Goal: Information Seeking & Learning: Learn about a topic

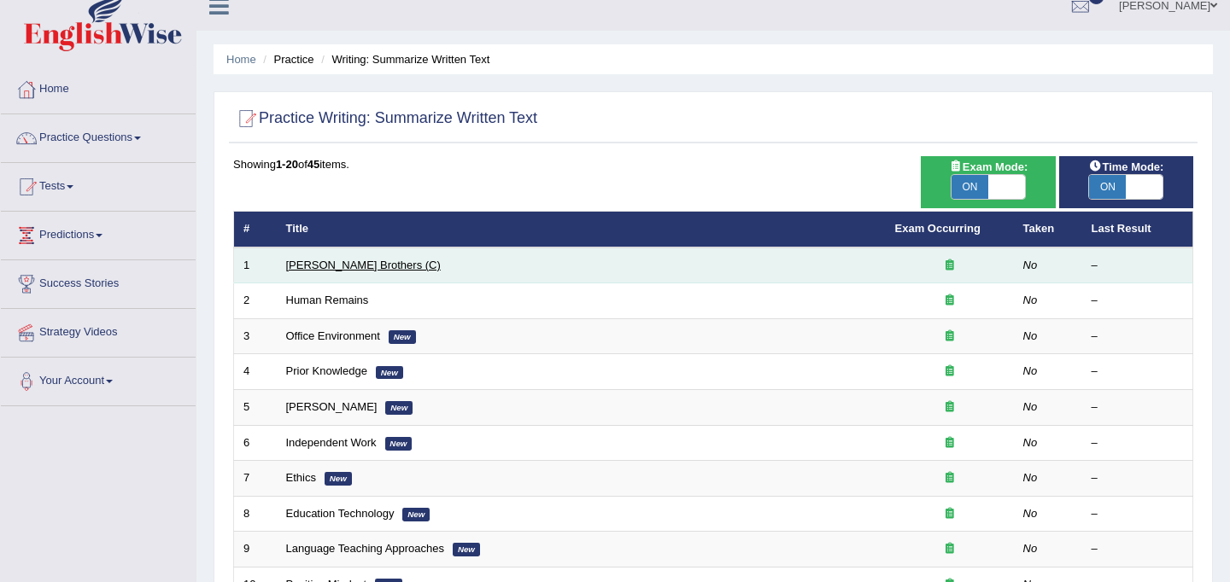
scroll to position [17, 0]
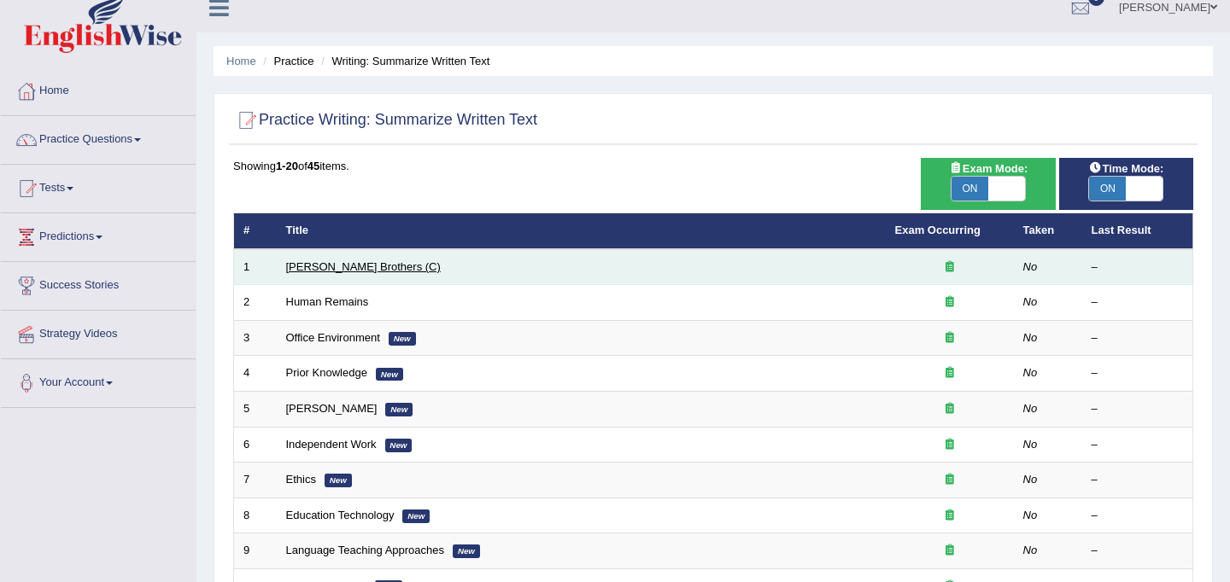
click at [354, 266] on link "[PERSON_NAME] Brothers (C)" at bounding box center [363, 267] width 155 height 13
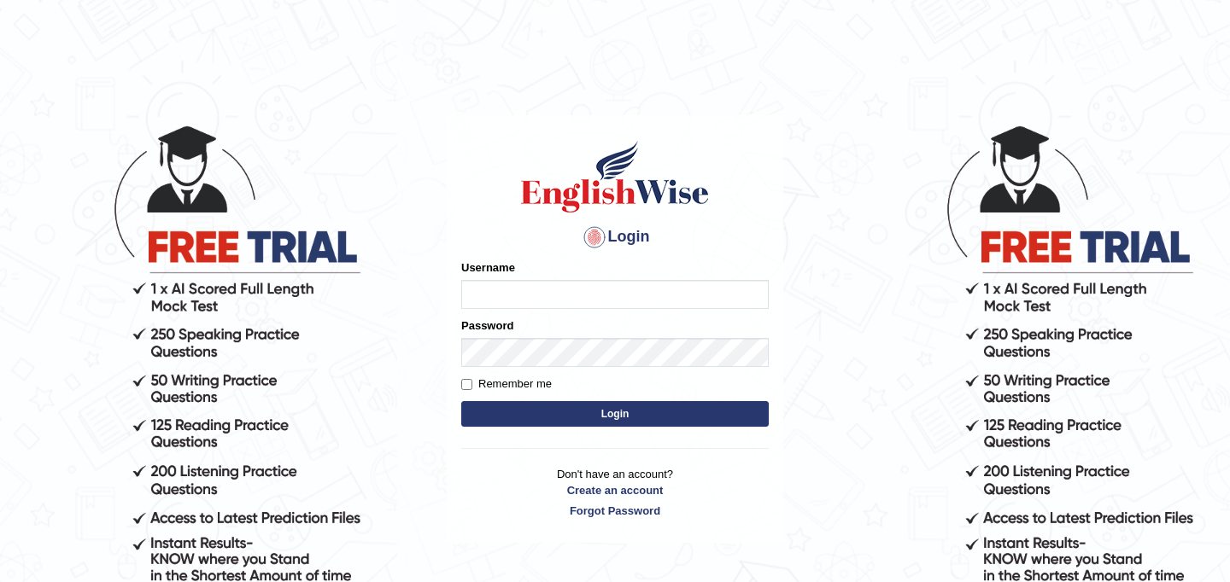
type input "JyotiJ"
click at [532, 411] on button "Login" at bounding box center [614, 414] width 307 height 26
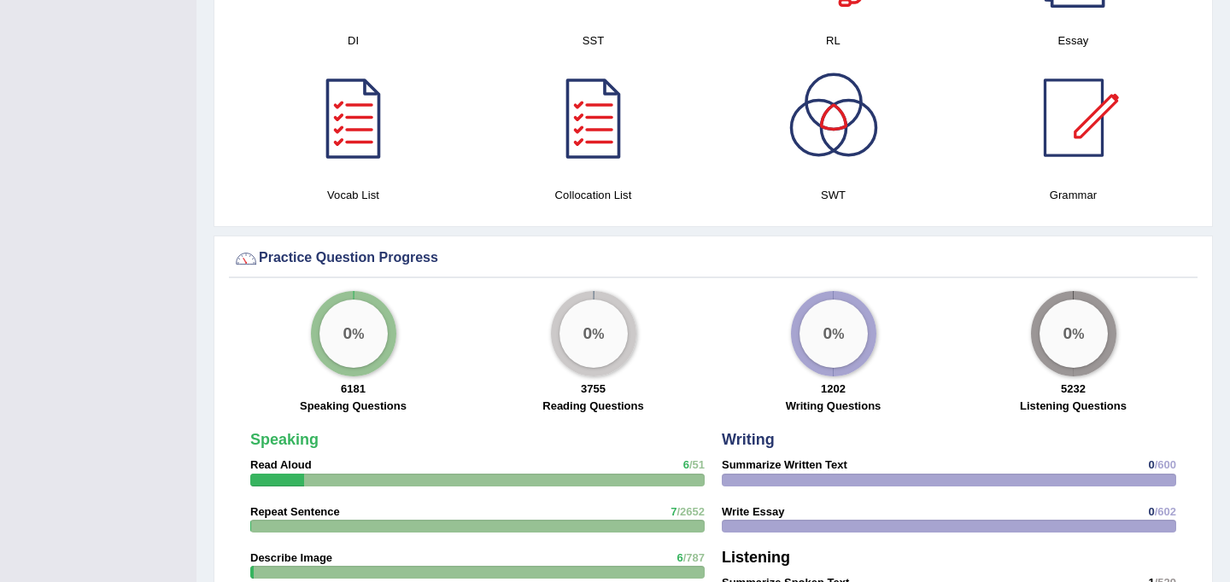
scroll to position [1373, 0]
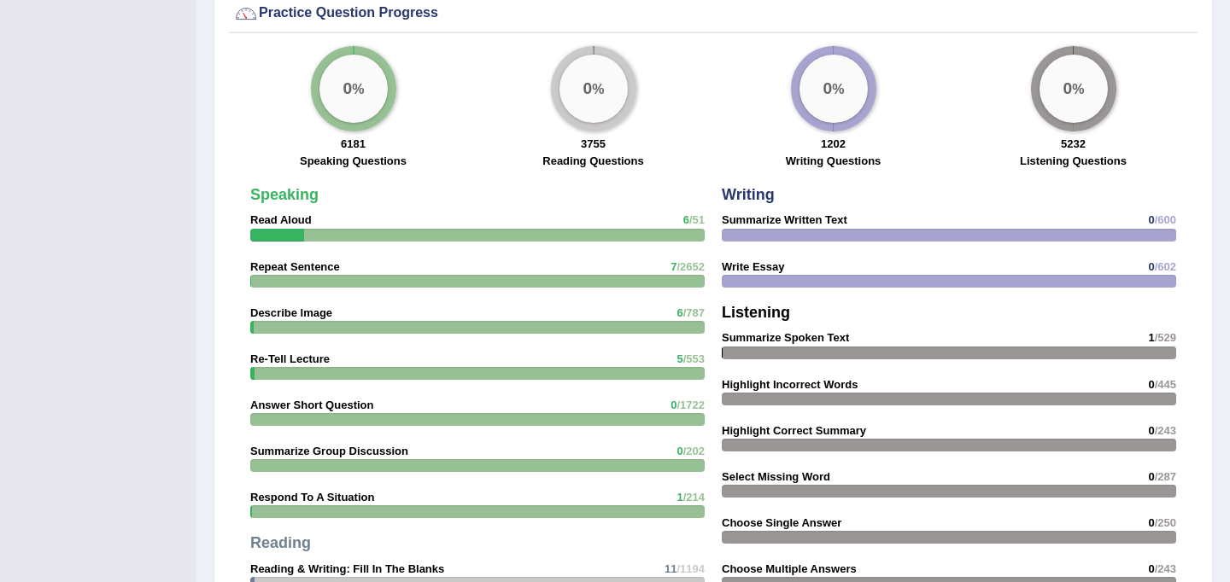
click at [839, 102] on div "0 %" at bounding box center [833, 89] width 68 height 68
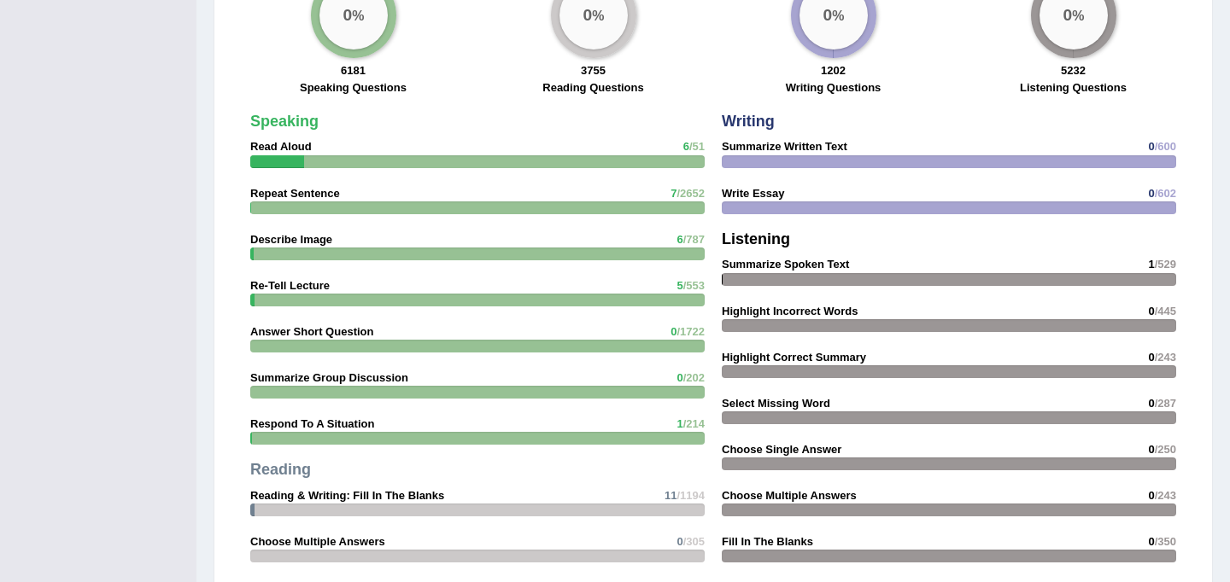
scroll to position [1445, 0]
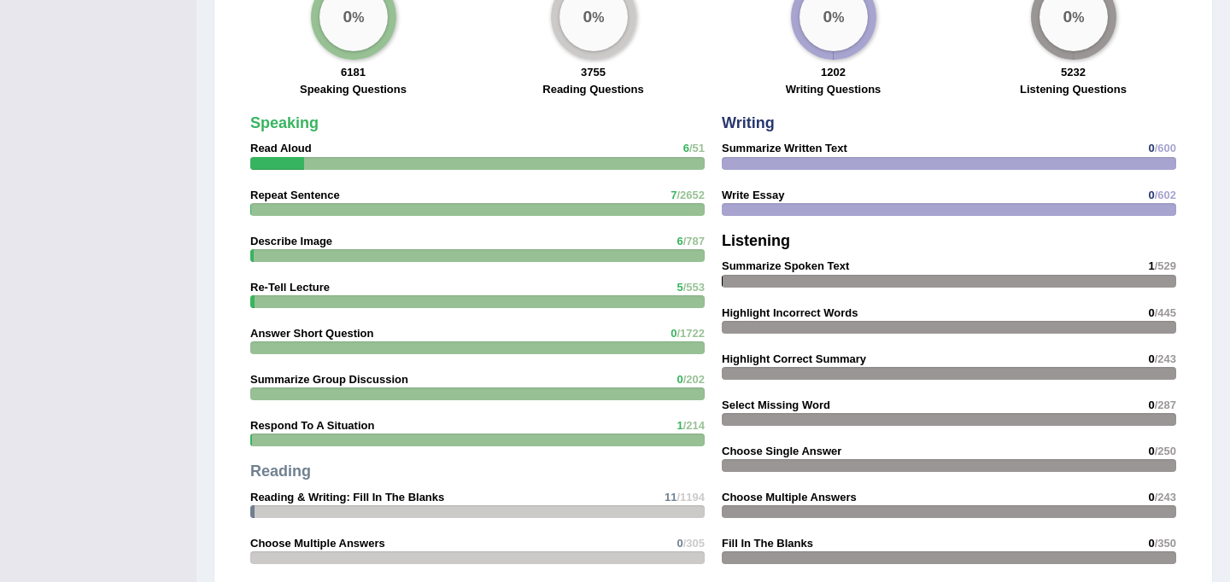
click at [1096, 24] on div "0 %" at bounding box center [1073, 17] width 68 height 68
click at [1085, 26] on div "0 %" at bounding box center [1073, 17] width 68 height 68
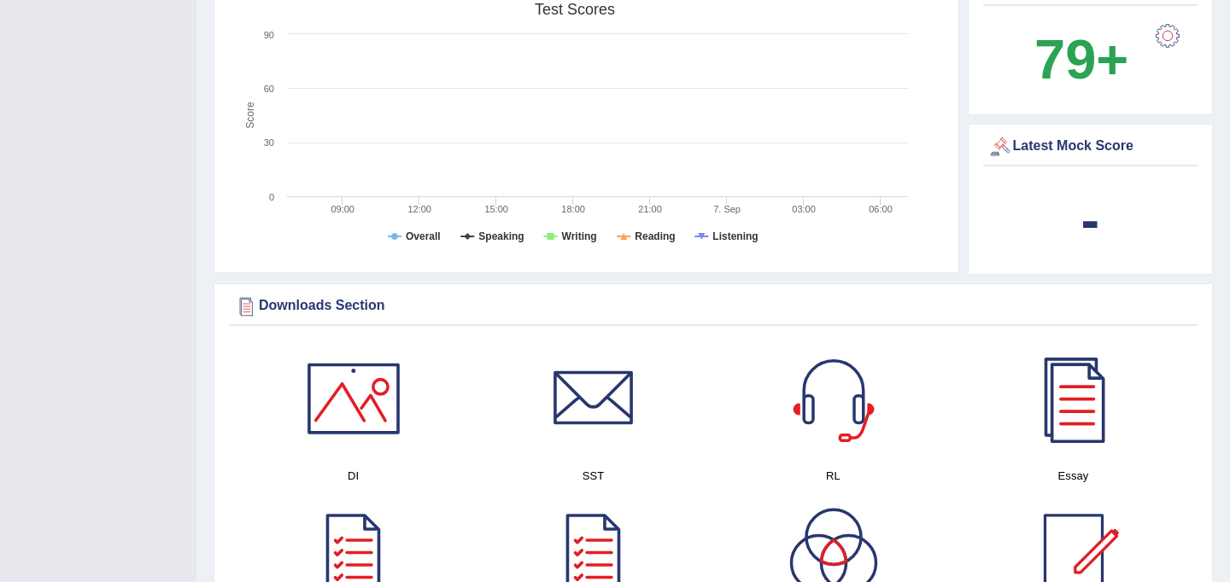
scroll to position [0, 0]
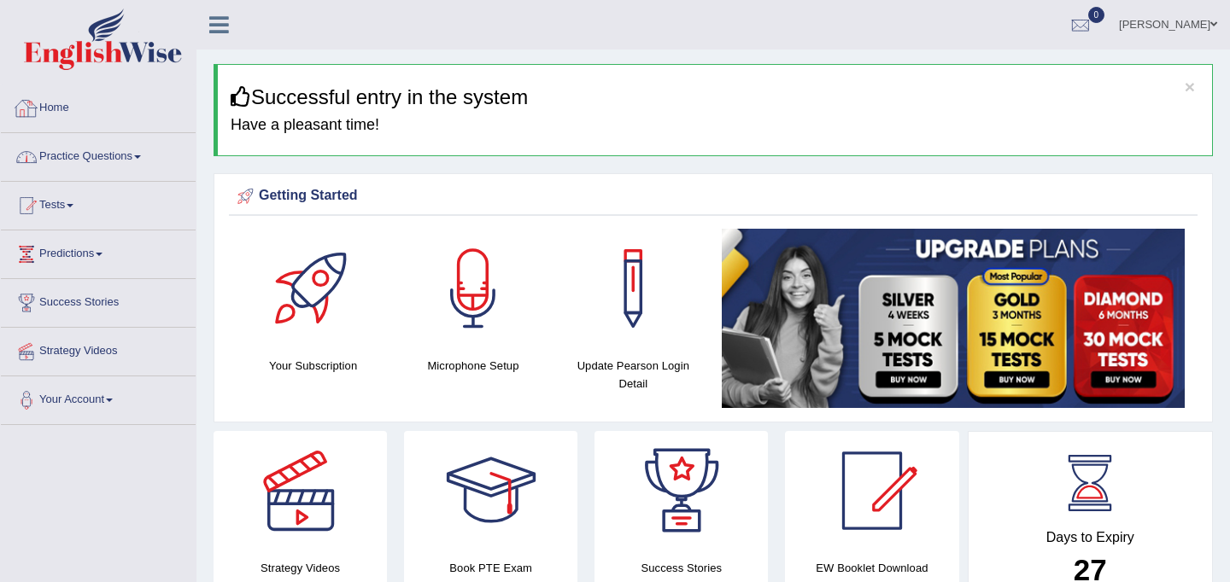
click at [110, 154] on link "Practice Questions" at bounding box center [98, 154] width 195 height 43
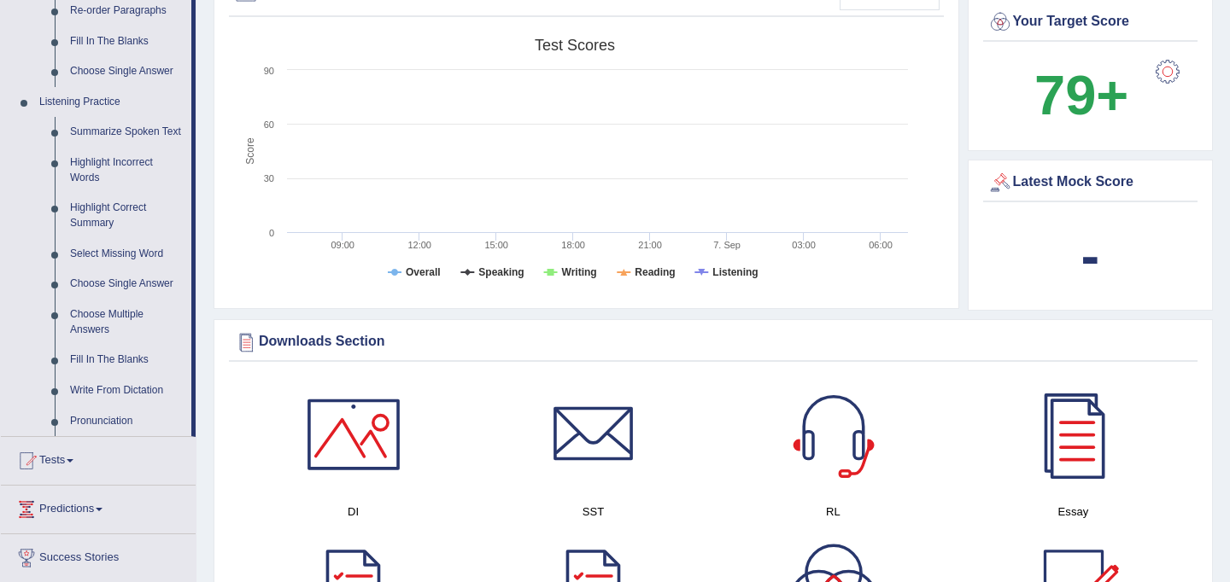
scroll to position [661, 0]
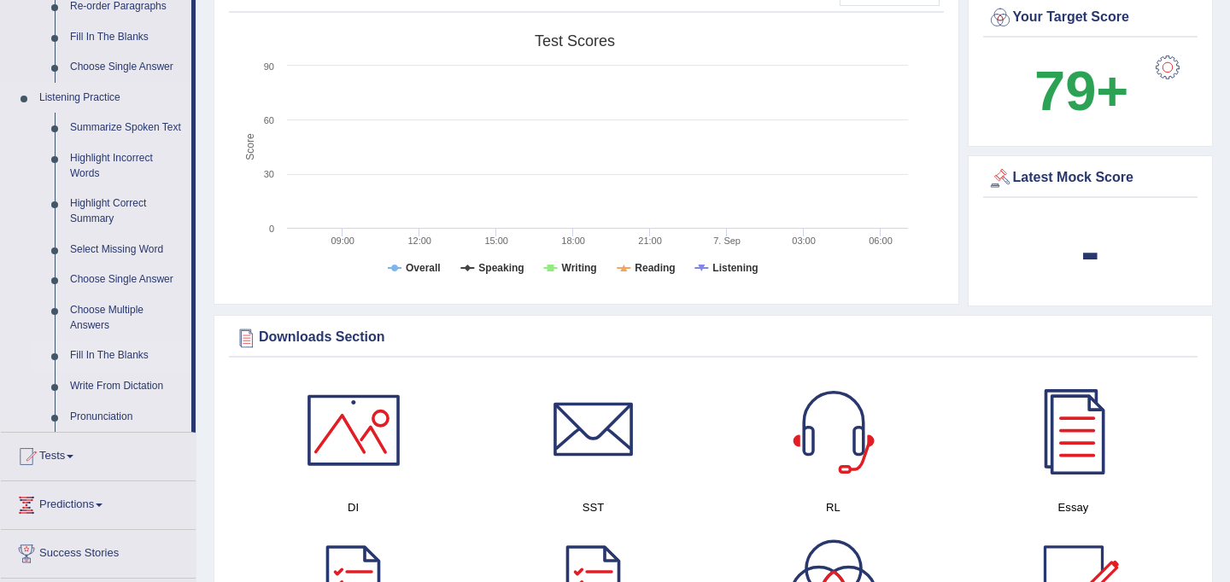
click at [106, 372] on link "Fill In The Blanks" at bounding box center [126, 356] width 129 height 31
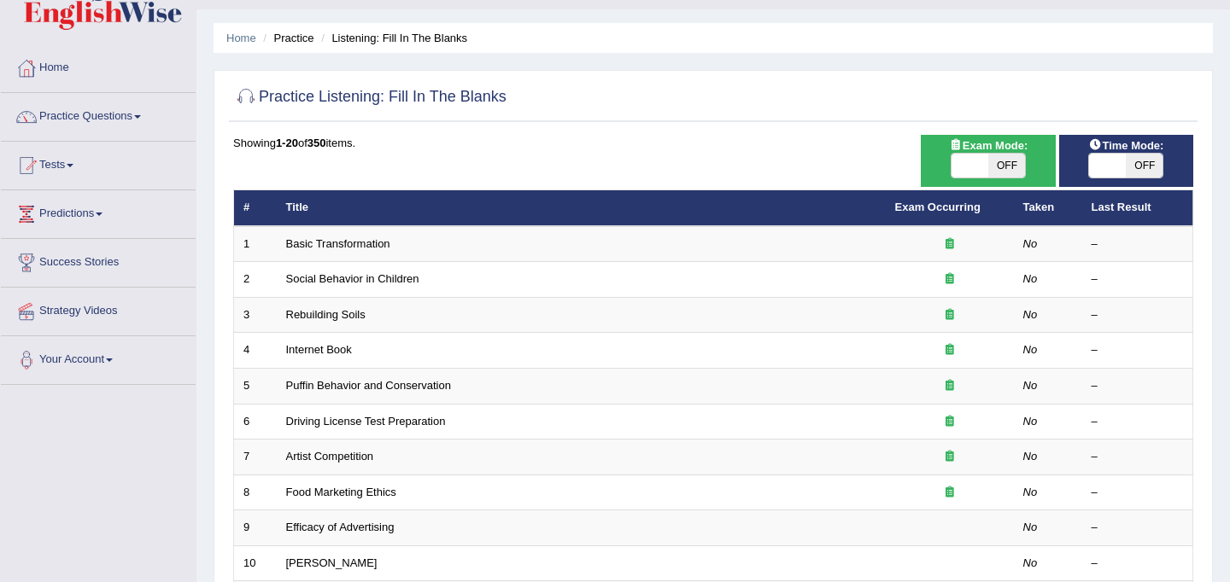
scroll to position [43, 0]
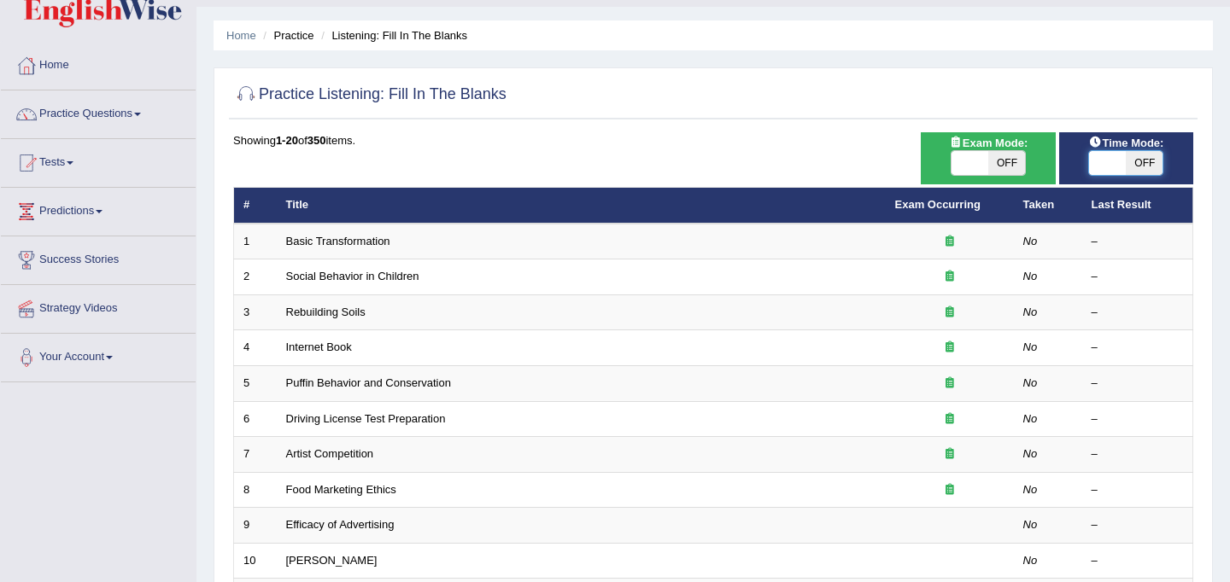
click at [1104, 162] on span at bounding box center [1108, 163] width 37 height 24
click at [1133, 161] on span "OFF" at bounding box center [1144, 163] width 37 height 24
checkbox input "true"
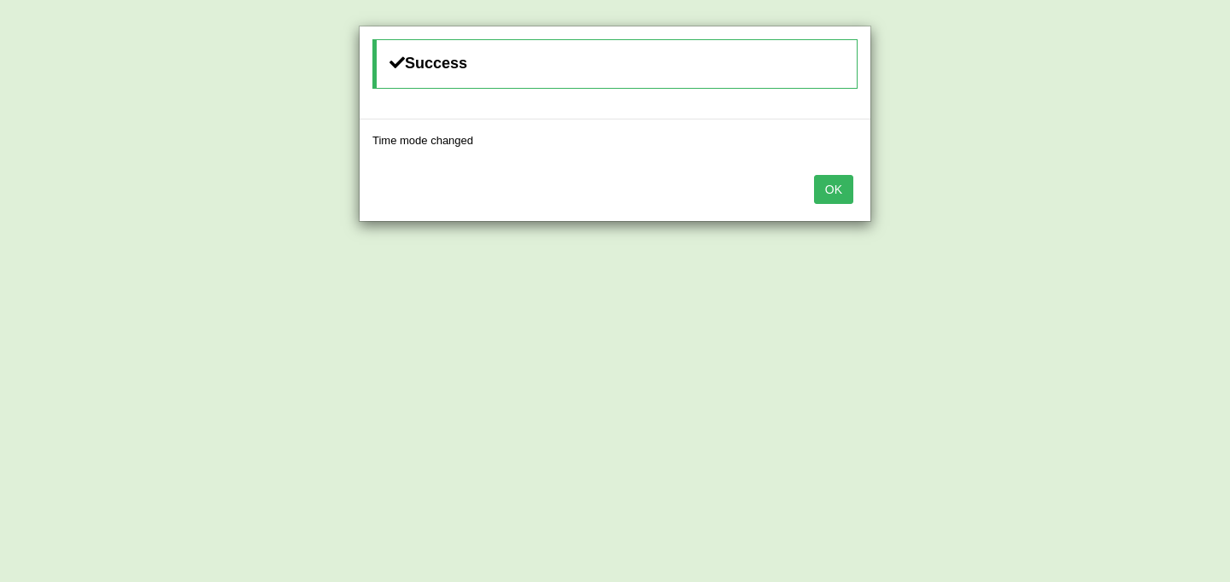
click at [823, 188] on button "OK" at bounding box center [833, 189] width 39 height 29
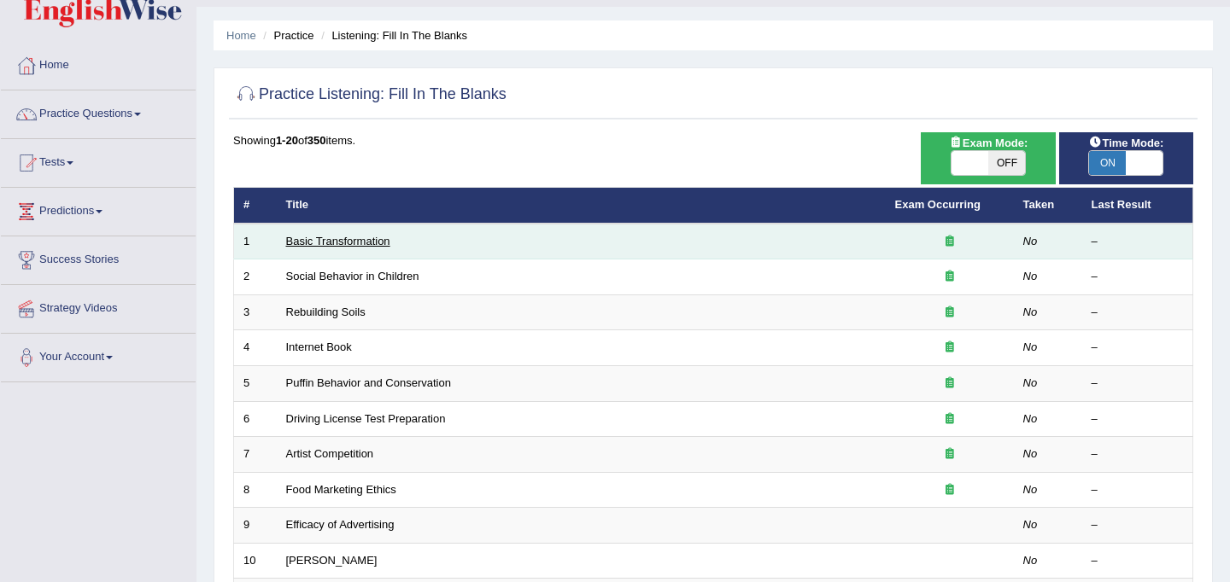
click at [339, 239] on link "Basic Transformation" at bounding box center [338, 241] width 104 height 13
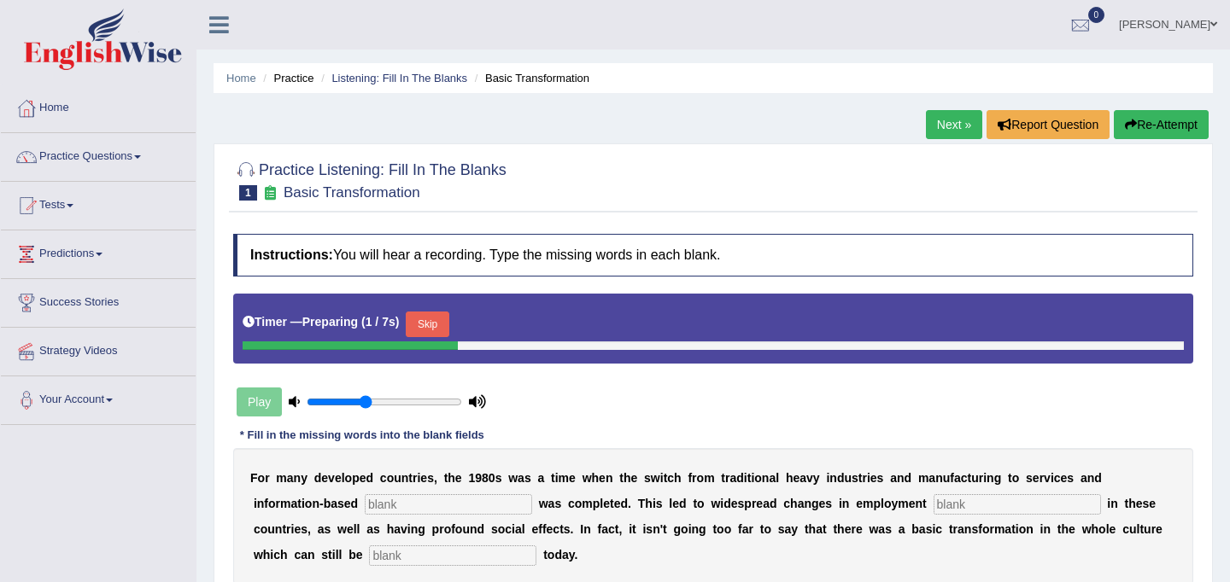
click at [425, 313] on button "Skip" at bounding box center [427, 325] width 43 height 26
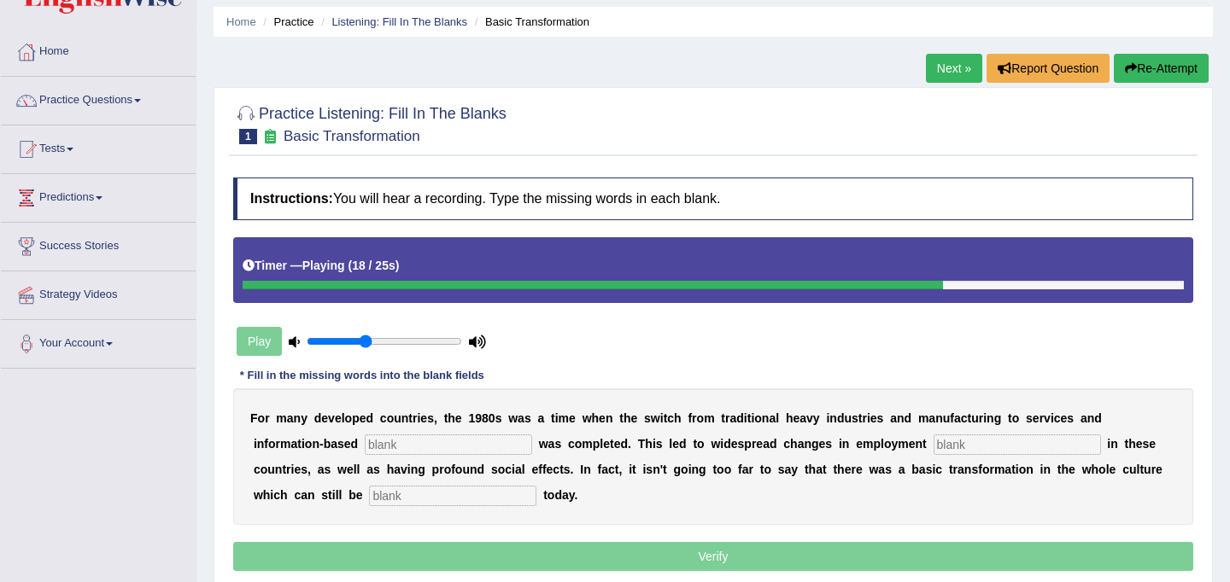
scroll to position [58, 0]
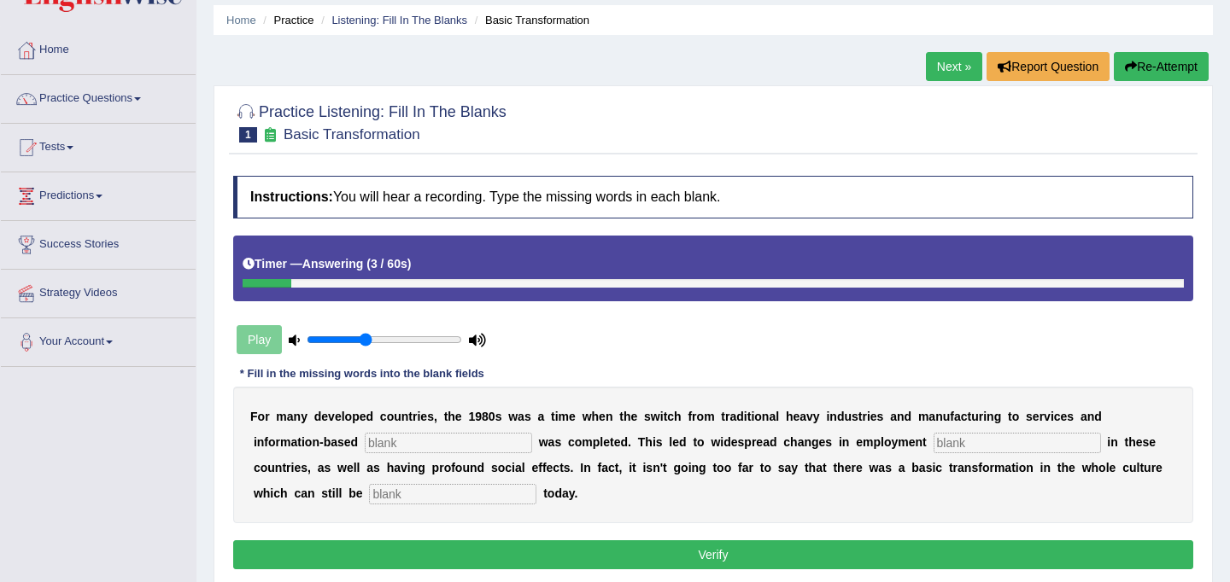
click at [1164, 65] on button "Re-Attempt" at bounding box center [1161, 66] width 95 height 29
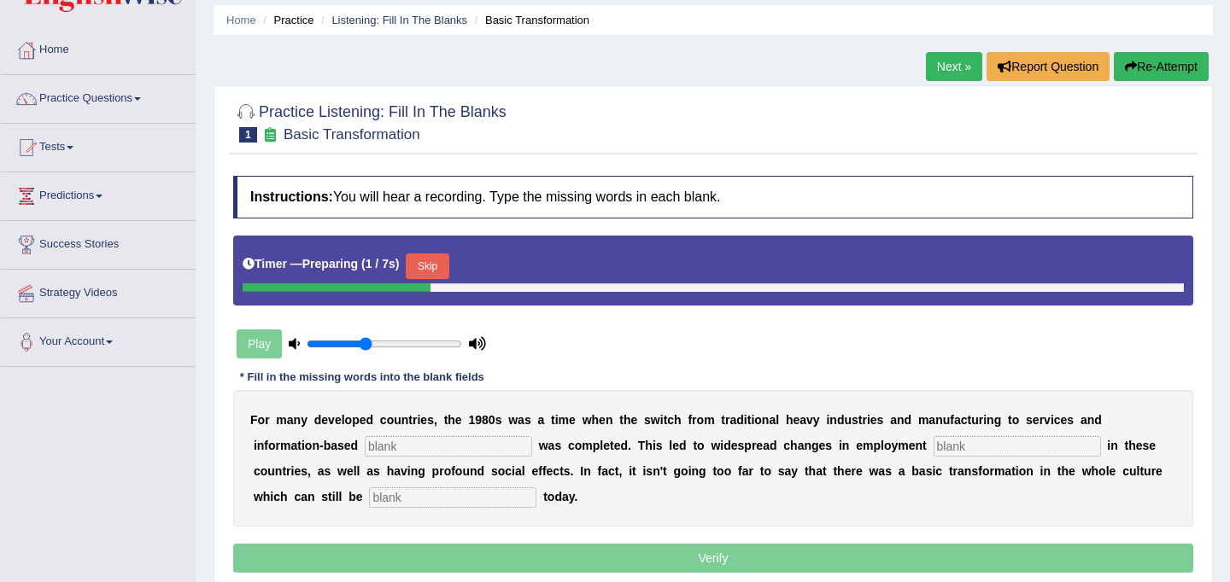
click at [433, 266] on button "Skip" at bounding box center [427, 267] width 43 height 26
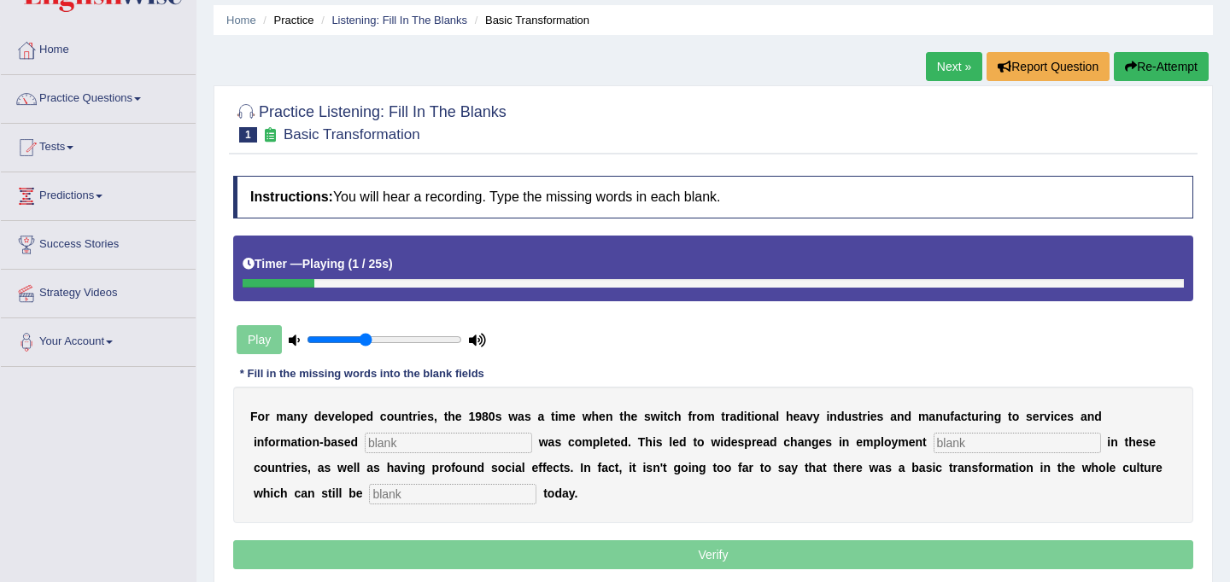
click at [428, 437] on input "text" at bounding box center [448, 443] width 167 height 20
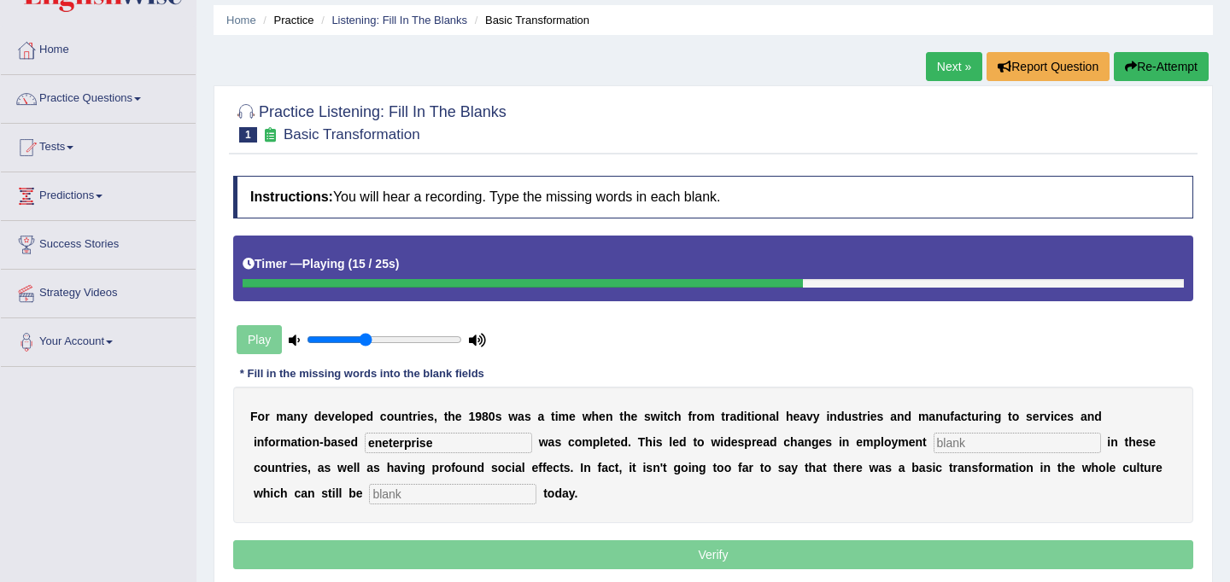
type input "eneterprise"
click at [949, 447] on input "text" at bounding box center [1017, 443] width 167 height 20
type input "pattern"
click at [403, 493] on input "text" at bounding box center [452, 494] width 167 height 20
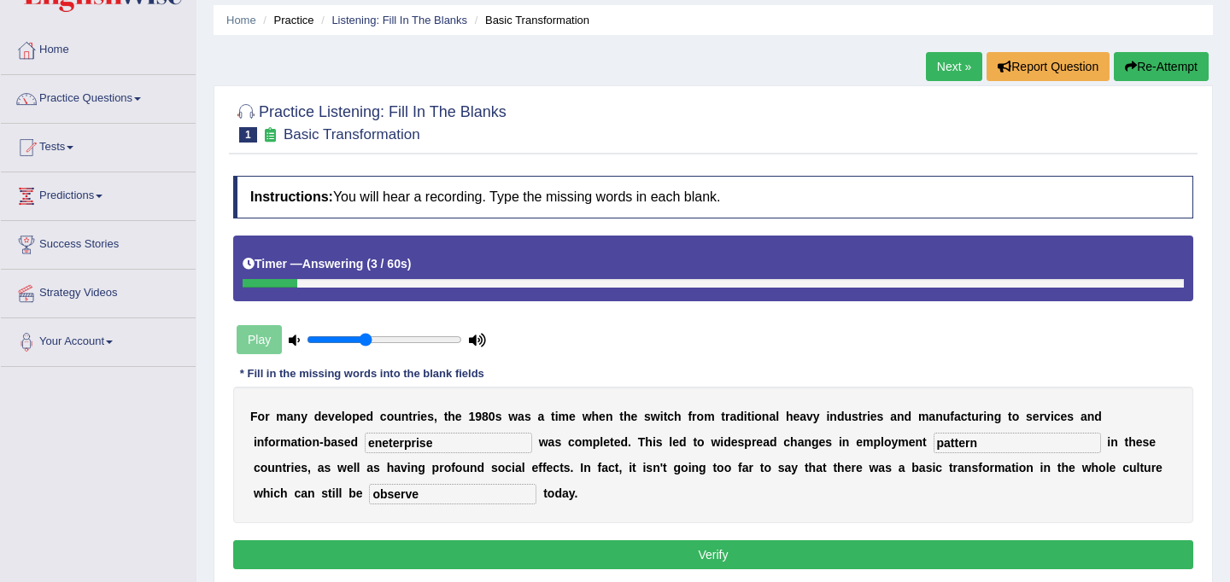
type input "observe"
click at [389, 442] on input "eneterprise" at bounding box center [448, 443] width 167 height 20
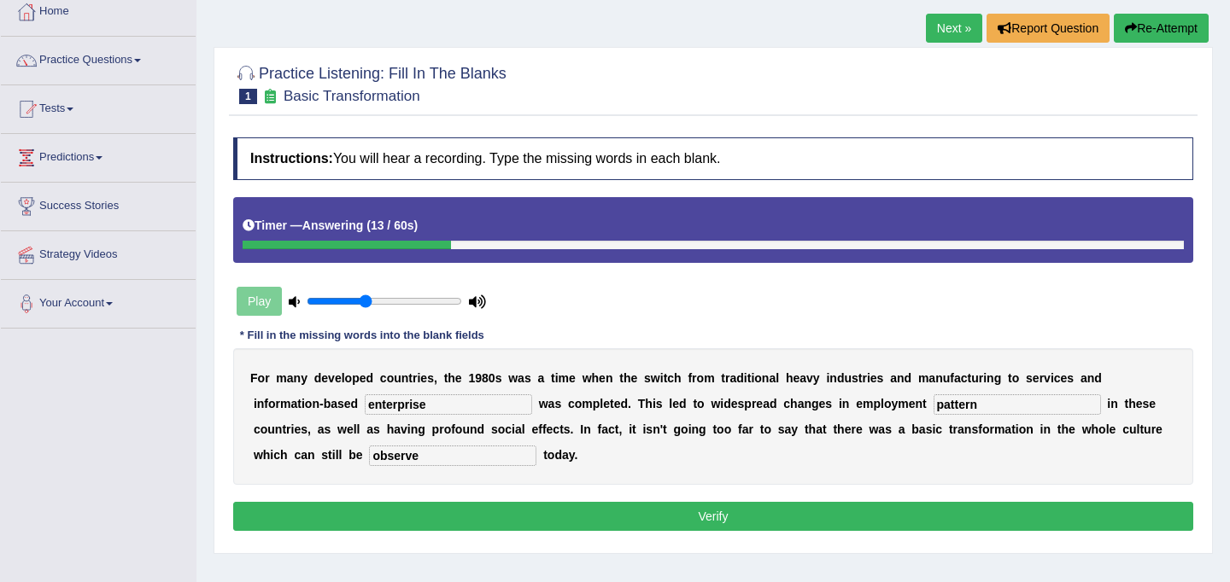
scroll to position [102, 0]
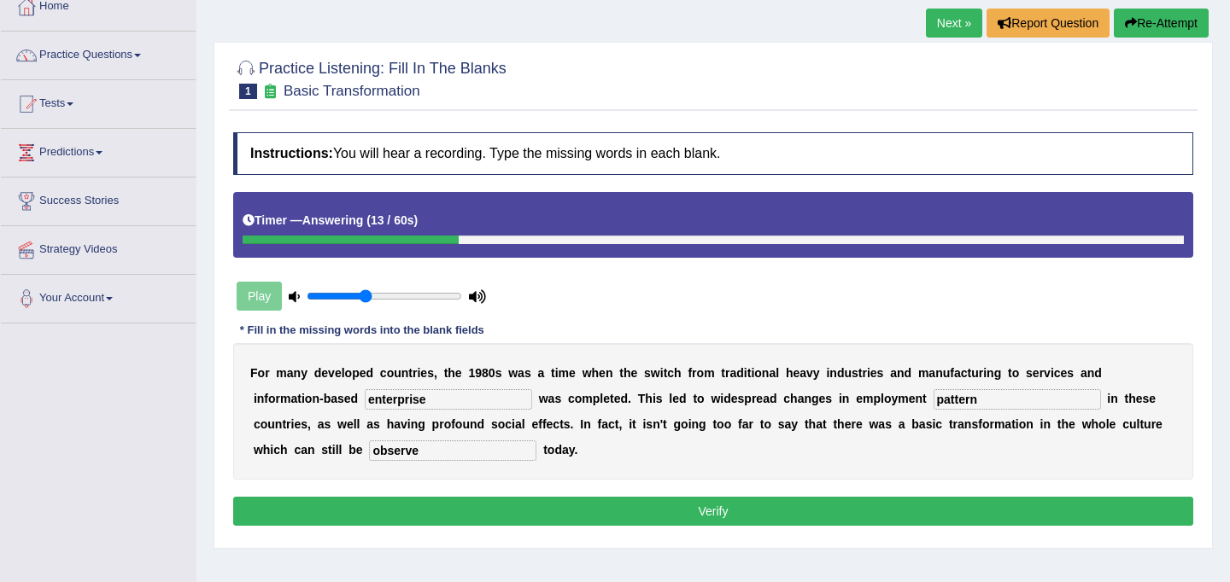
type input "enterprise"
click at [668, 510] on button "Verify" at bounding box center [713, 511] width 960 height 29
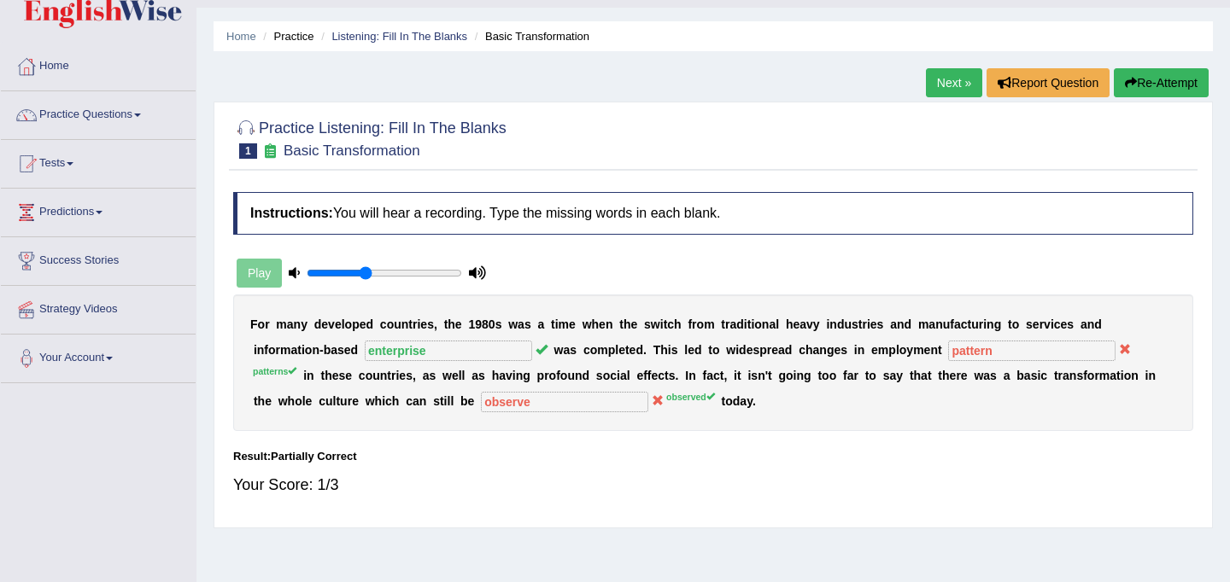
scroll to position [41, 0]
click at [1180, 83] on button "Re-Attempt" at bounding box center [1161, 83] width 95 height 29
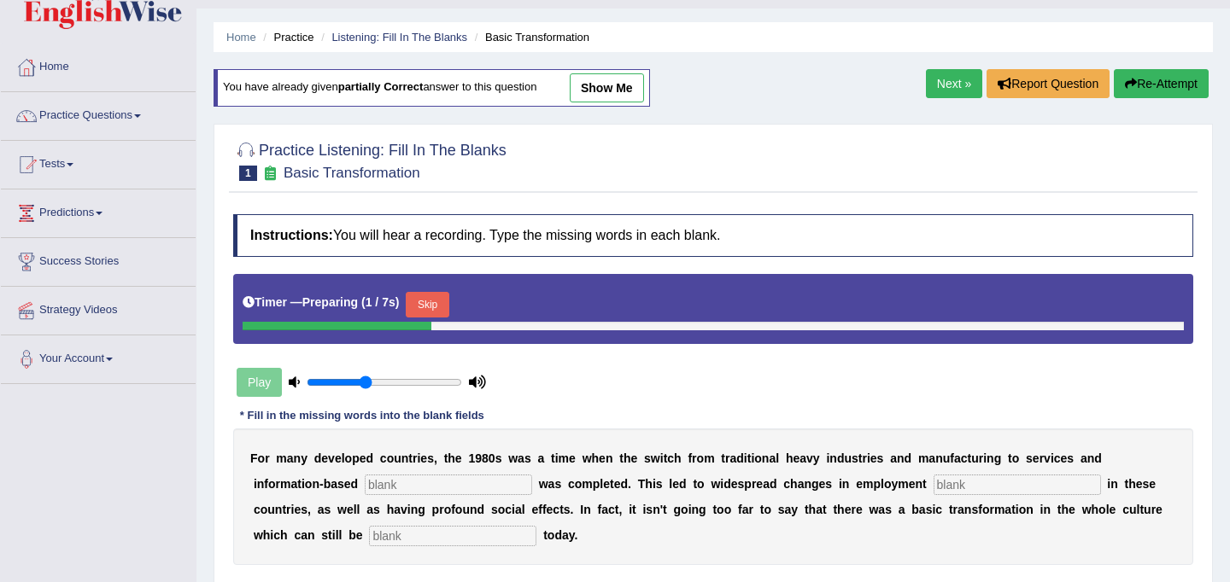
click at [439, 312] on button "Skip" at bounding box center [427, 305] width 43 height 26
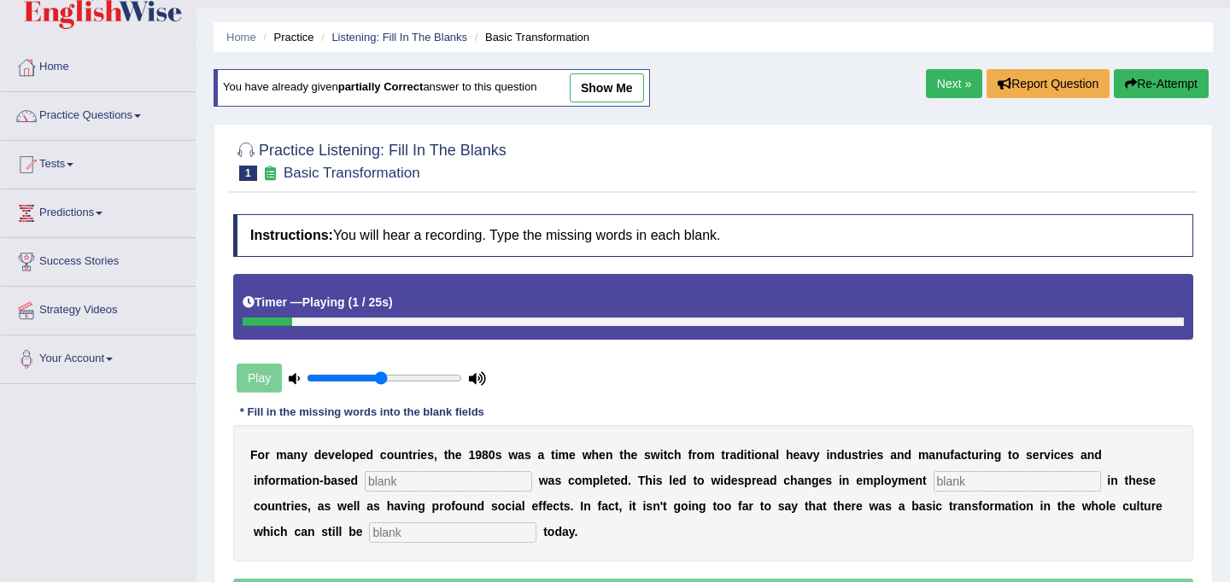
type input "0.5"
click at [378, 378] on input "range" at bounding box center [384, 379] width 155 height 14
click at [448, 482] on input "text" at bounding box center [448, 481] width 167 height 20
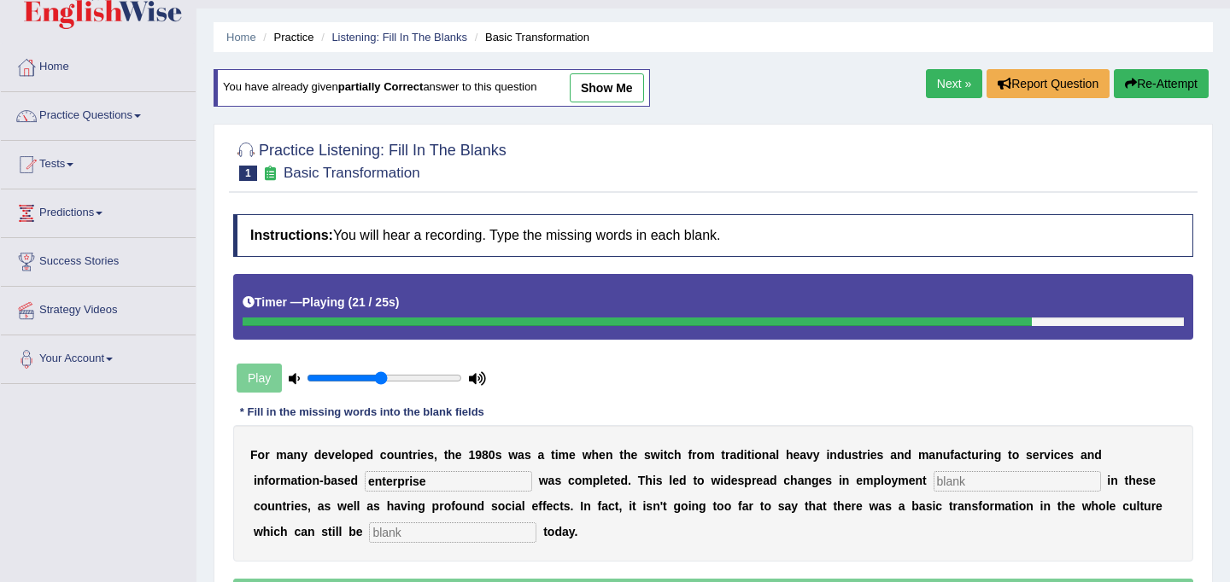
type input "enterprise"
click at [369, 539] on input "text" at bounding box center [452, 533] width 167 height 20
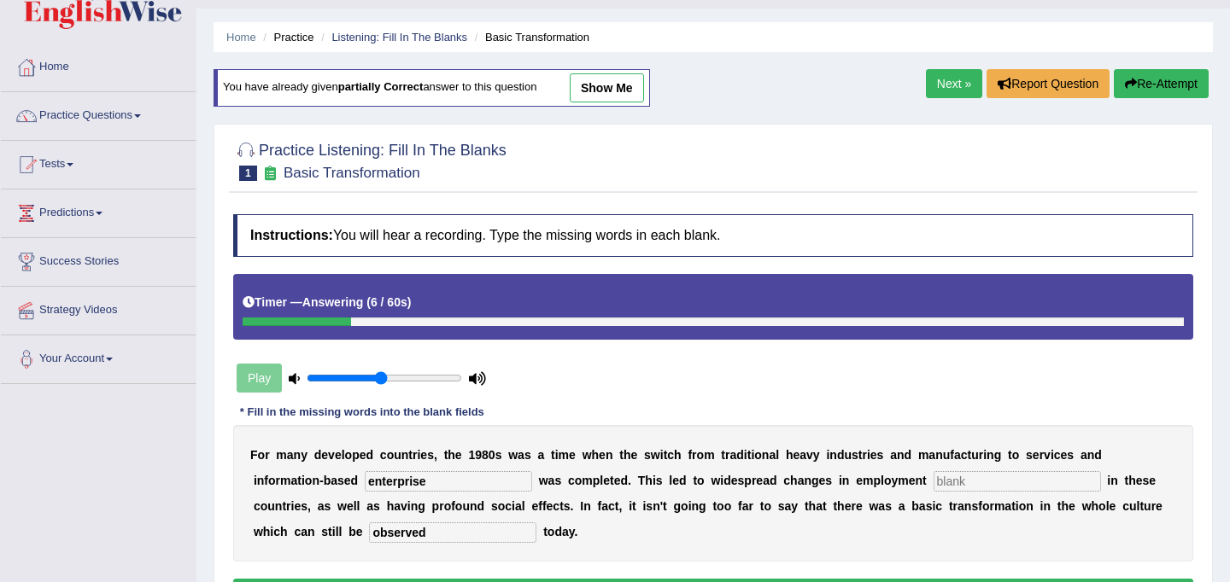
type input "observed"
click at [934, 482] on input "text" at bounding box center [1017, 481] width 167 height 20
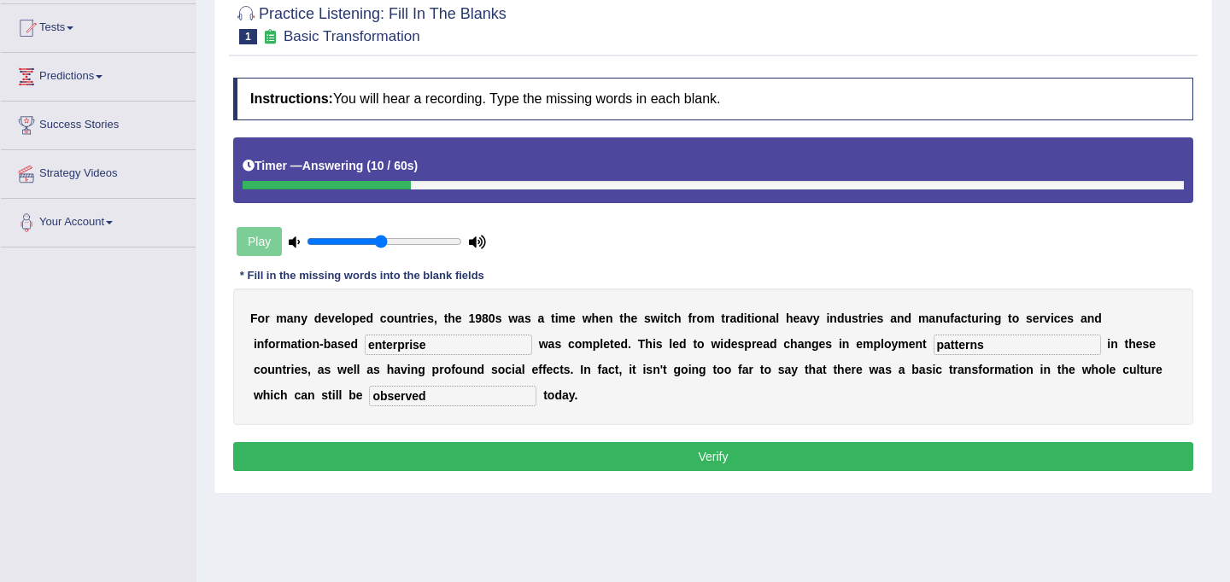
scroll to position [231, 0]
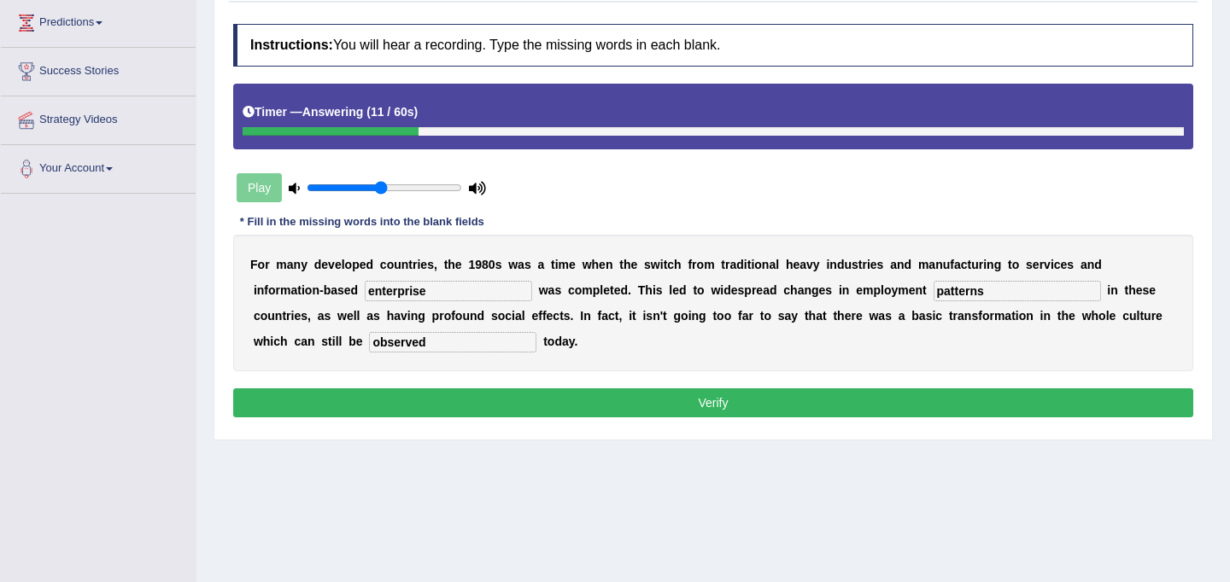
type input "patterns"
click at [741, 397] on button "Verify" at bounding box center [713, 403] width 960 height 29
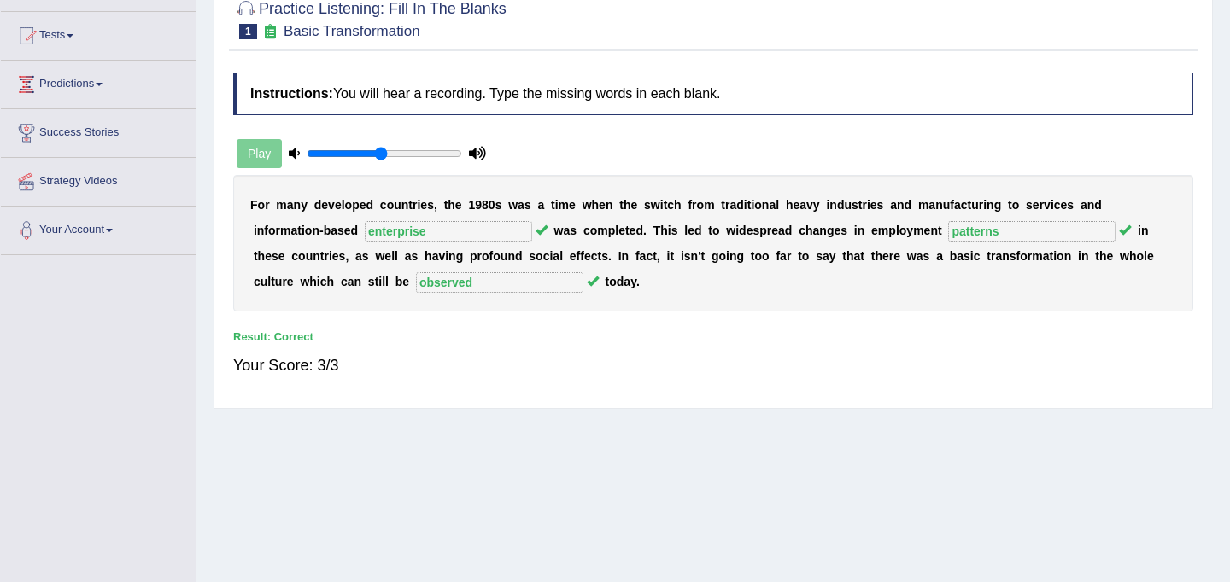
scroll to position [0, 0]
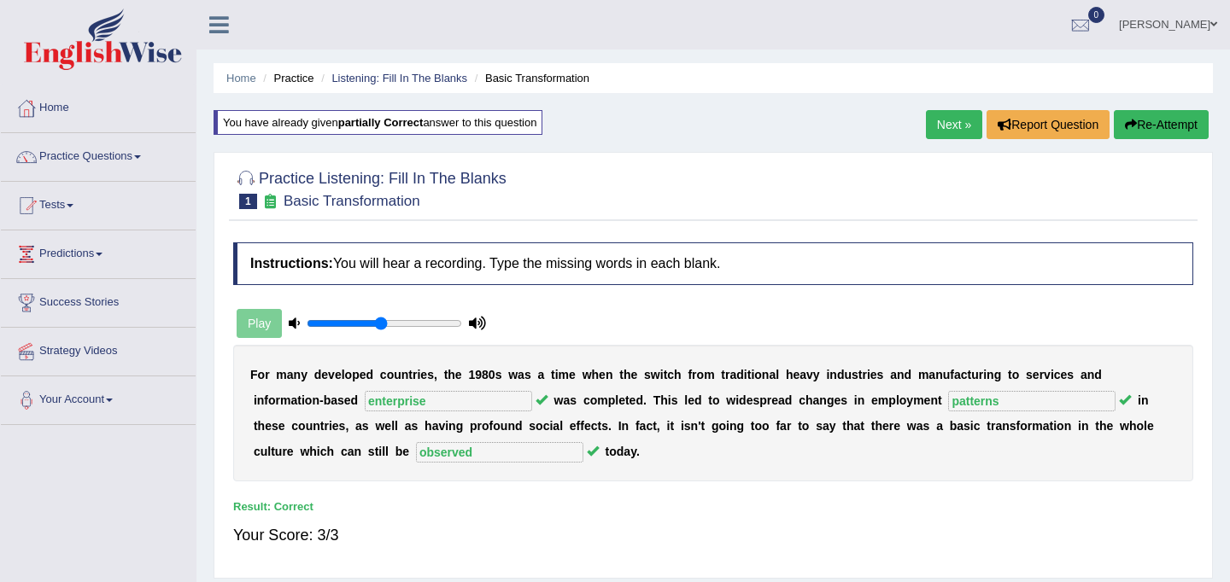
click at [939, 122] on link "Next »" at bounding box center [954, 124] width 56 height 29
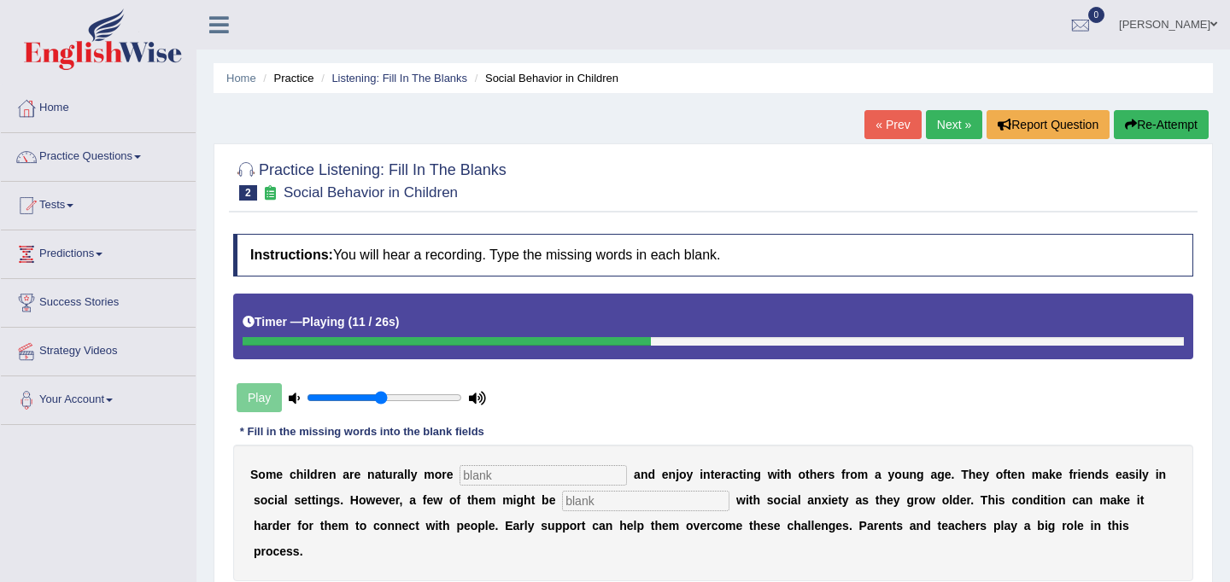
scroll to position [72, 0]
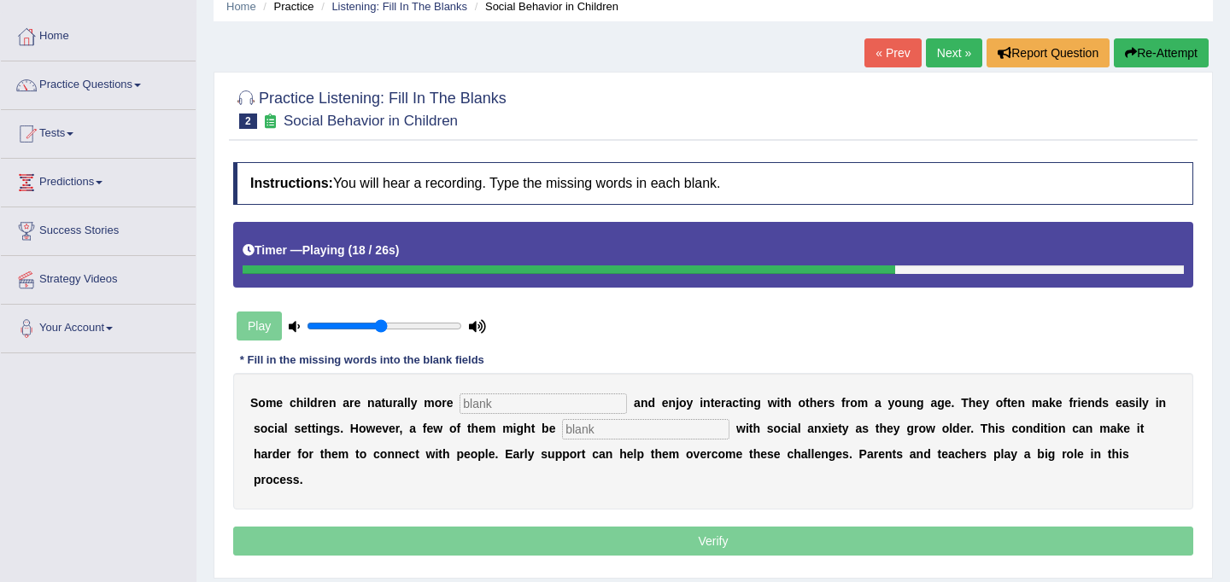
click at [1142, 55] on button "Re-Attempt" at bounding box center [1161, 52] width 95 height 29
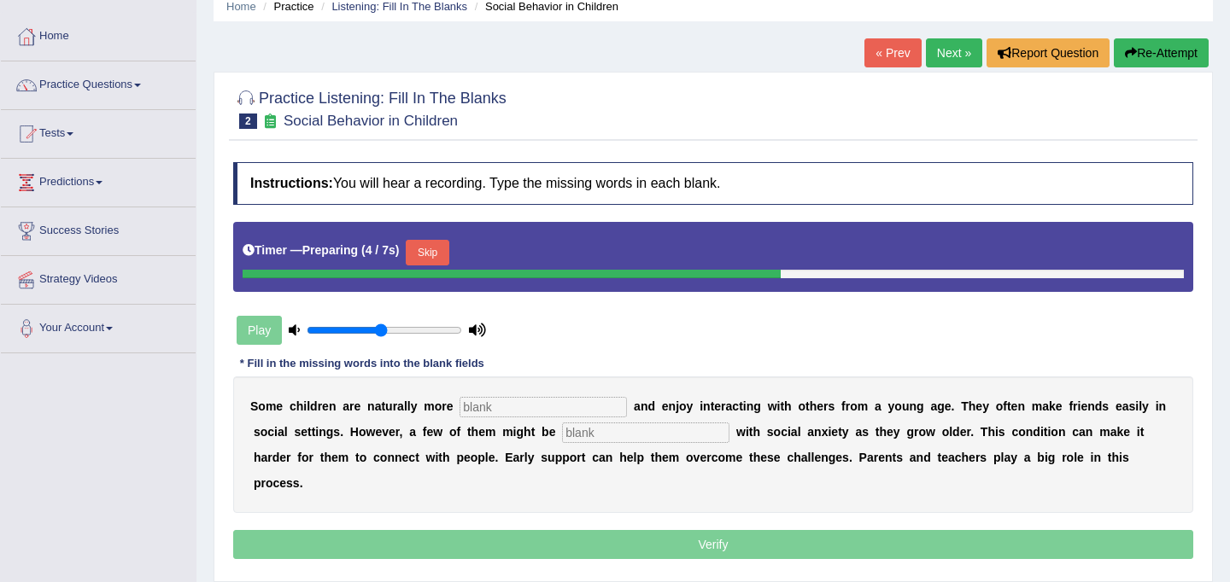
click at [438, 256] on button "Skip" at bounding box center [427, 253] width 43 height 26
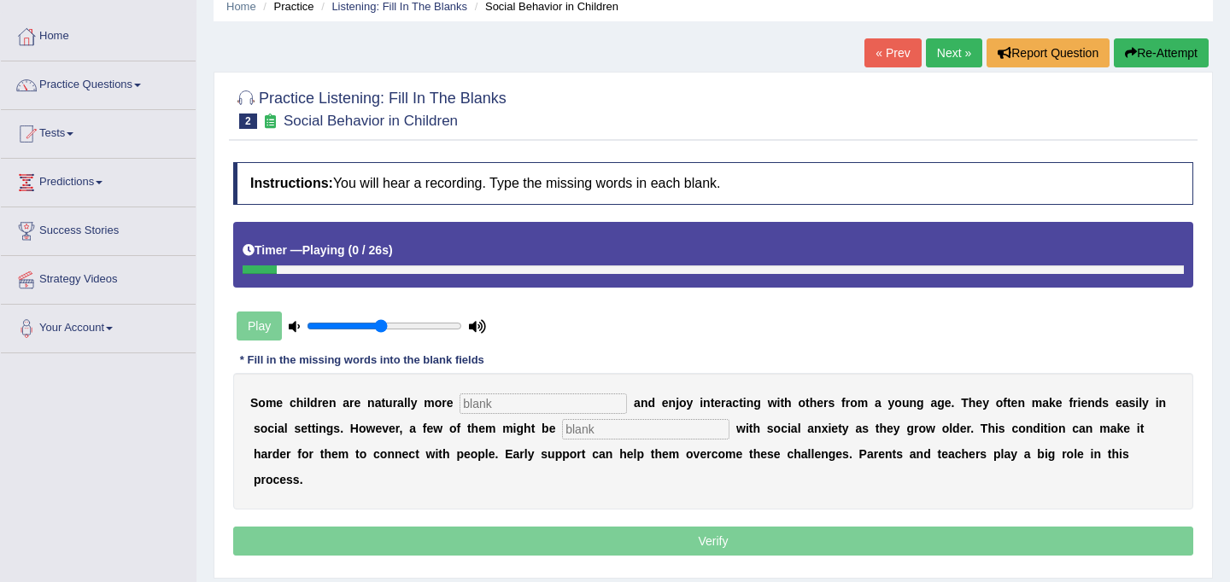
click at [491, 416] on div "S o m e c h i l d r e n a r e n a t u r a l l y m o r e a n d e n j o y i n t e…" at bounding box center [713, 441] width 960 height 137
click at [499, 397] on input "text" at bounding box center [543, 404] width 167 height 20
type input "m"
type input "sociable"
click at [649, 432] on input "text" at bounding box center [645, 429] width 167 height 20
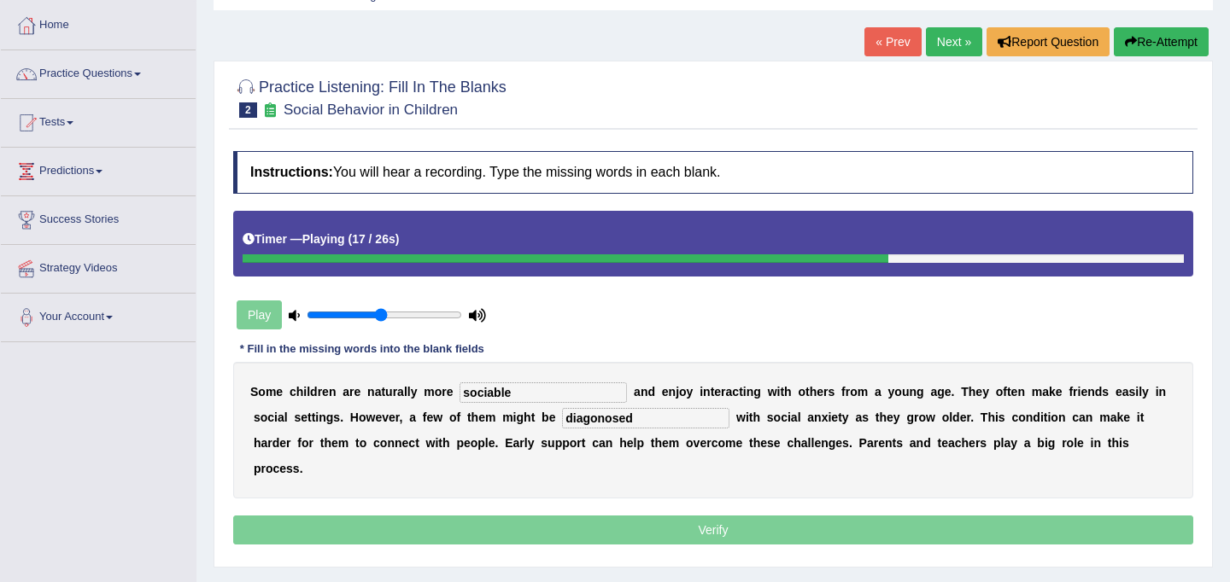
scroll to position [85, 0]
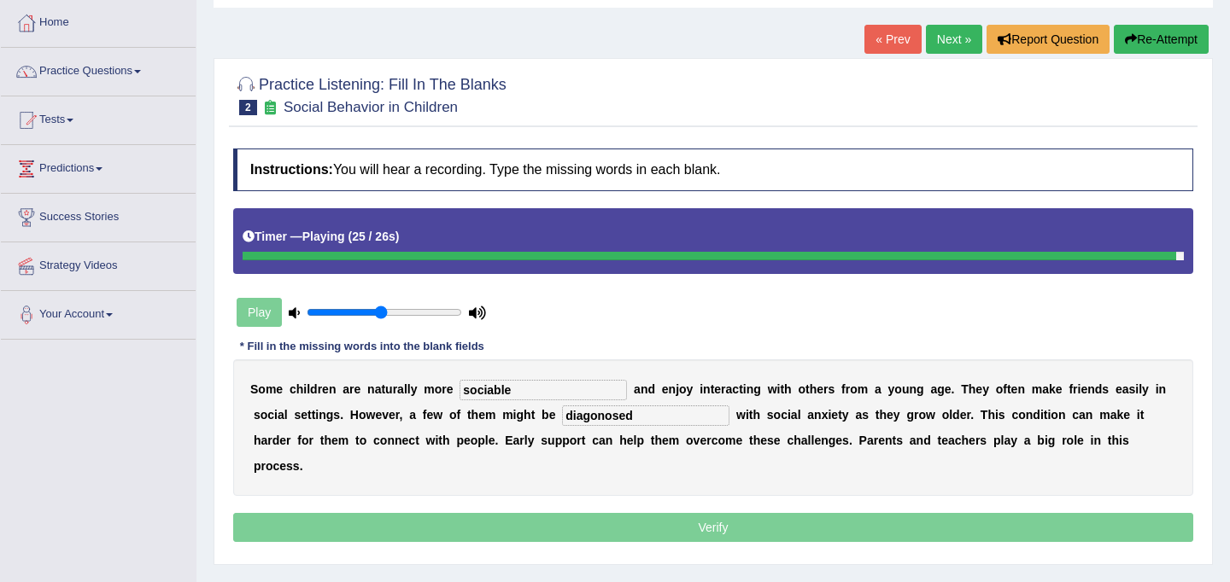
type input "diagonosed"
click at [494, 391] on input "sociable" at bounding box center [543, 390] width 167 height 20
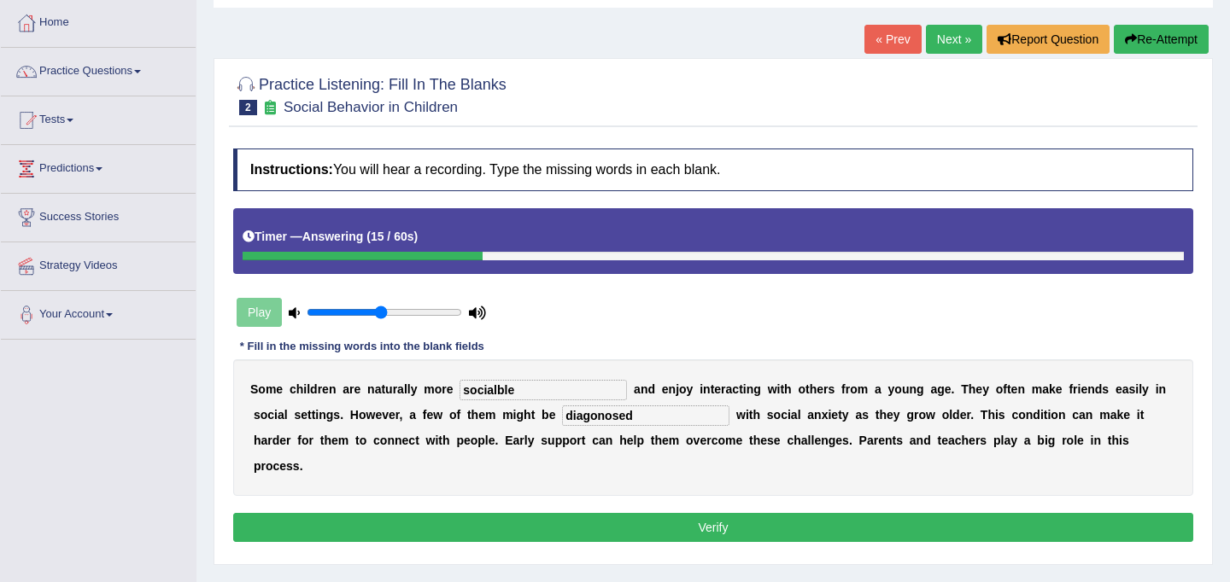
type input "socialble"
click at [671, 513] on button "Verify" at bounding box center [713, 527] width 960 height 29
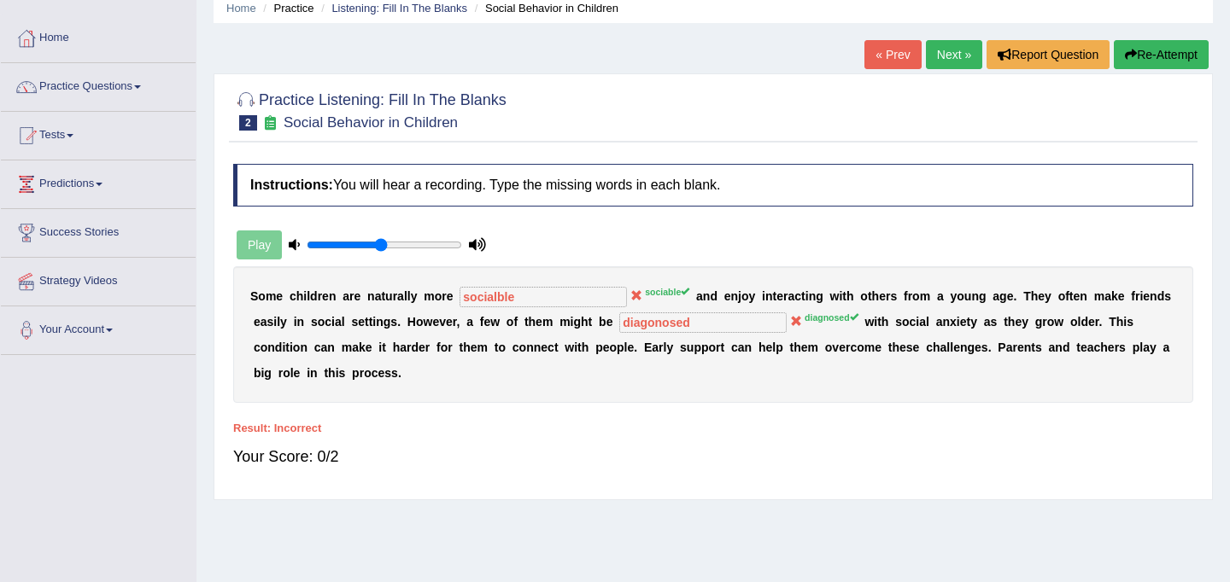
scroll to position [63, 0]
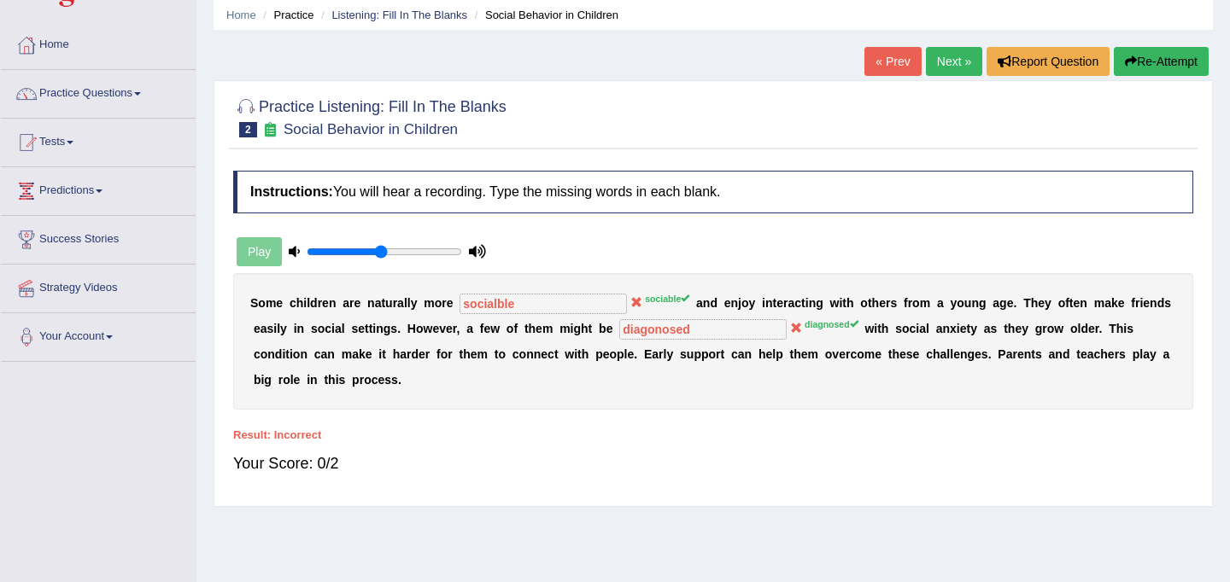
click at [1147, 62] on button "Re-Attempt" at bounding box center [1161, 61] width 95 height 29
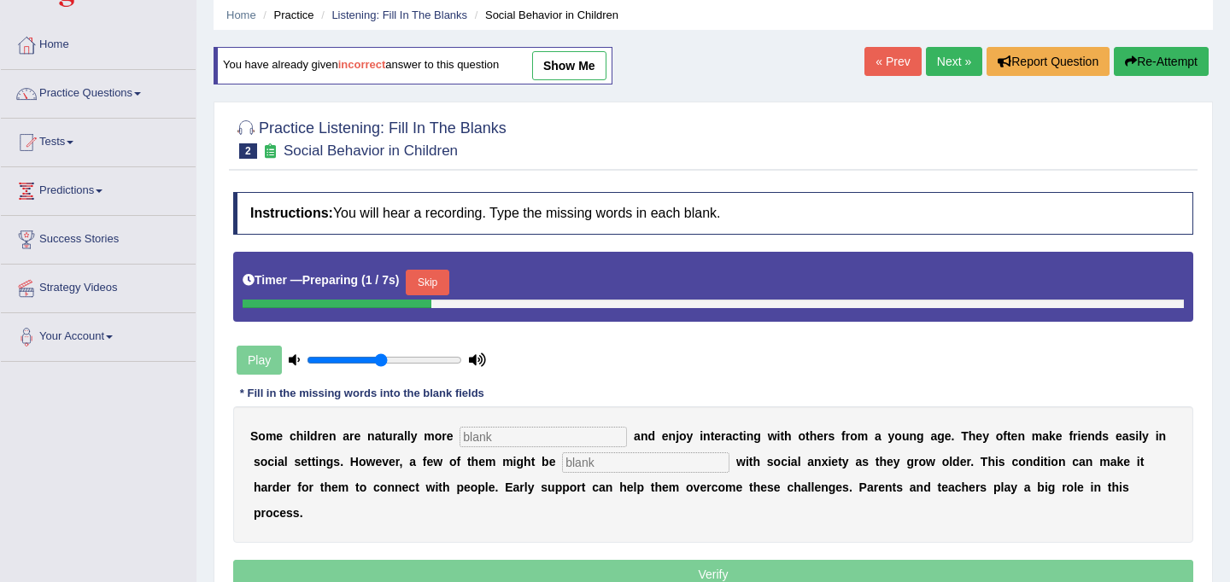
click at [428, 282] on button "Skip" at bounding box center [427, 283] width 43 height 26
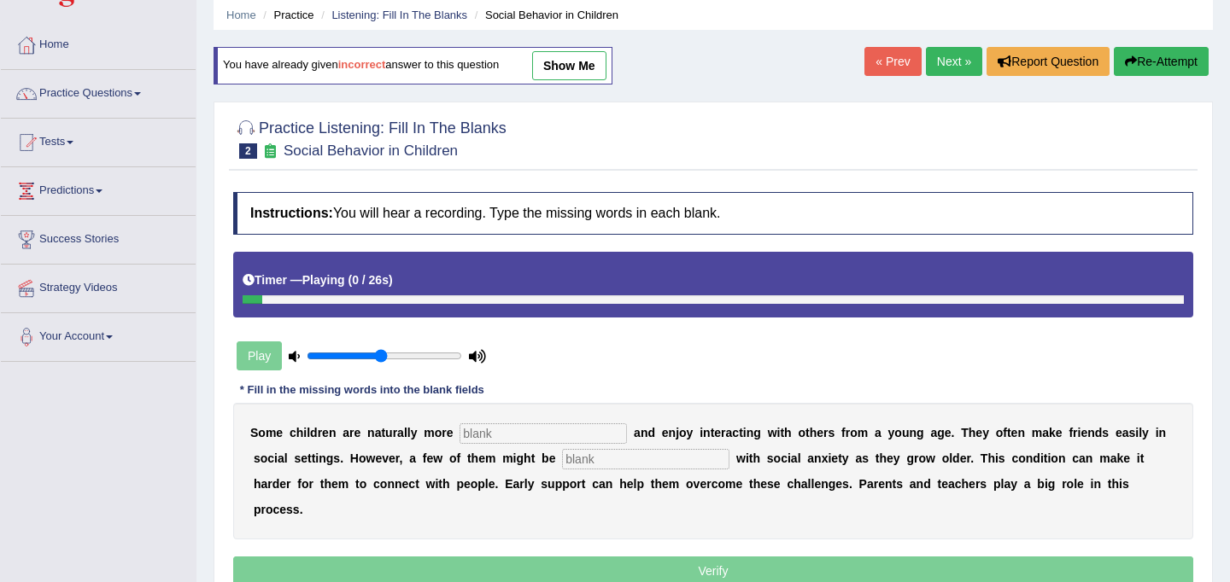
click at [531, 434] on input "text" at bounding box center [543, 434] width 167 height 20
type input "sociable"
click at [596, 469] on input "text" at bounding box center [645, 459] width 167 height 20
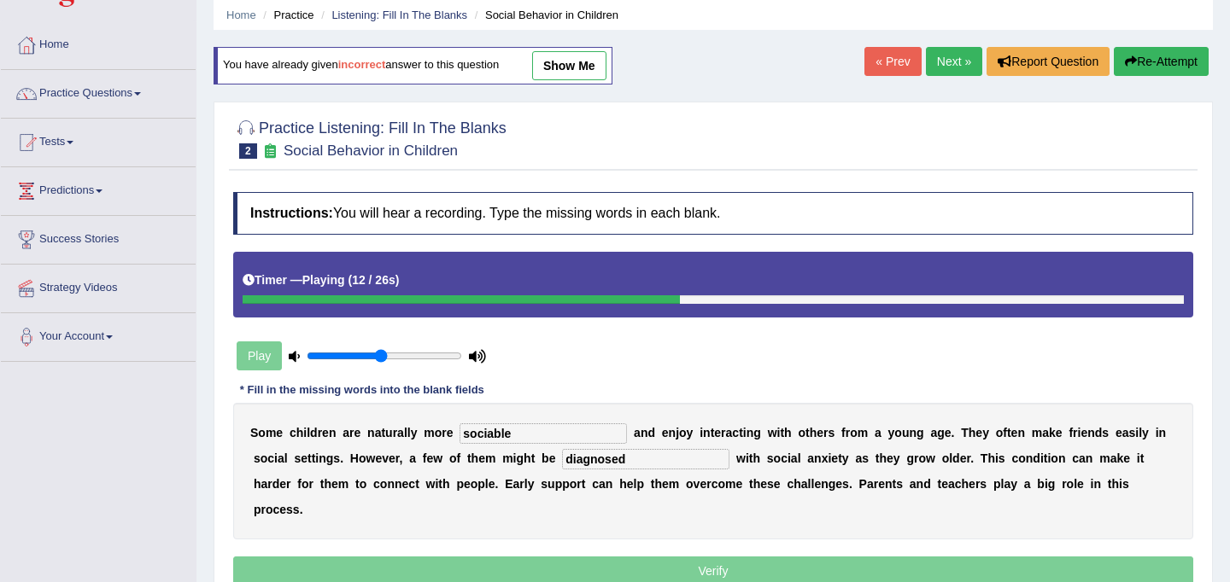
type input "diagnosed"
click at [936, 307] on div "Timer — Playing ( 12 / 26s )" at bounding box center [713, 285] width 960 height 66
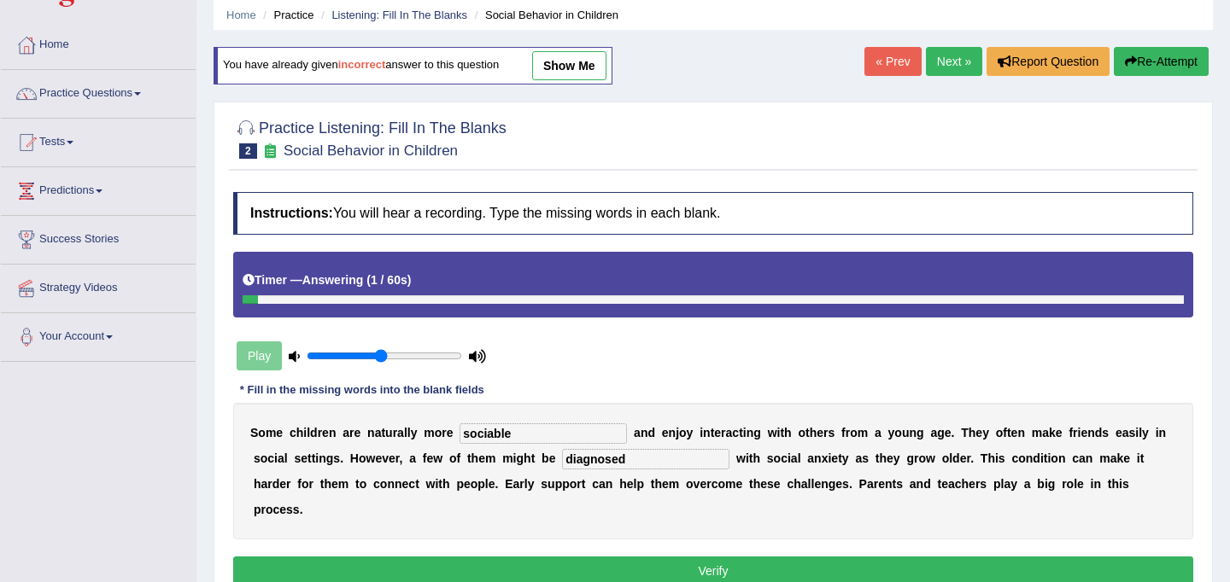
click at [782, 557] on button "Verify" at bounding box center [713, 571] width 960 height 29
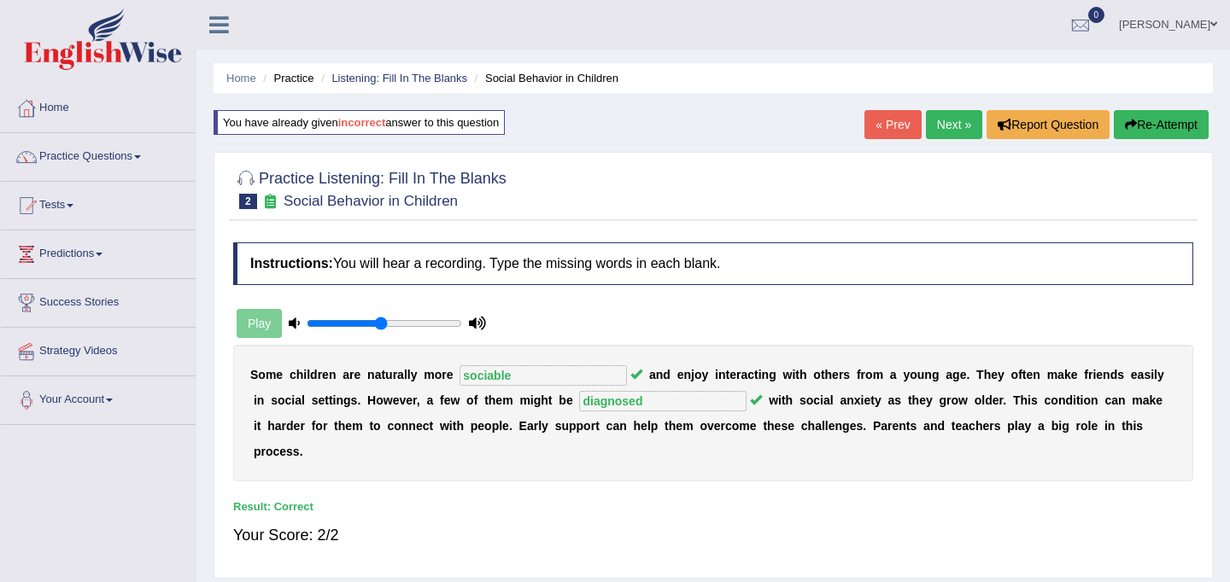
click at [961, 118] on link "Next »" at bounding box center [954, 124] width 56 height 29
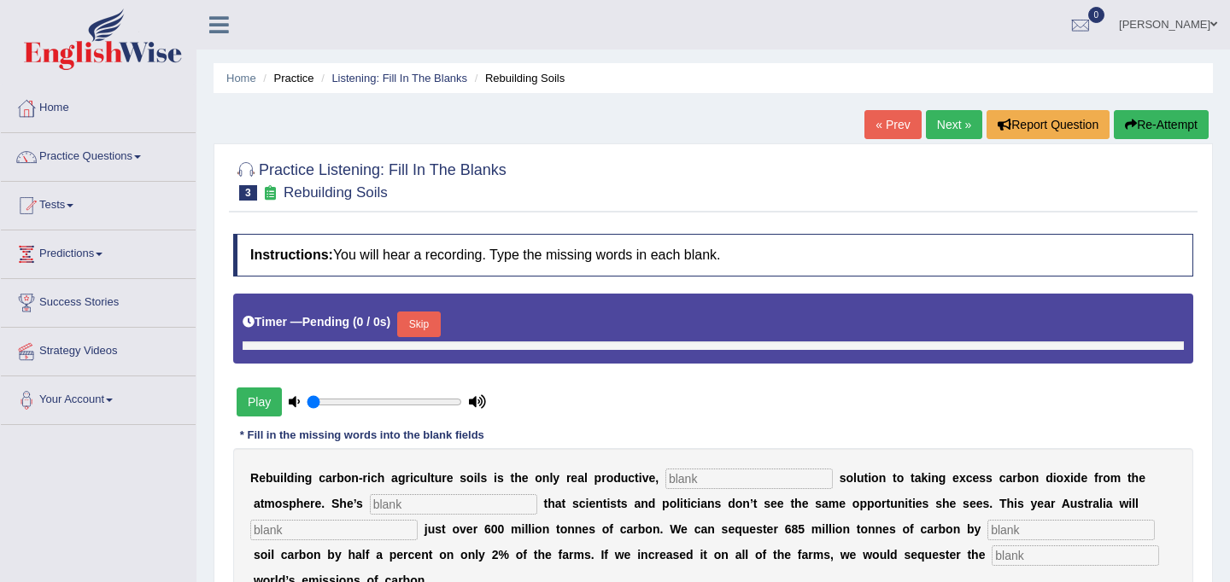
type input "0.5"
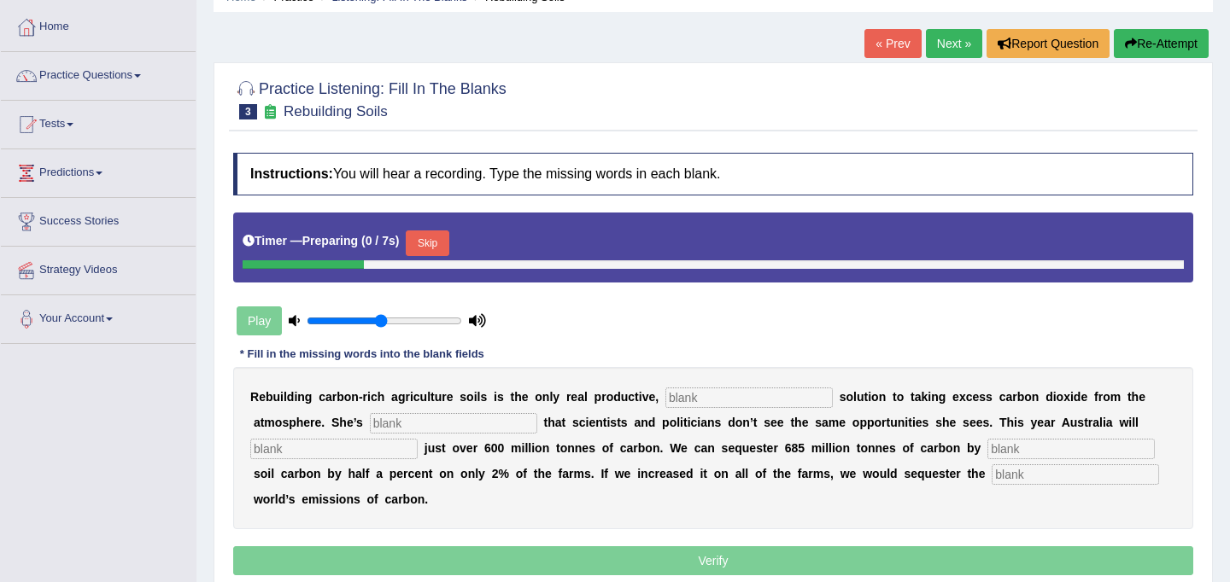
scroll to position [83, 0]
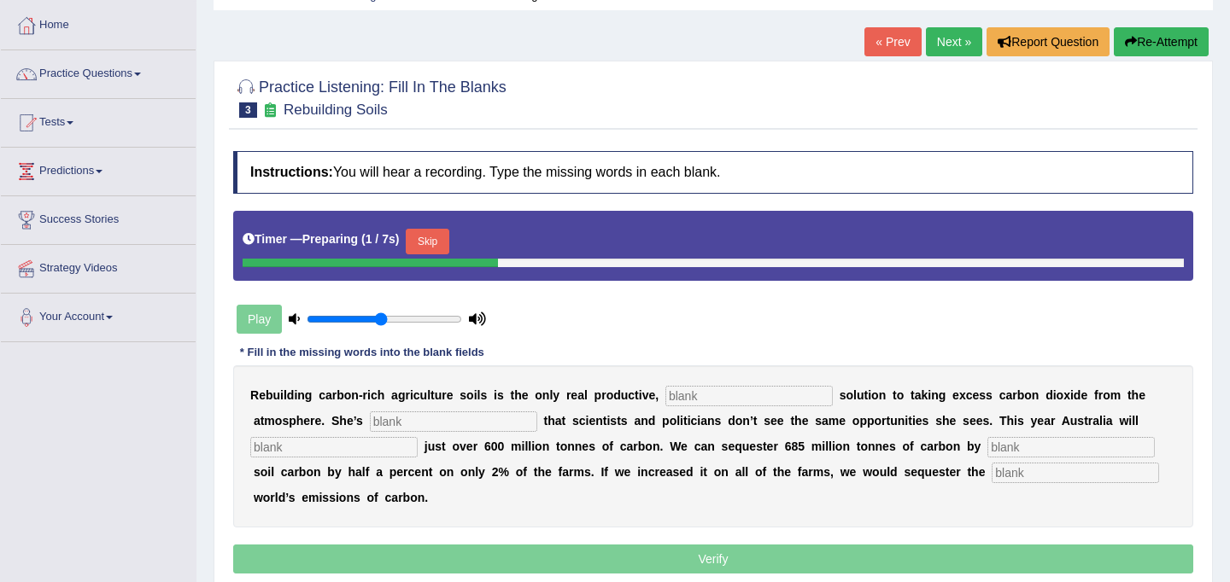
click at [448, 231] on button "Skip" at bounding box center [427, 242] width 43 height 26
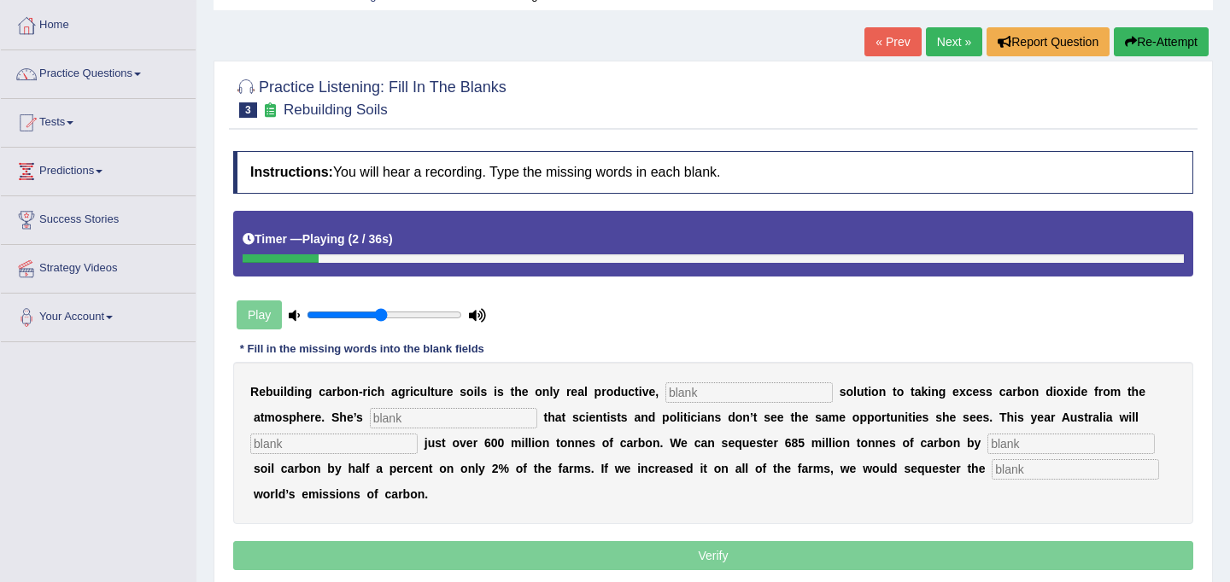
click at [704, 393] on input "text" at bounding box center [748, 393] width 167 height 20
type input "permanbet"
click at [469, 419] on input "text" at bounding box center [453, 418] width 167 height 20
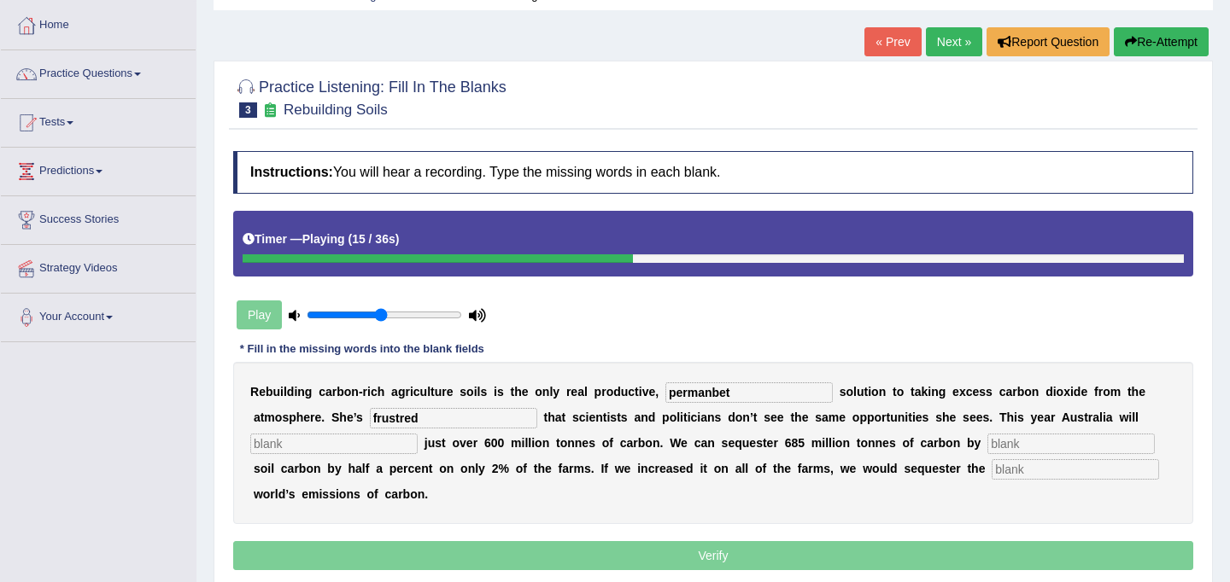
type input "frustred"
click at [333, 448] on input "text" at bounding box center [333, 444] width 167 height 20
type input "admoit"
click at [988, 444] on input "text" at bounding box center [1070, 444] width 167 height 20
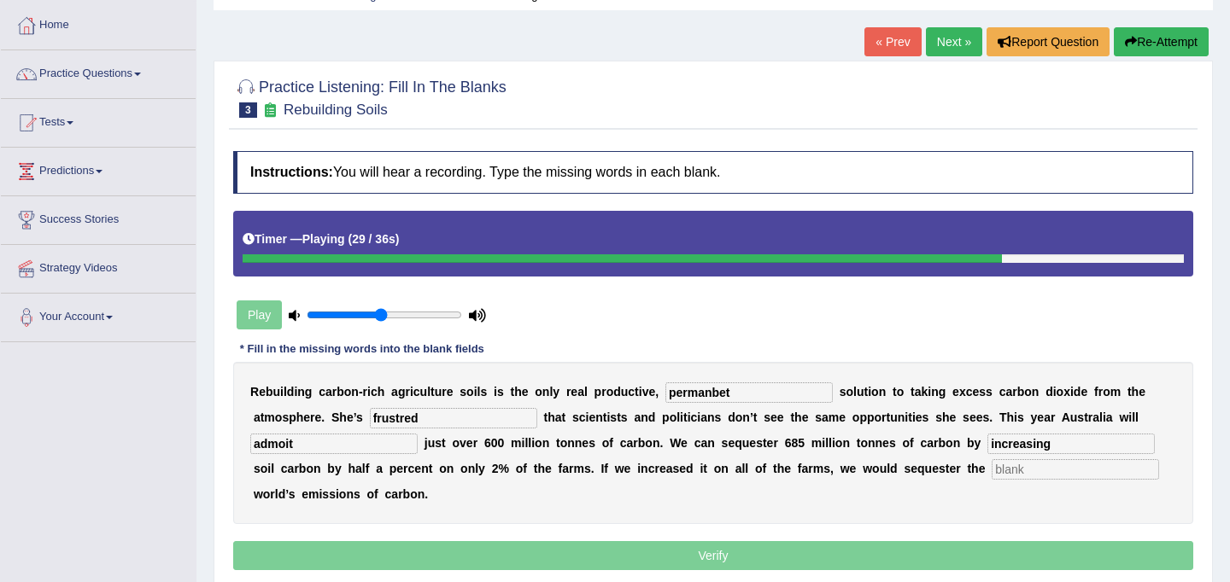
type input "increasing"
click at [992, 471] on input "text" at bounding box center [1075, 470] width 167 height 20
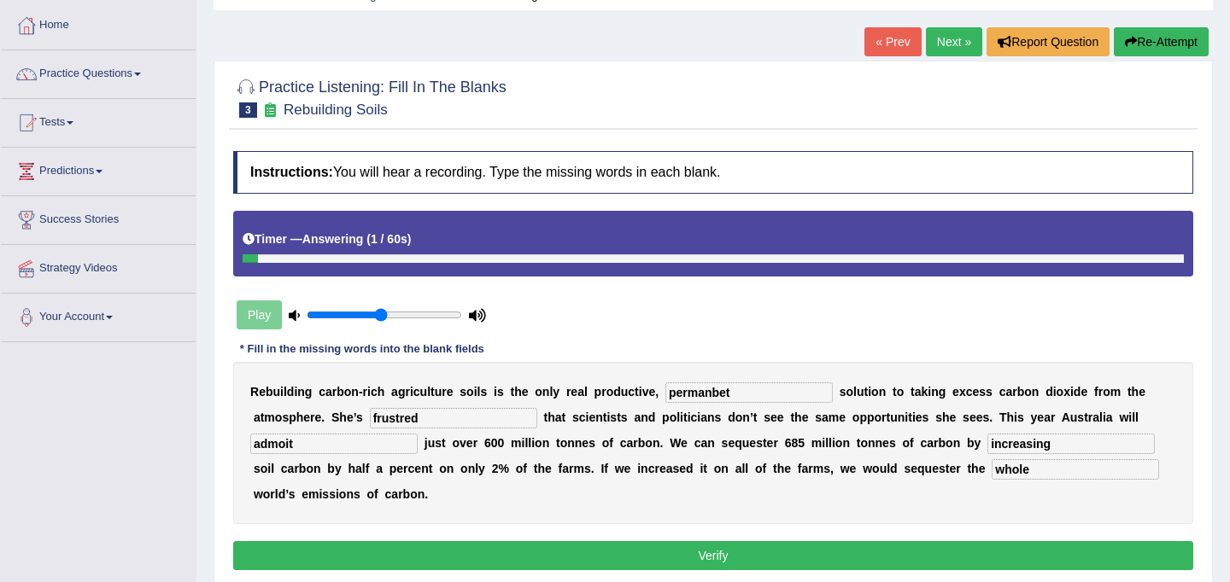
type input "whole"
click at [314, 440] on input "admoit" at bounding box center [333, 444] width 167 height 20
type input "a"
click at [337, 439] on input "text" at bounding box center [333, 444] width 167 height 20
type input "omit"
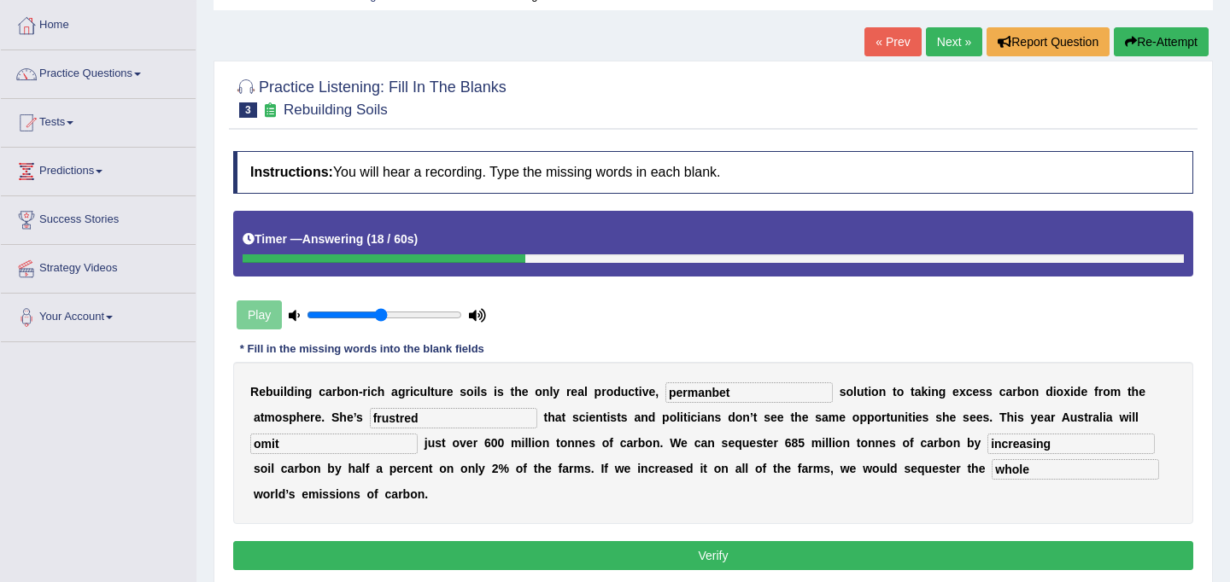
click at [714, 391] on input "permanbet" at bounding box center [748, 393] width 167 height 20
type input "permanent"
click at [403, 419] on input "frustred" at bounding box center [453, 418] width 167 height 20
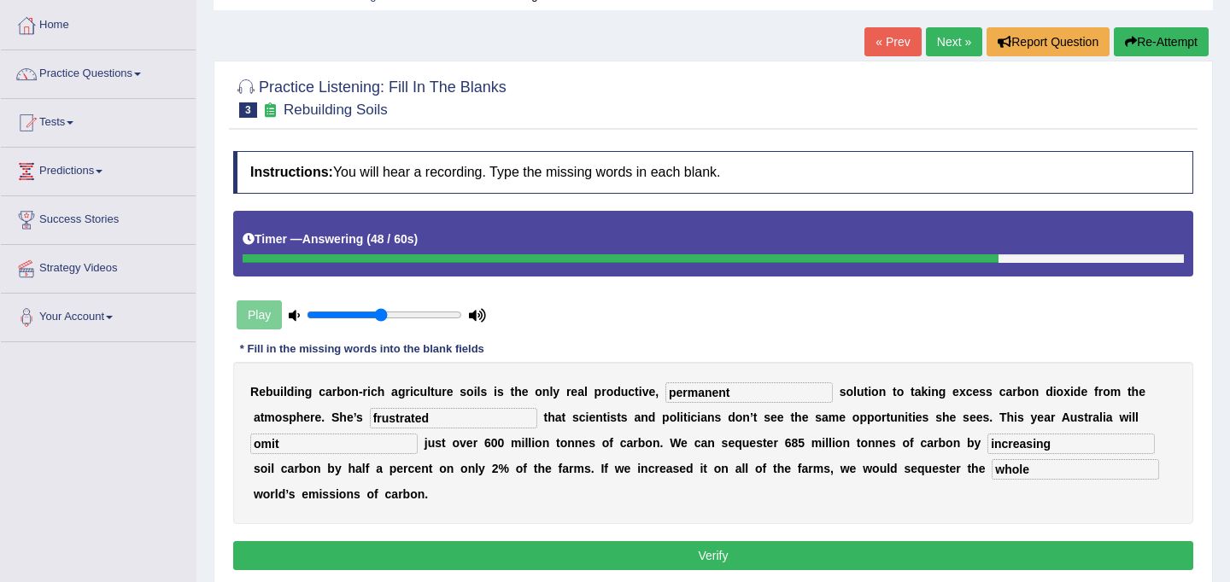
type input "frustrated"
click at [330, 448] on input "omit" at bounding box center [333, 444] width 167 height 20
type input "omitted"
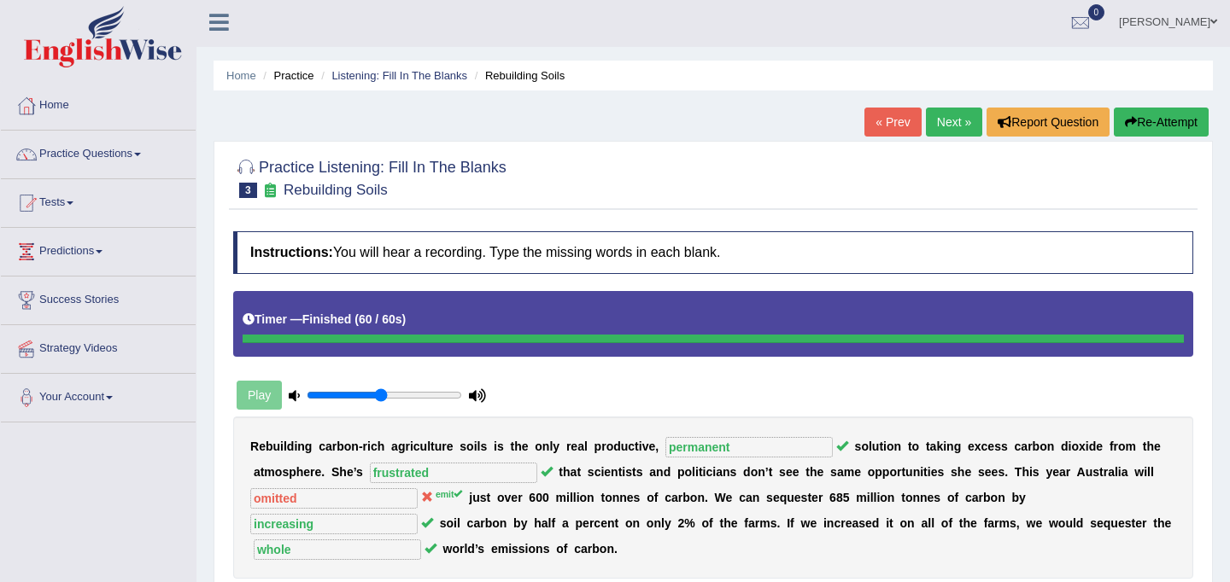
scroll to position [0, 0]
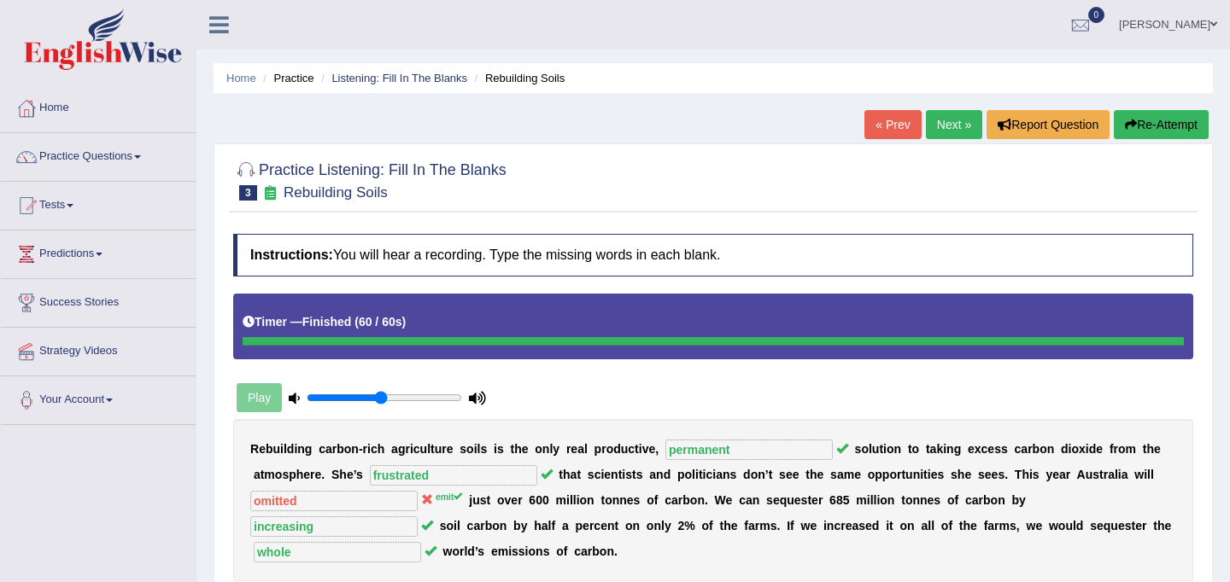
click at [945, 127] on link "Next »" at bounding box center [954, 124] width 56 height 29
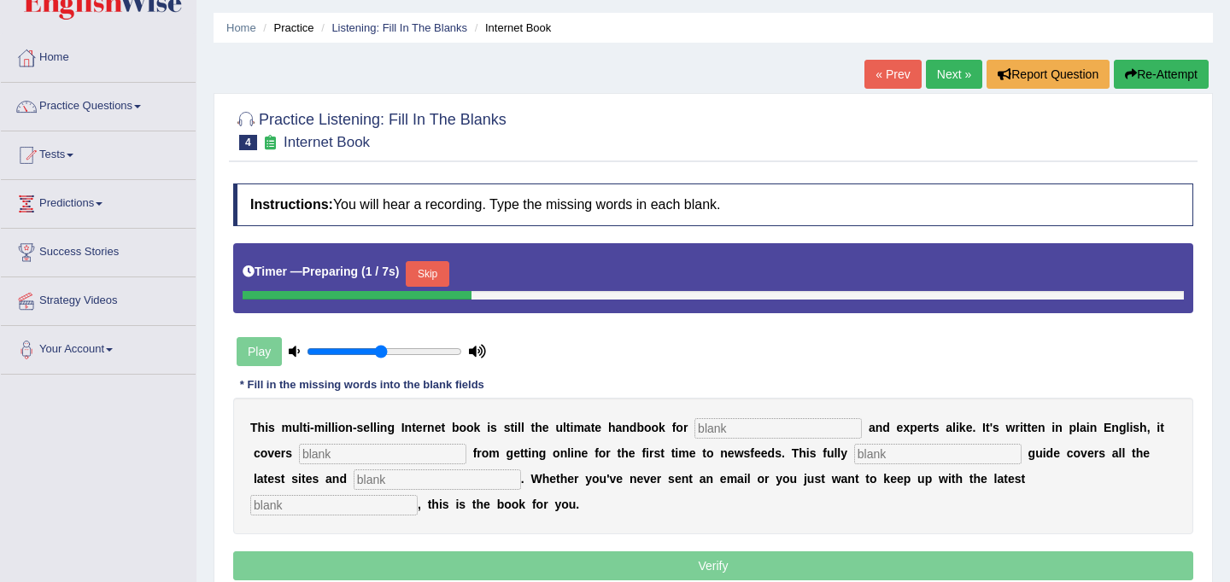
scroll to position [60, 0]
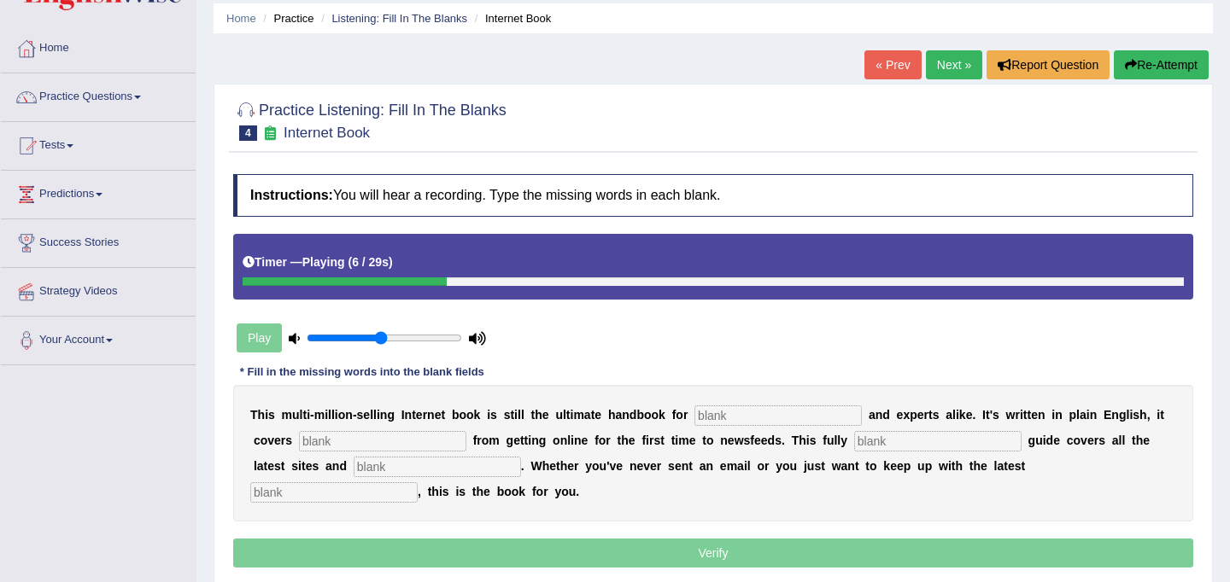
click at [747, 418] on input "text" at bounding box center [777, 416] width 167 height 20
type input "novices"
click at [400, 447] on input "text" at bounding box center [382, 441] width 167 height 20
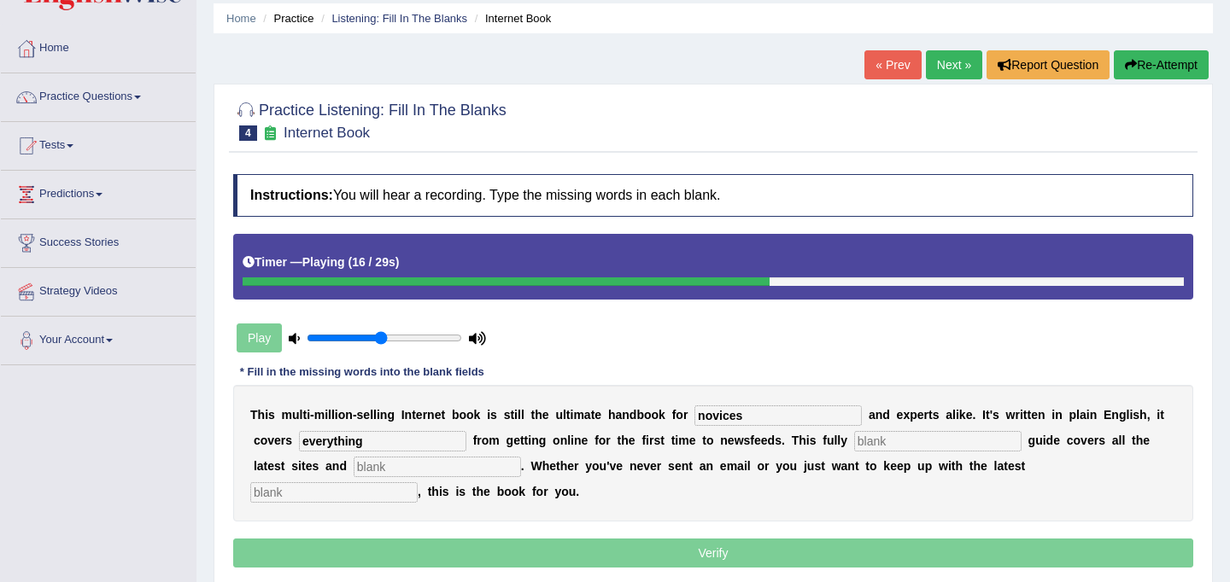
type input "everything"
click at [860, 443] on input "text" at bounding box center [937, 441] width 167 height 20
type input "revise"
click at [383, 465] on input "text" at bounding box center [437, 467] width 167 height 20
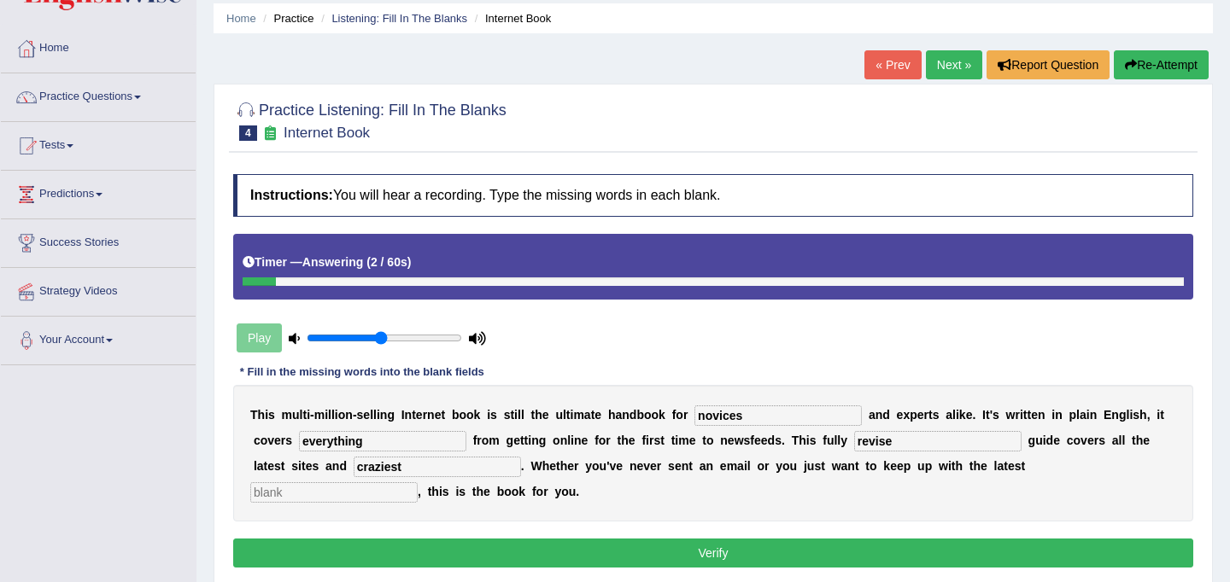
type input "craziest"
click at [418, 483] on input "text" at bounding box center [333, 493] width 167 height 20
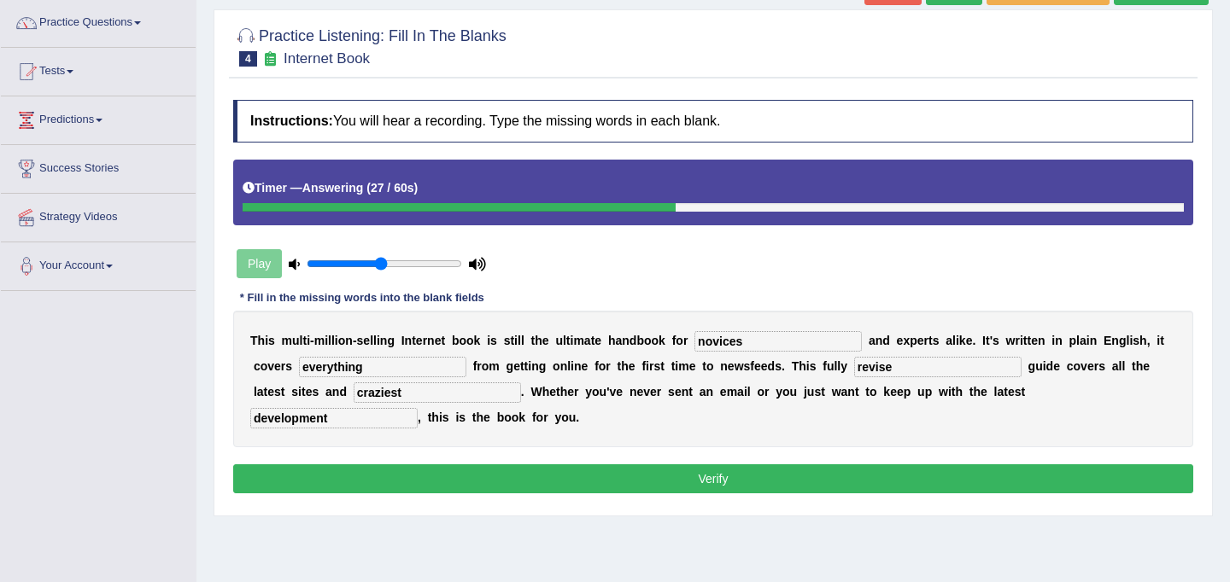
scroll to position [135, 0]
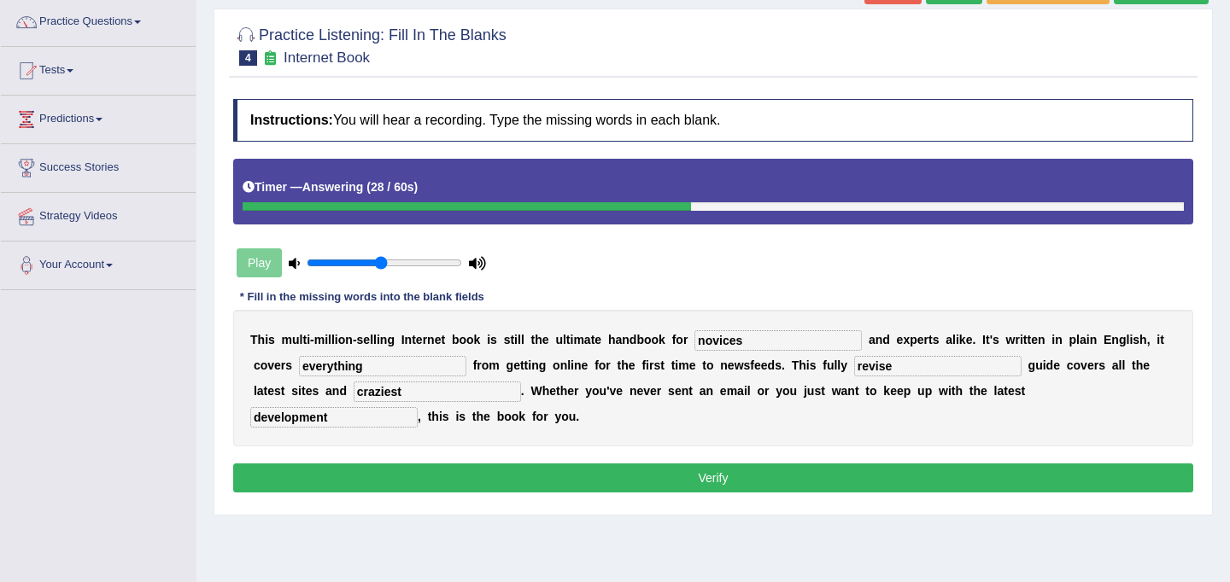
type input "development"
click at [798, 470] on button "Verify" at bounding box center [713, 478] width 960 height 29
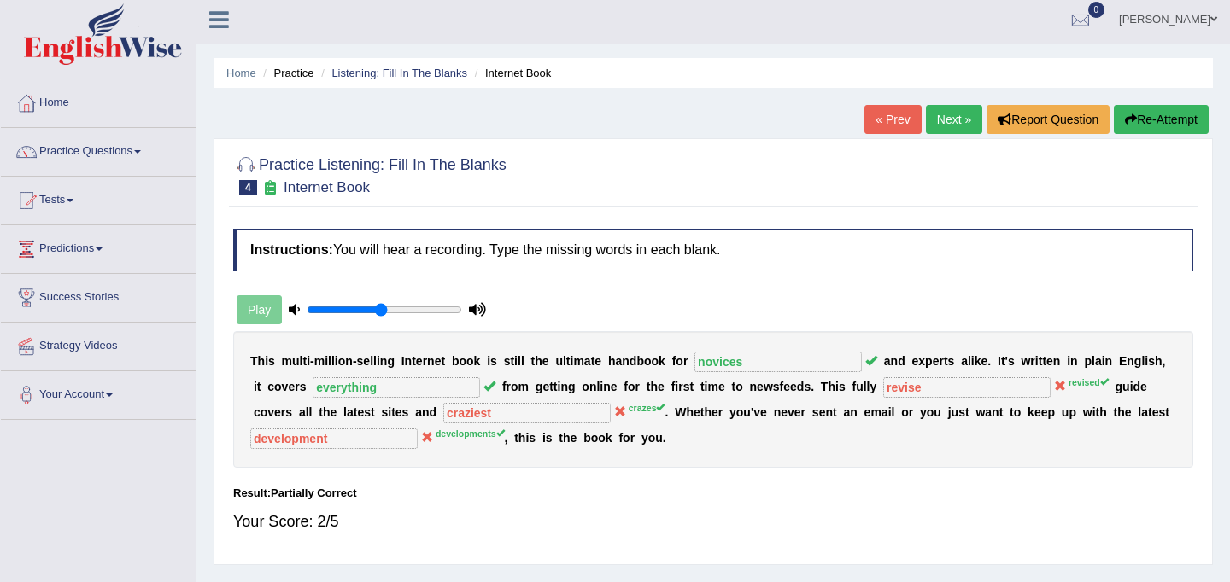
scroll to position [0, 0]
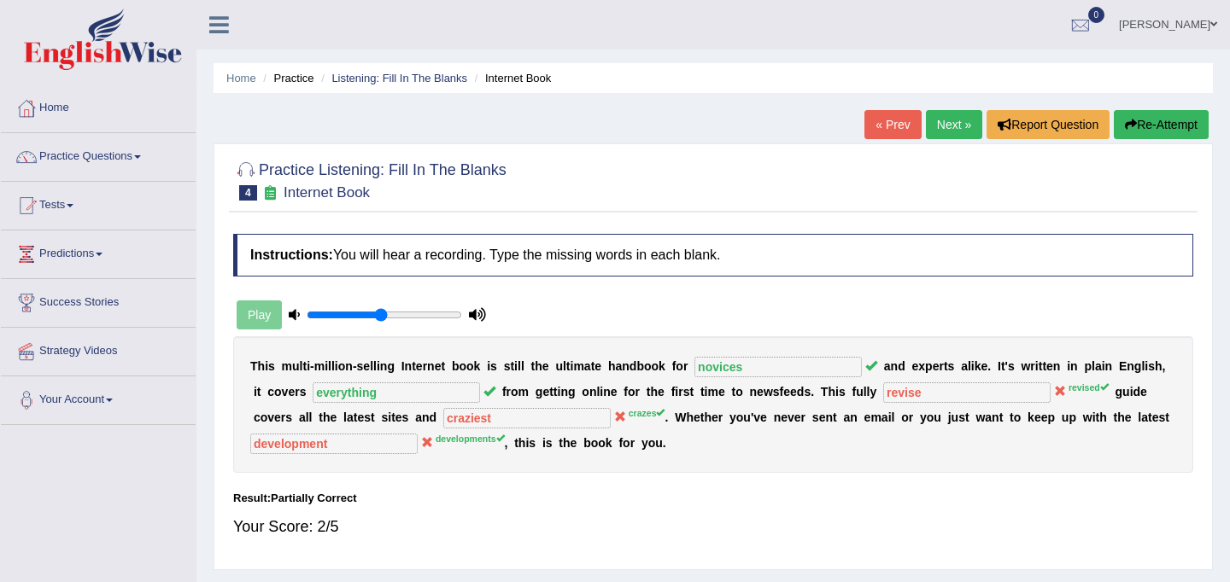
click at [1159, 123] on button "Re-Attempt" at bounding box center [1161, 124] width 95 height 29
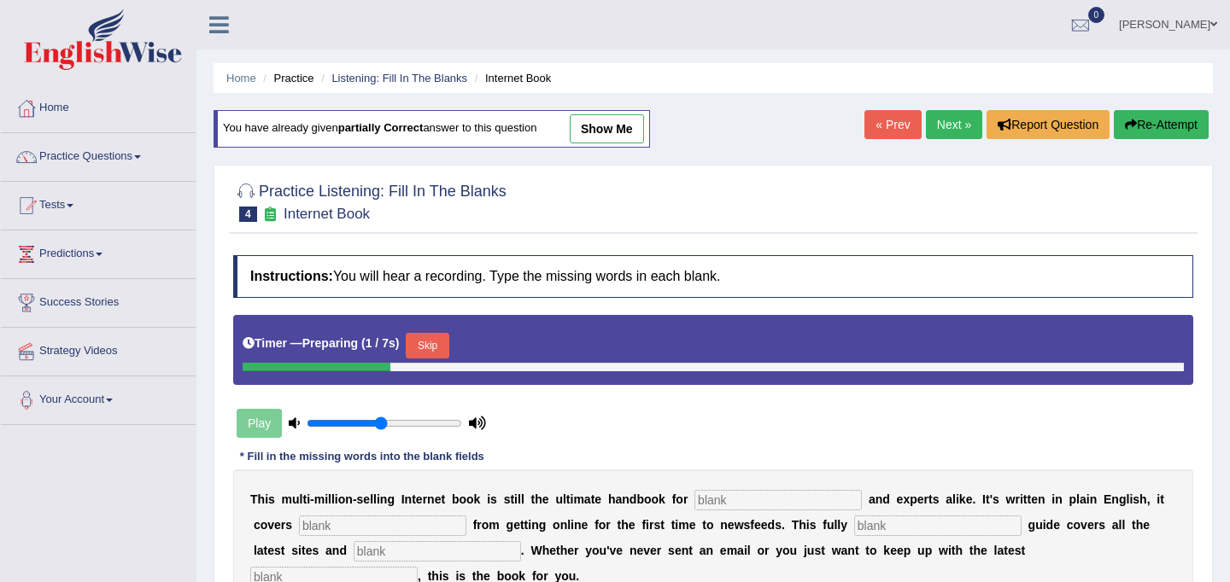
click at [434, 341] on button "Skip" at bounding box center [427, 346] width 43 height 26
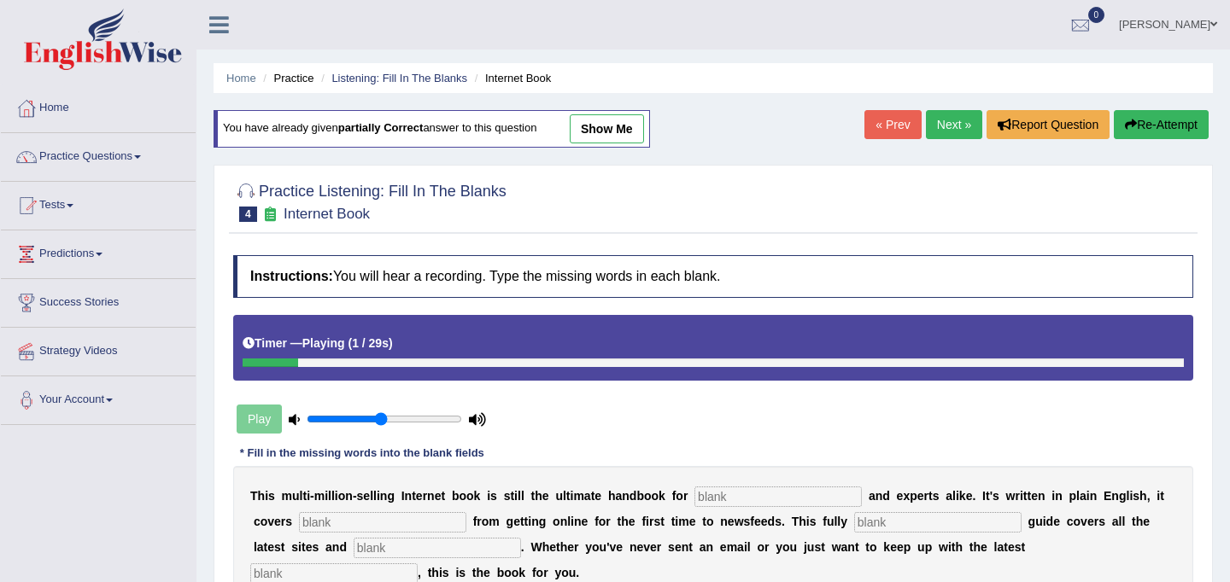
click at [746, 500] on input "text" at bounding box center [777, 497] width 167 height 20
type input "novices"
click at [412, 524] on input "text" at bounding box center [382, 522] width 167 height 20
type input "v"
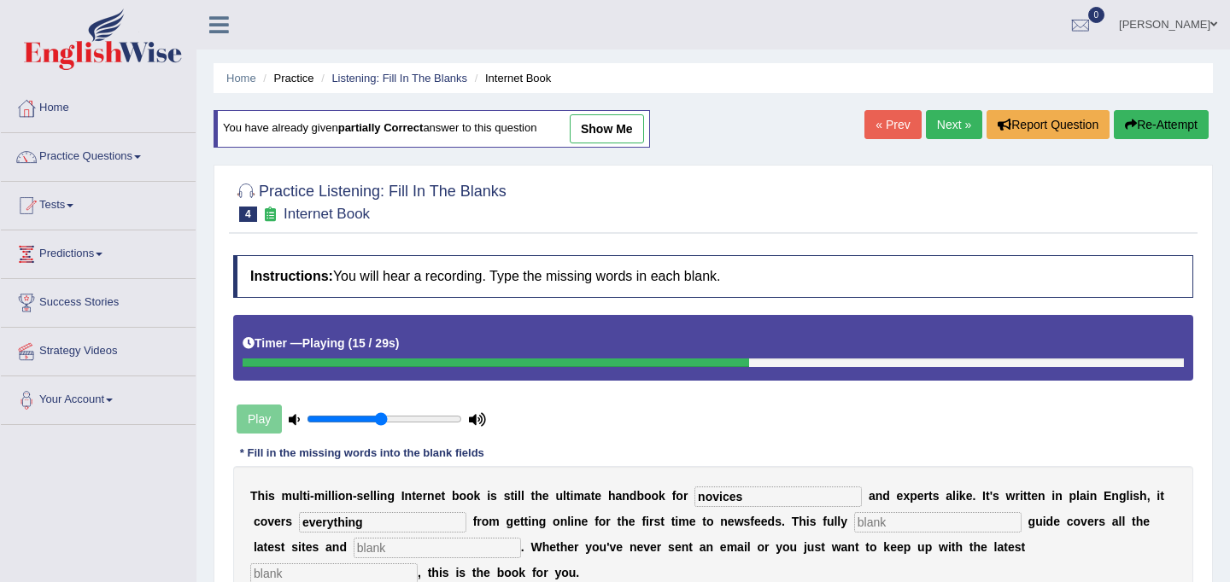
type input "everything"
click at [854, 517] on input "text" at bounding box center [937, 522] width 167 height 20
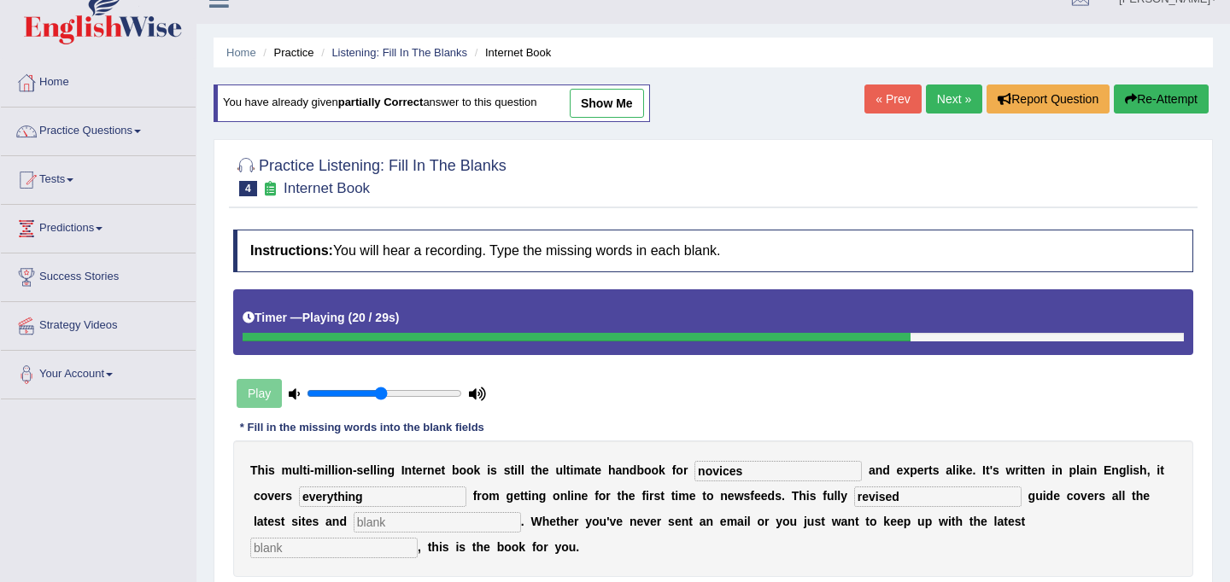
scroll to position [28, 0]
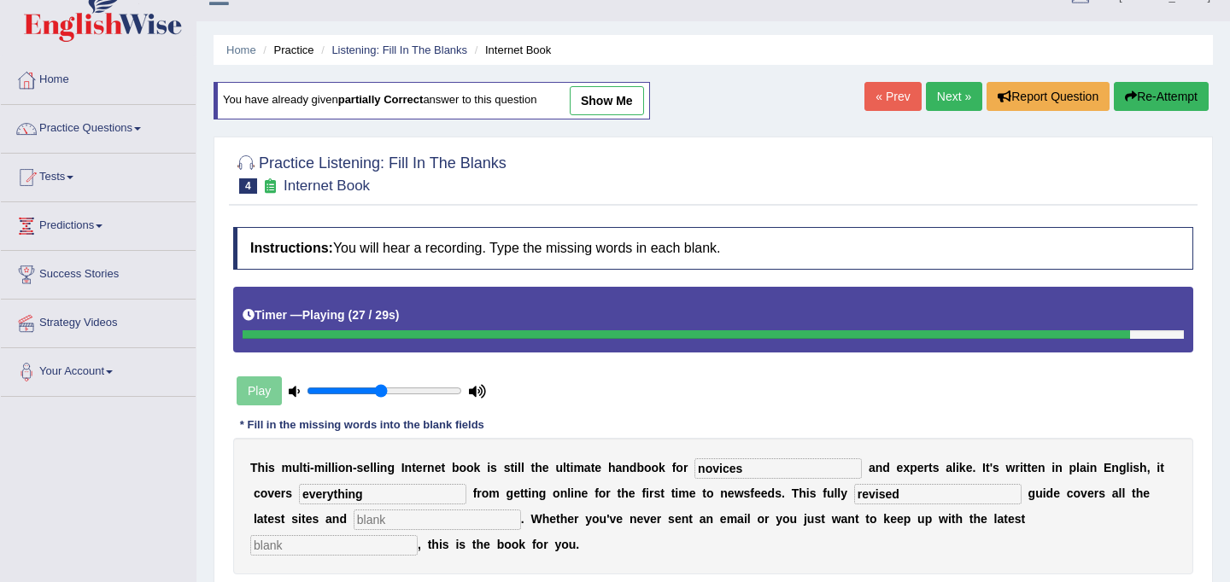
type input "revised"
click at [418, 536] on input "text" at bounding box center [333, 546] width 167 height 20
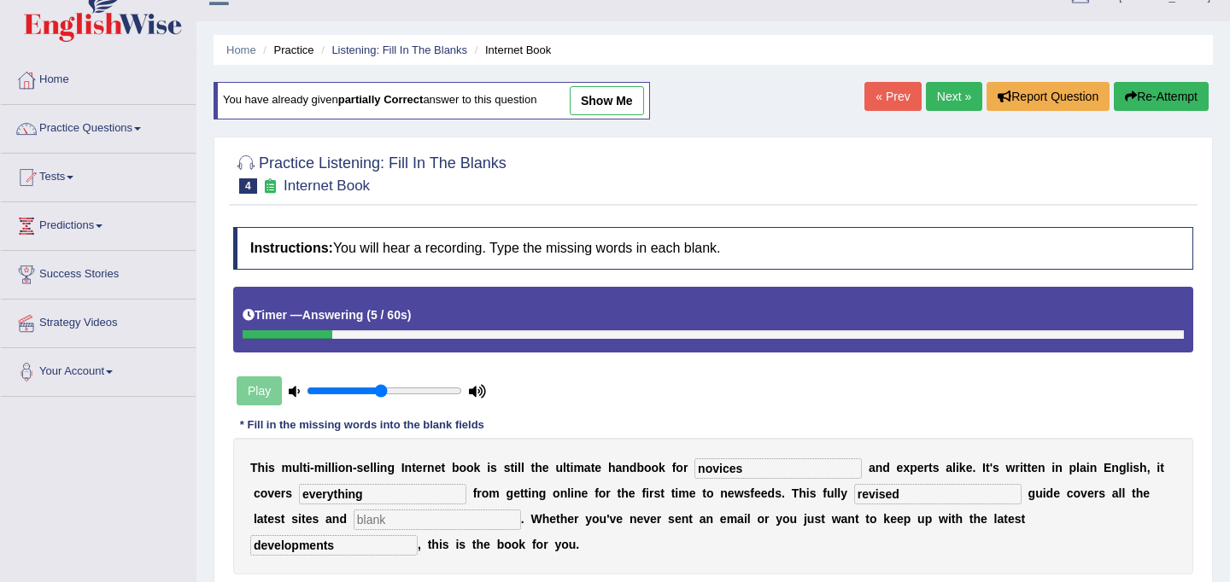
type input "developments"
click at [365, 517] on input "text" at bounding box center [437, 520] width 167 height 20
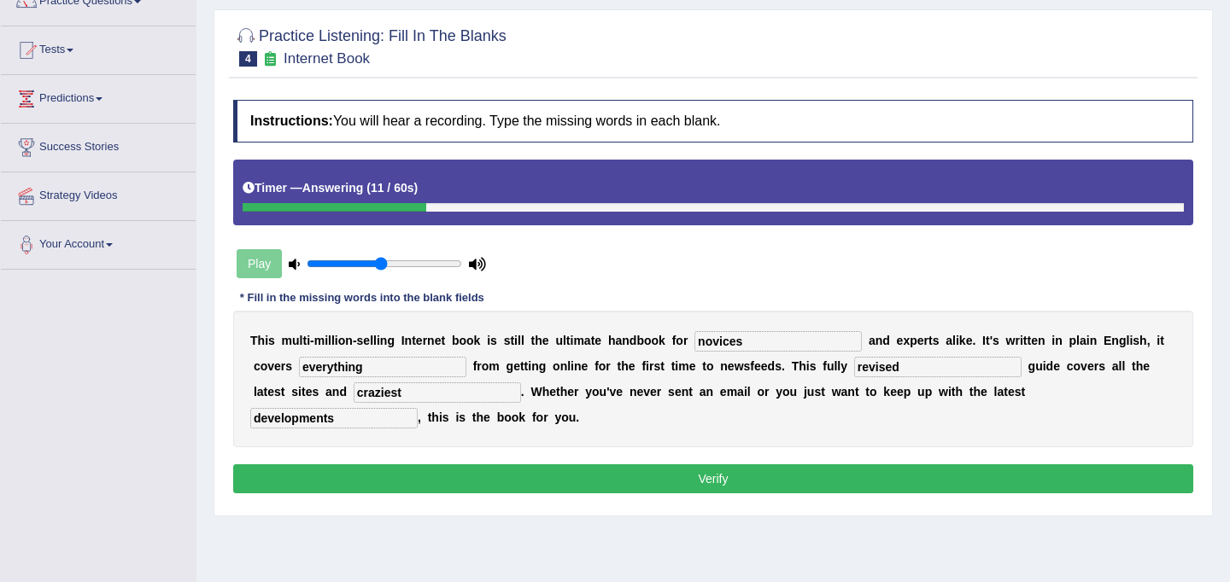
scroll to position [169, 0]
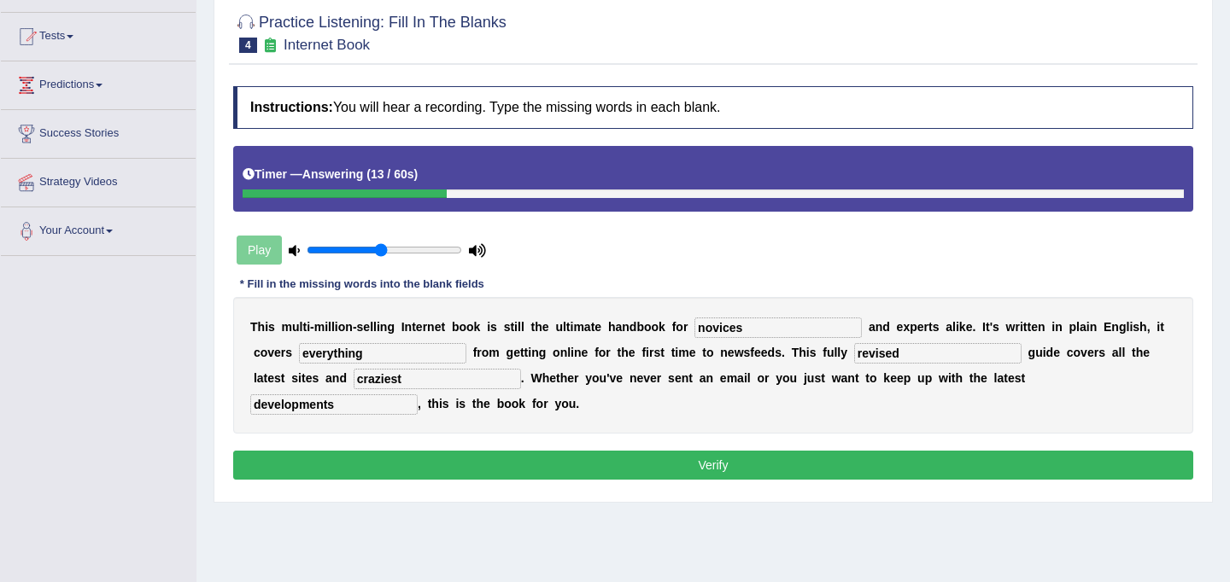
type input "craziest"
click at [644, 475] on button "Verify" at bounding box center [713, 465] width 960 height 29
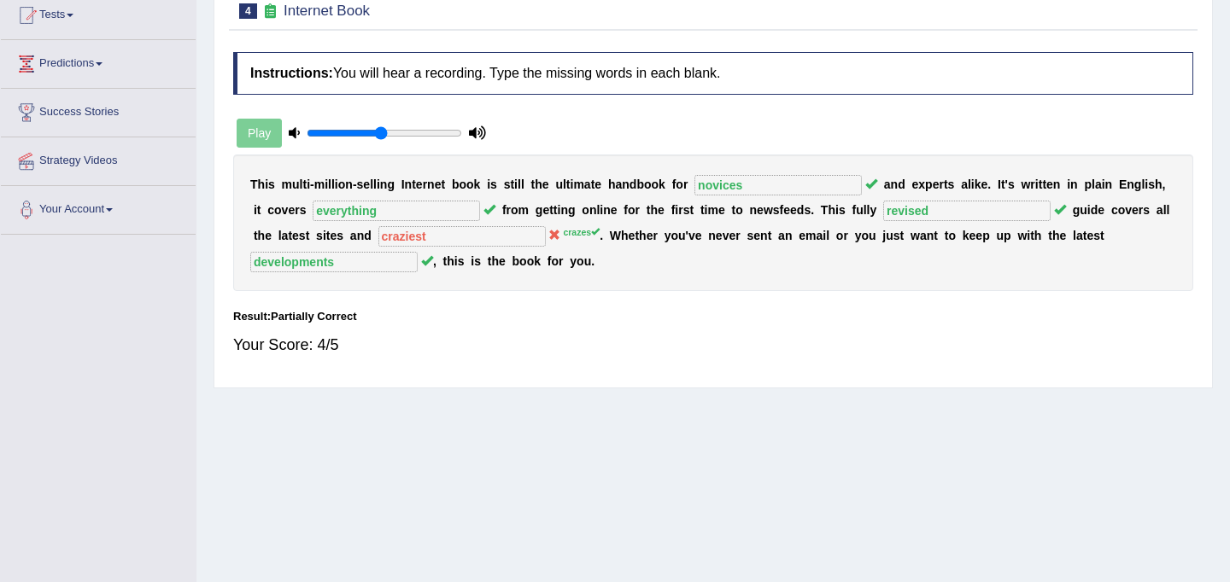
scroll to position [0, 0]
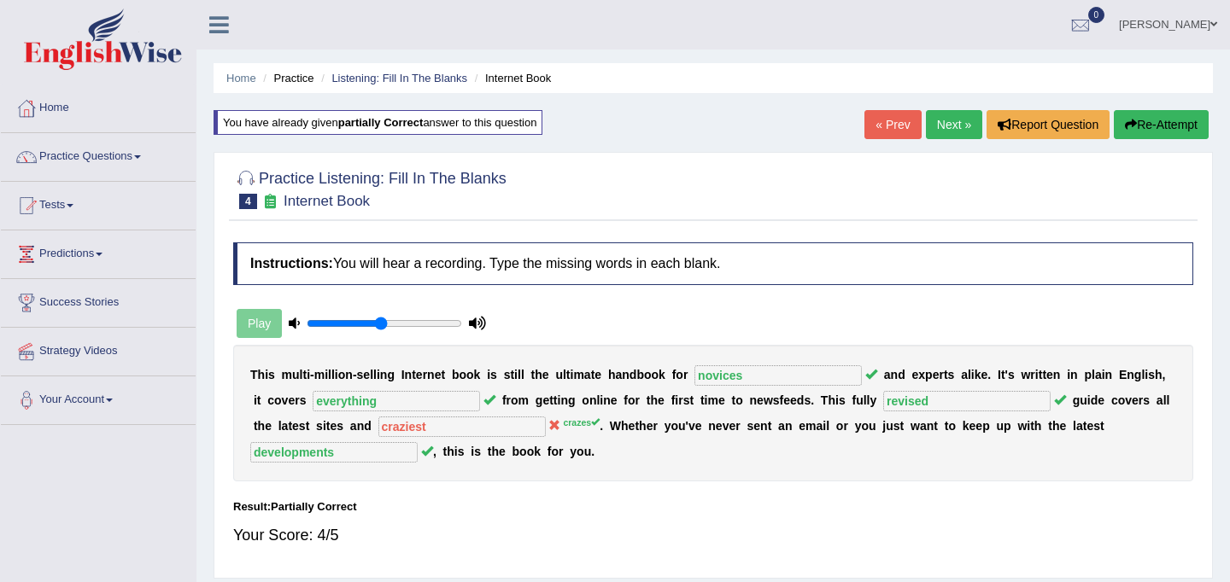
click at [955, 118] on link "Next »" at bounding box center [954, 124] width 56 height 29
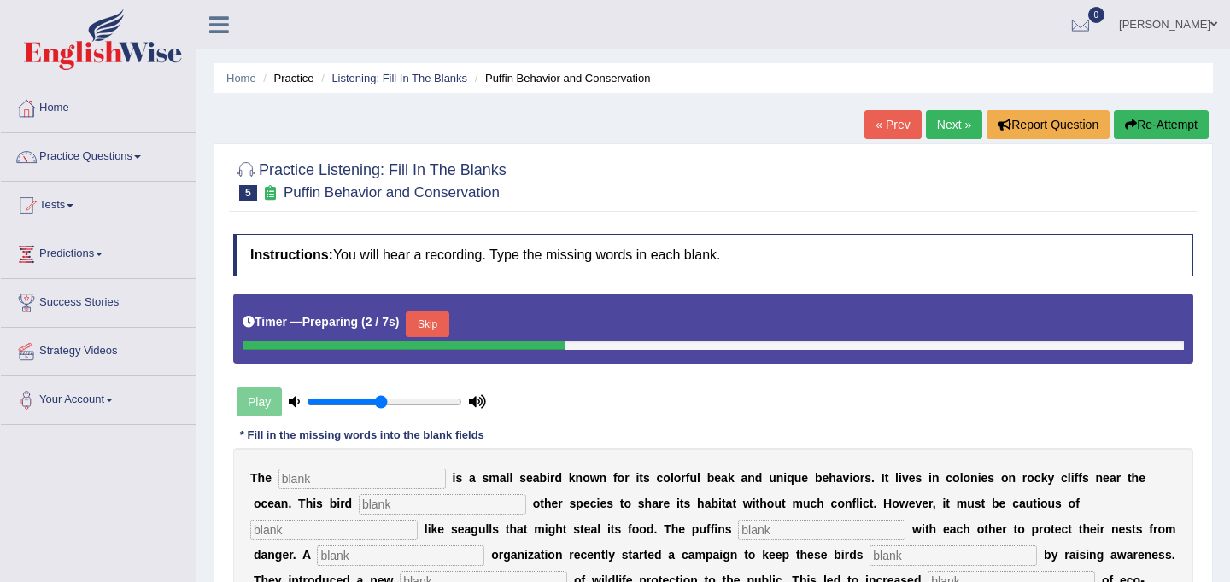
click at [430, 318] on button "Skip" at bounding box center [427, 325] width 43 height 26
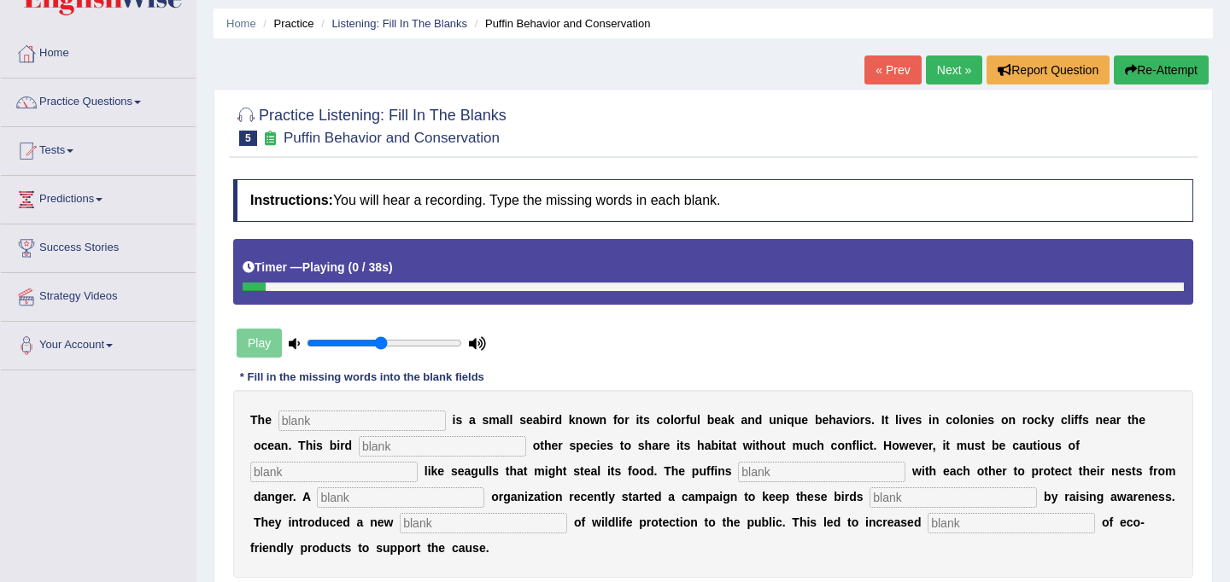
scroll to position [56, 0]
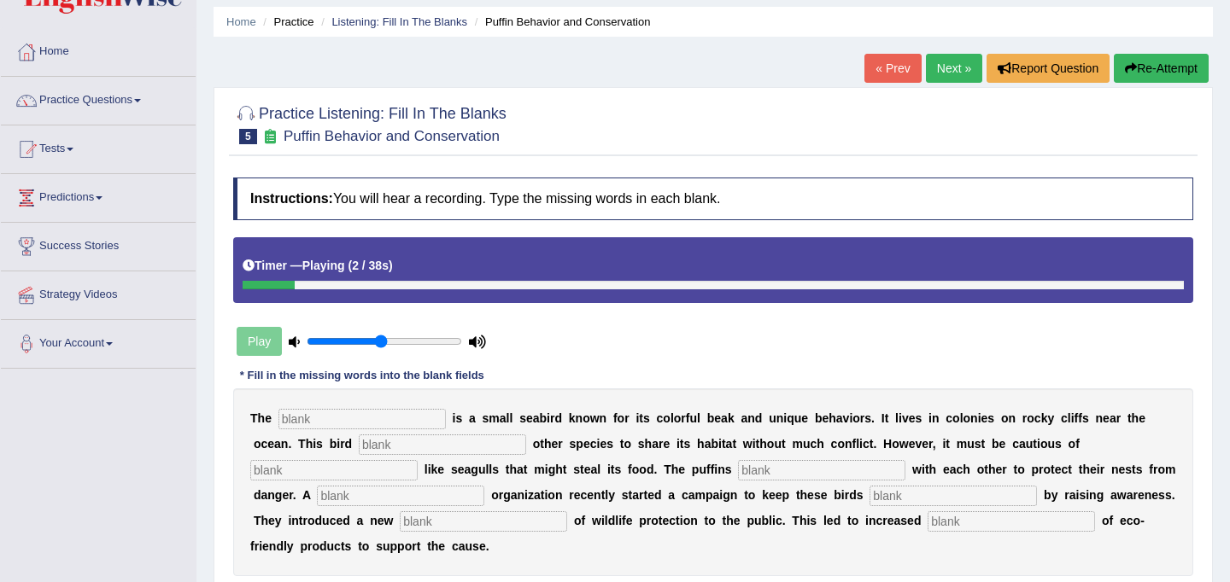
click at [366, 426] on input "text" at bounding box center [361, 419] width 167 height 20
click at [368, 445] on input "text" at bounding box center [442, 445] width 167 height 20
type input "allows"
click at [418, 460] on input "text" at bounding box center [333, 470] width 167 height 20
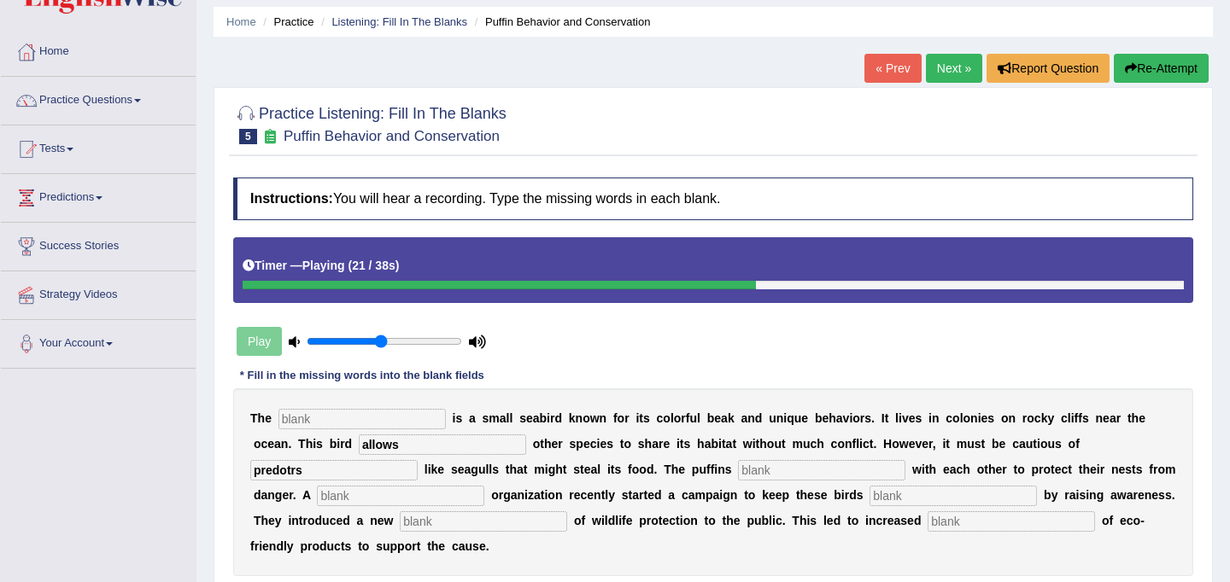
type input "predotrs"
click at [738, 473] on input "text" at bounding box center [821, 470] width 167 height 20
type input "collabtrtae"
click at [869, 493] on input "text" at bounding box center [952, 496] width 167 height 20
type input "safe"
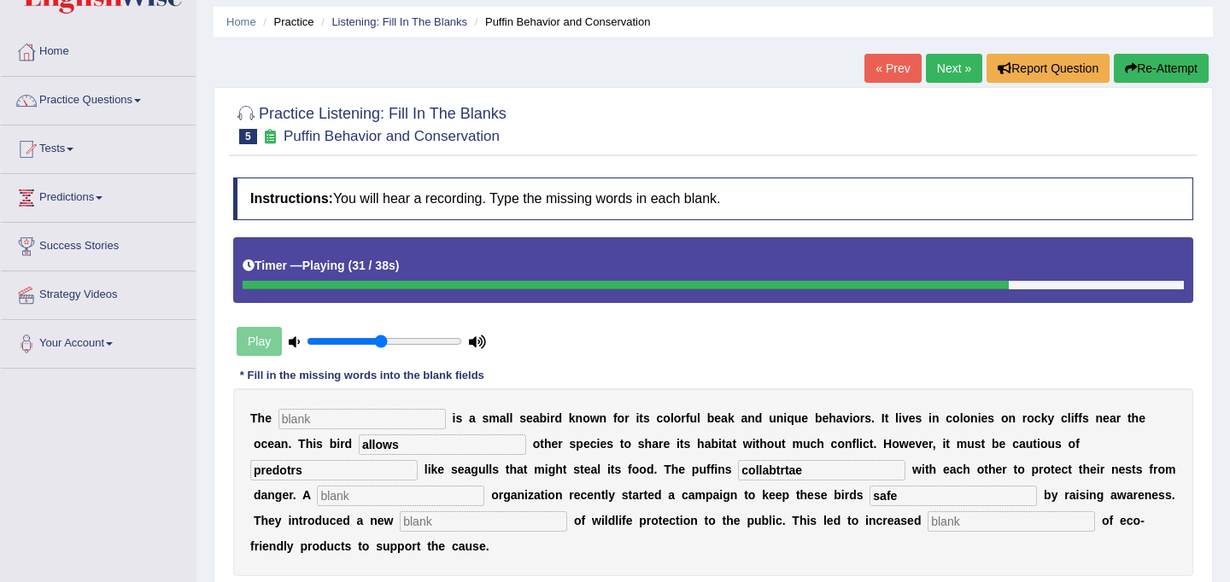
click at [400, 525] on input "text" at bounding box center [483, 522] width 167 height 20
type input "conceptom"
click at [928, 524] on input "text" at bounding box center [1011, 522] width 167 height 20
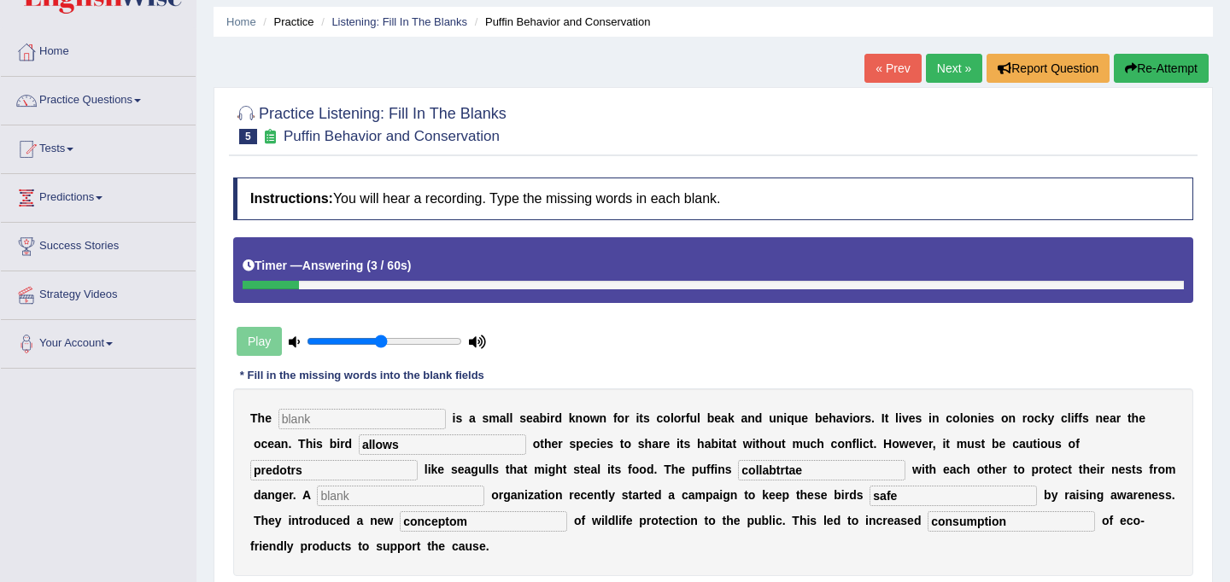
type input "consumption"
click at [400, 525] on input "conceptom" at bounding box center [483, 522] width 167 height 20
type input "concep"
click at [319, 413] on input "text" at bounding box center [361, 419] width 167 height 20
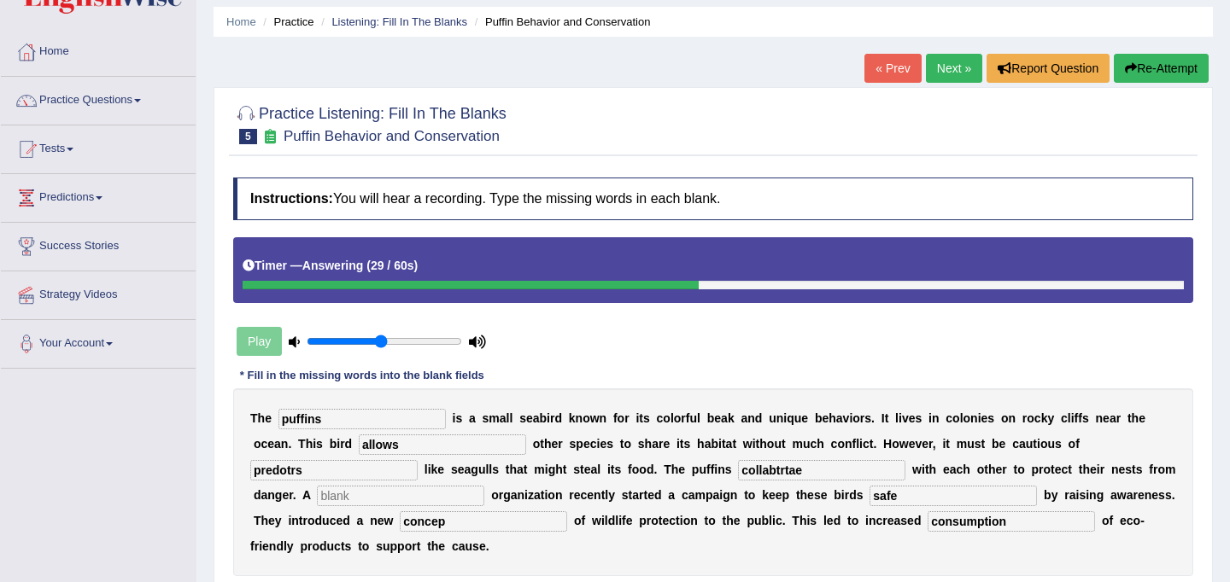
click at [360, 421] on input "puffins" at bounding box center [361, 419] width 167 height 20
type input "puffin"
click at [418, 460] on input "predotrs" at bounding box center [333, 470] width 167 height 20
type input "predot"
click at [738, 465] on input "collabtrtae" at bounding box center [821, 470] width 167 height 20
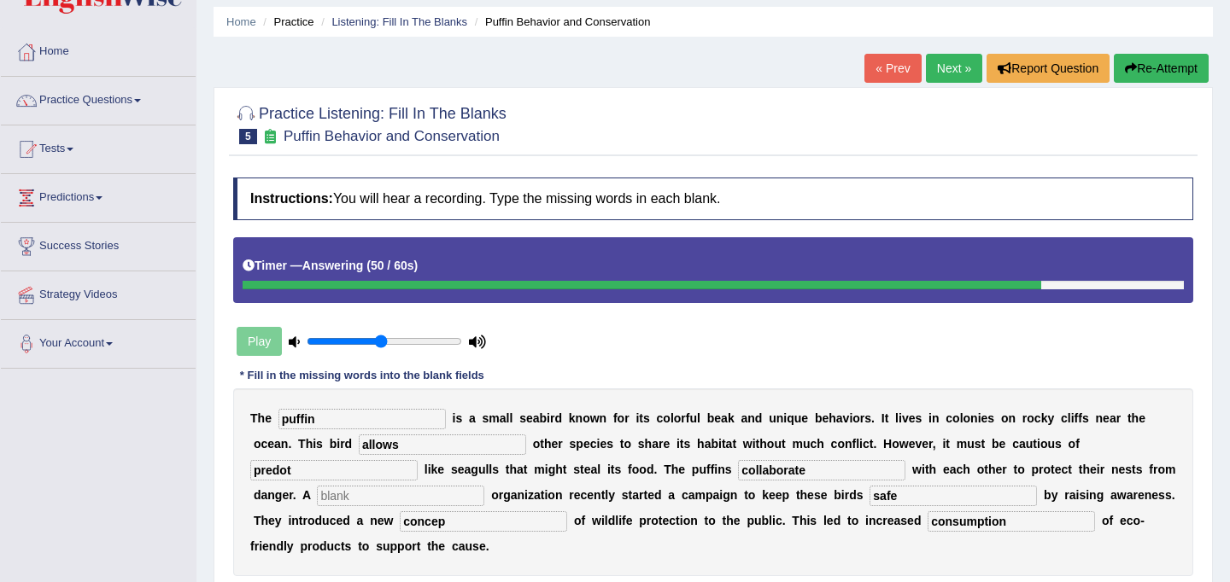
type input "collaborate"
click at [418, 460] on input "predot" at bounding box center [333, 470] width 167 height 20
type input "pedators"
click at [400, 527] on input "concep" at bounding box center [483, 522] width 167 height 20
type input "concept"
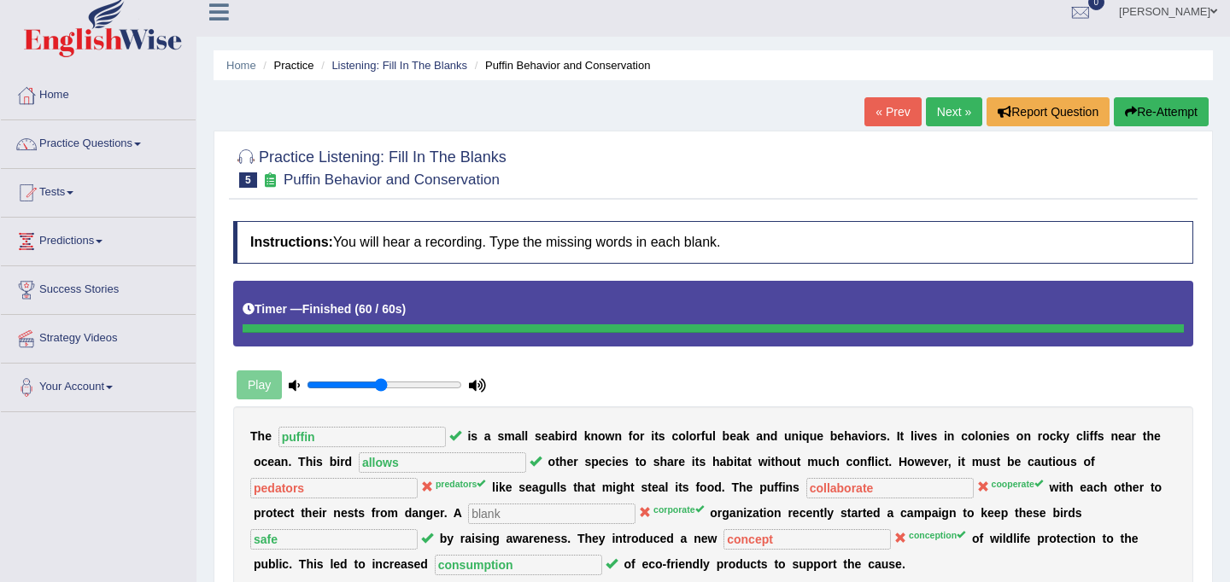
scroll to position [0, 0]
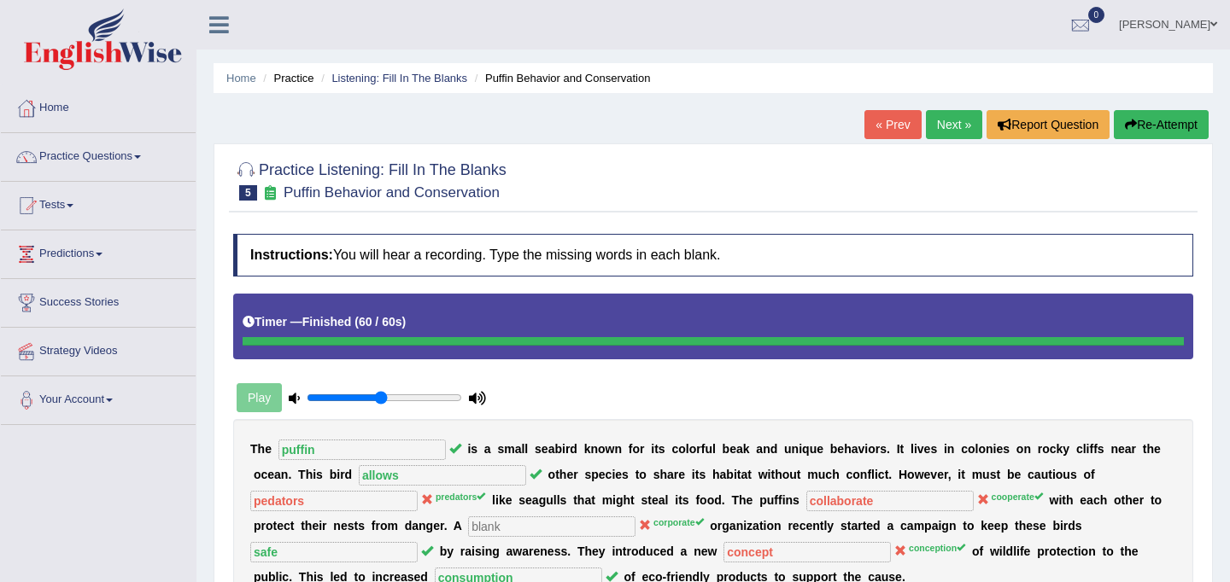
click at [1150, 114] on button "Re-Attempt" at bounding box center [1161, 124] width 95 height 29
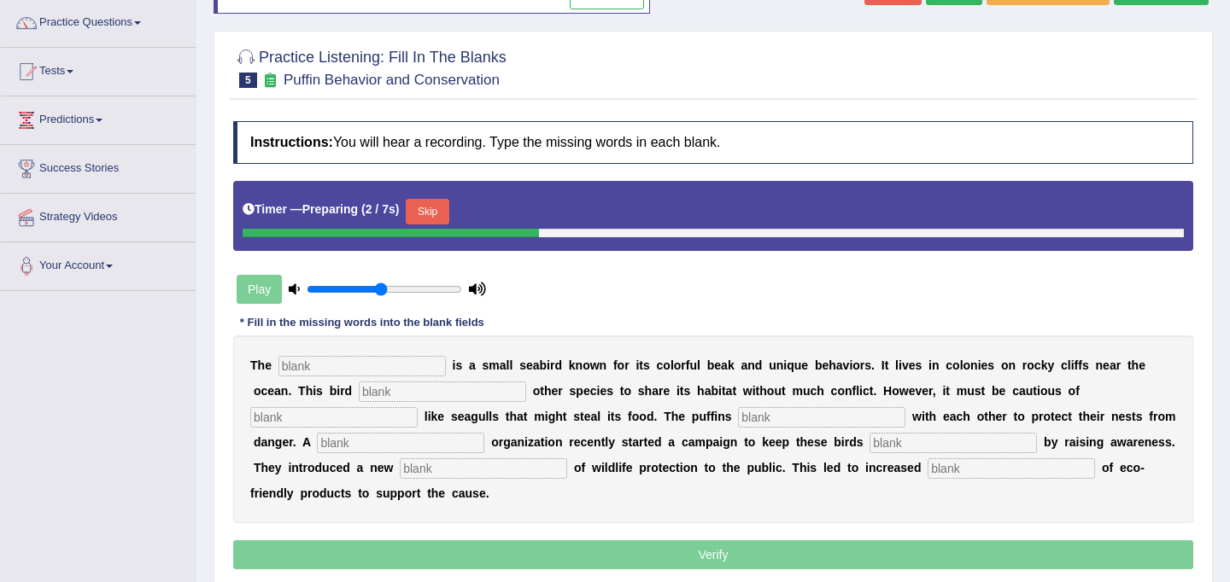
scroll to position [135, 0]
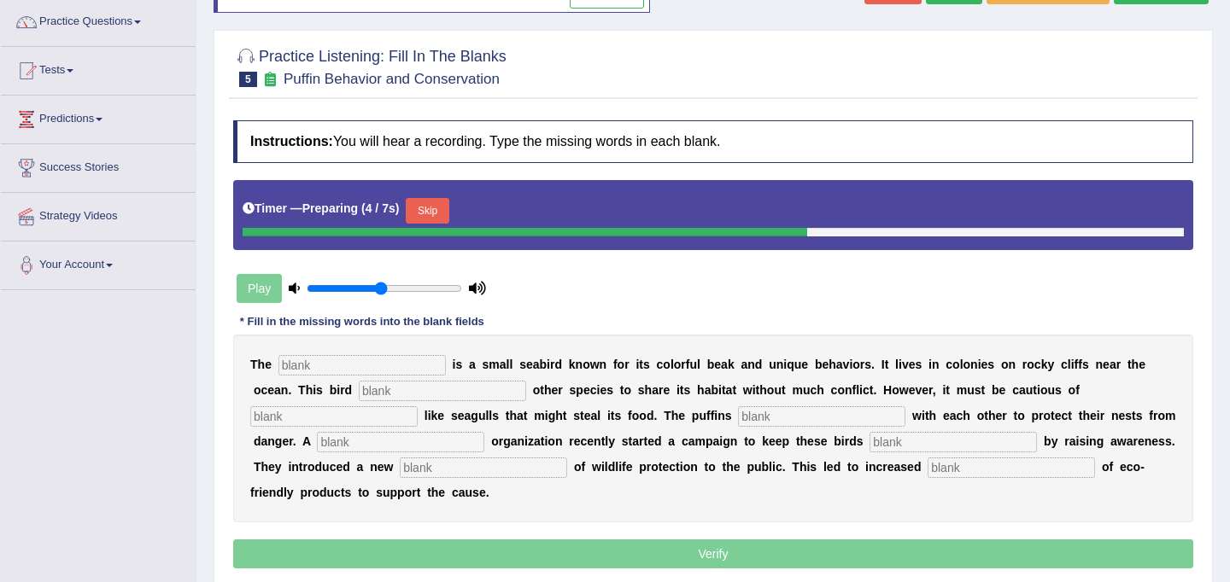
click at [426, 211] on button "Skip" at bounding box center [427, 211] width 43 height 26
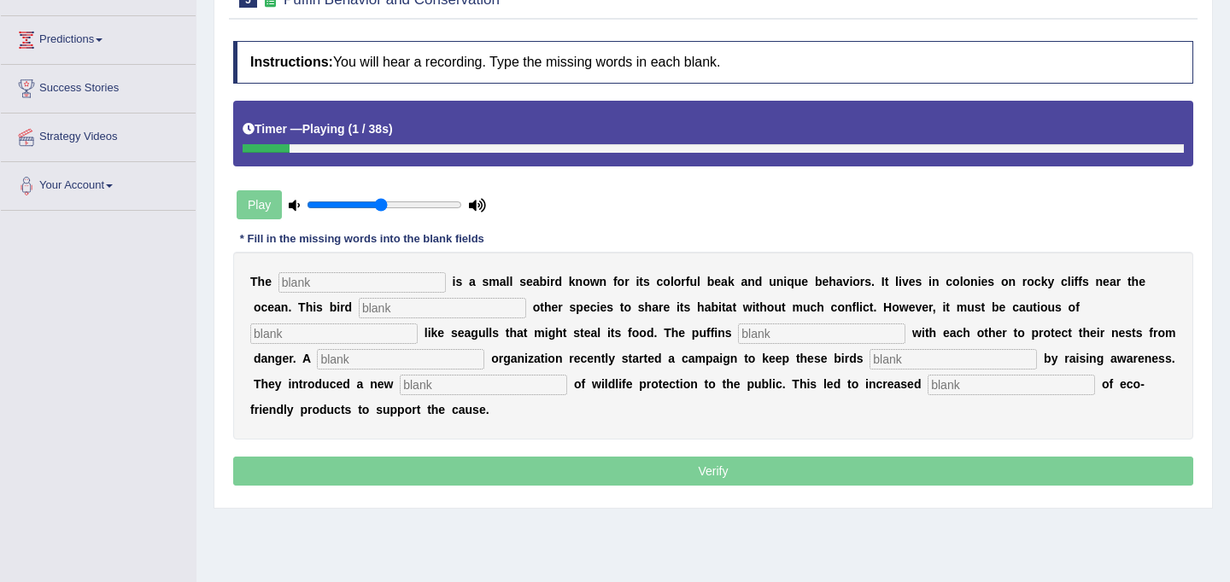
scroll to position [217, 0]
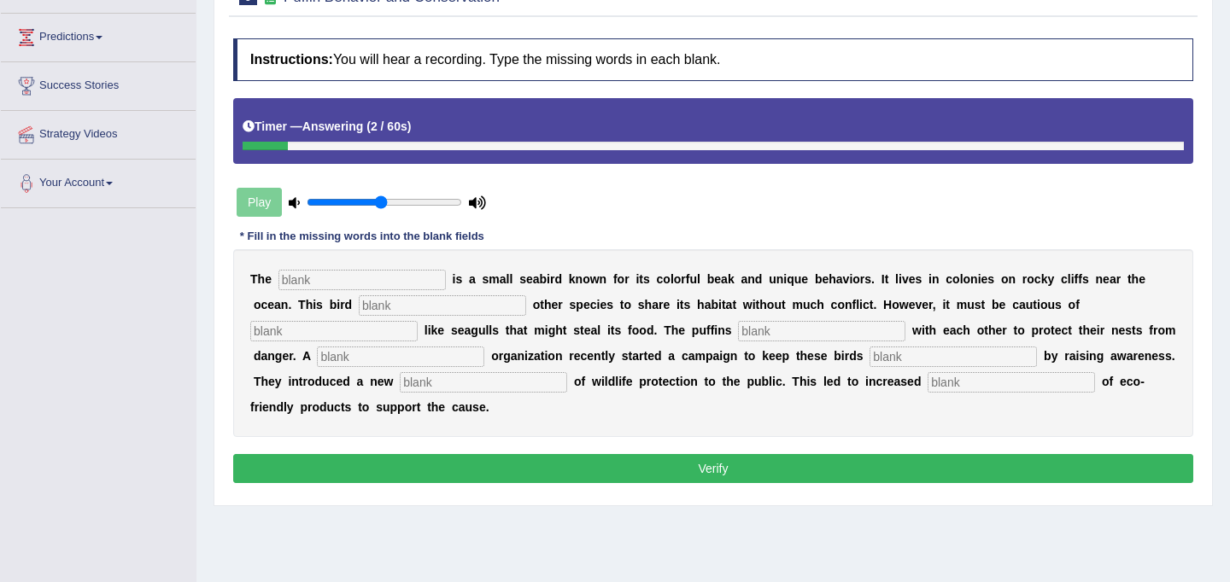
click at [365, 279] on input "text" at bounding box center [361, 280] width 167 height 20
type input "puffin"
click at [372, 307] on input "text" at bounding box center [442, 306] width 167 height 20
type input "allows"
click at [418, 321] on input "text" at bounding box center [333, 331] width 167 height 20
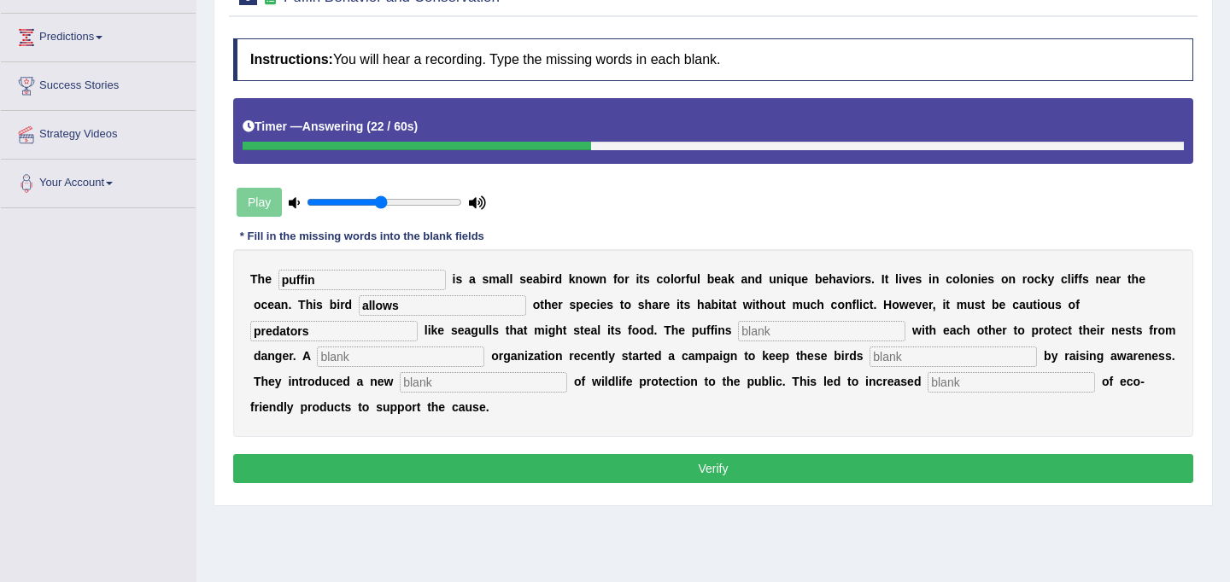
type input "predators"
click at [738, 336] on input "text" at bounding box center [821, 331] width 167 height 20
type input "coorprate"
click at [342, 358] on input "text" at bounding box center [400, 357] width 167 height 20
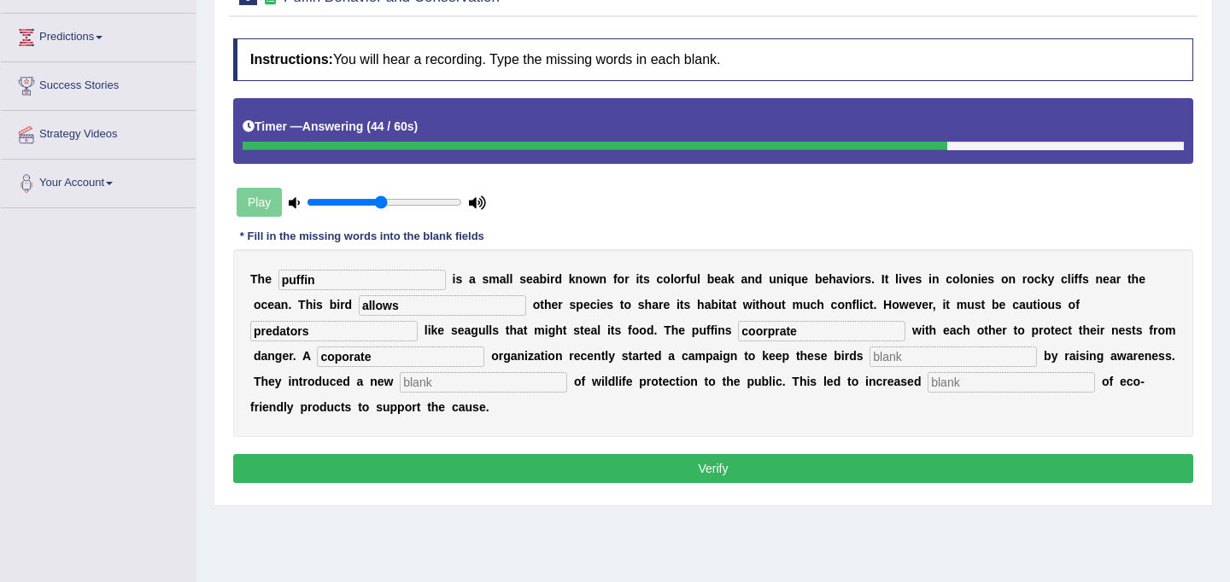
type input "coporate"
click at [869, 355] on input "text" at bounding box center [952, 357] width 167 height 20
type input "safe"
click at [400, 378] on input "text" at bounding box center [483, 382] width 167 height 20
type input "conception"
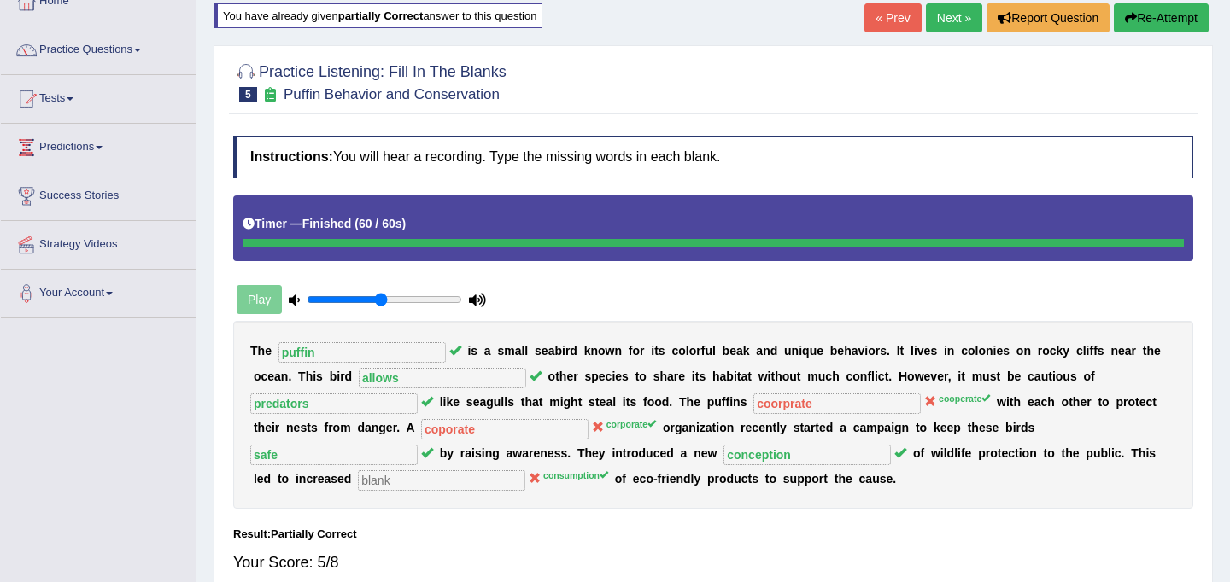
scroll to position [61, 0]
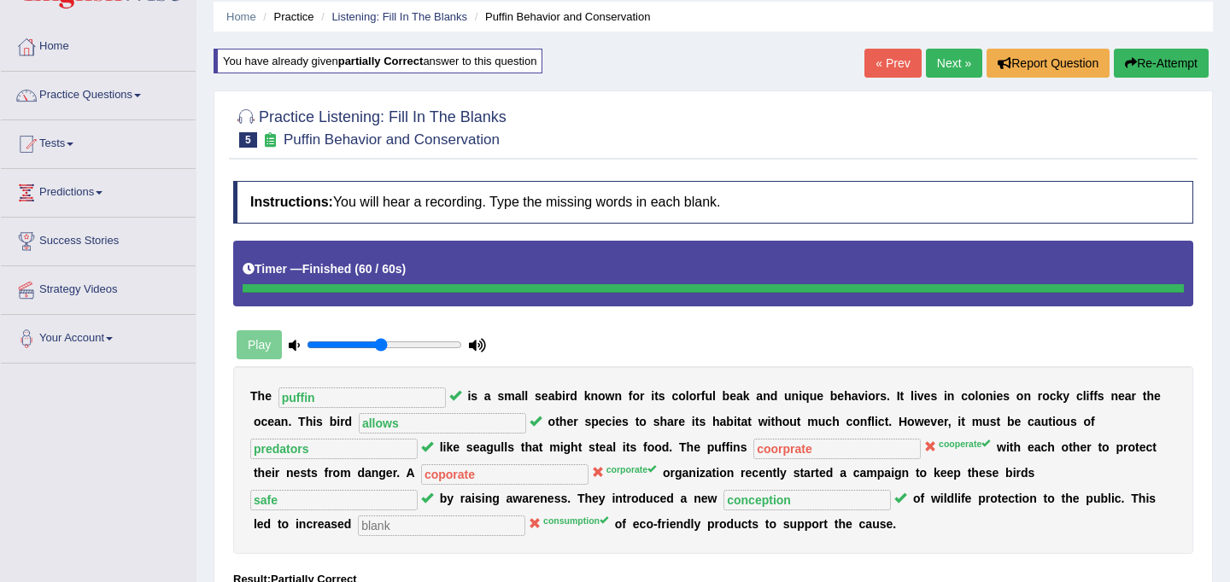
click at [945, 58] on link "Next »" at bounding box center [954, 63] width 56 height 29
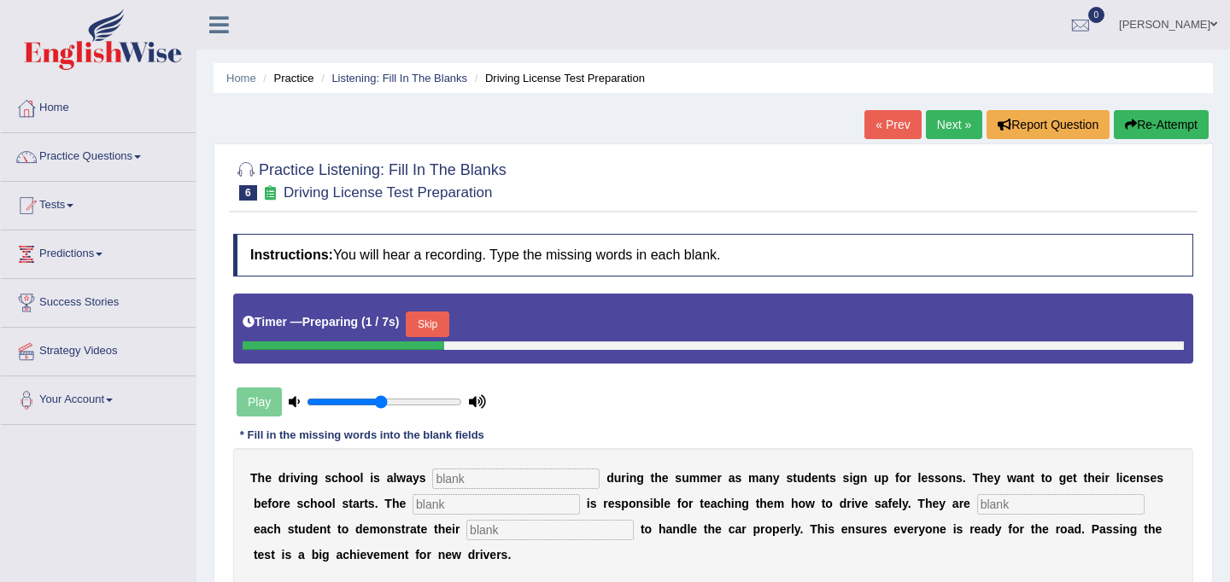
click at [441, 321] on button "Skip" at bounding box center [427, 325] width 43 height 26
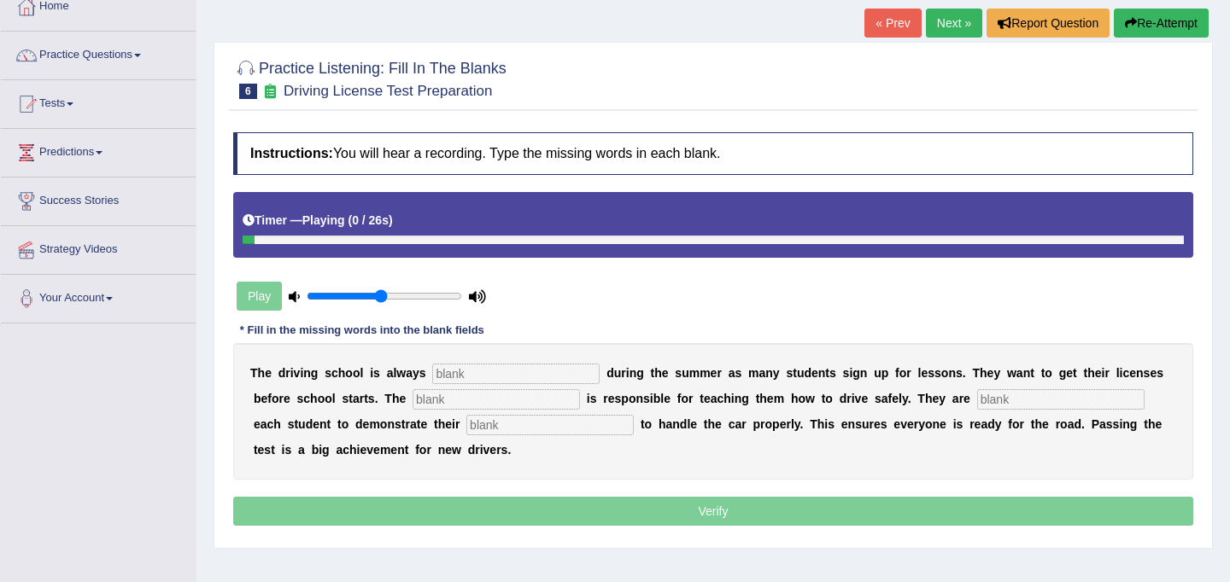
scroll to position [103, 0]
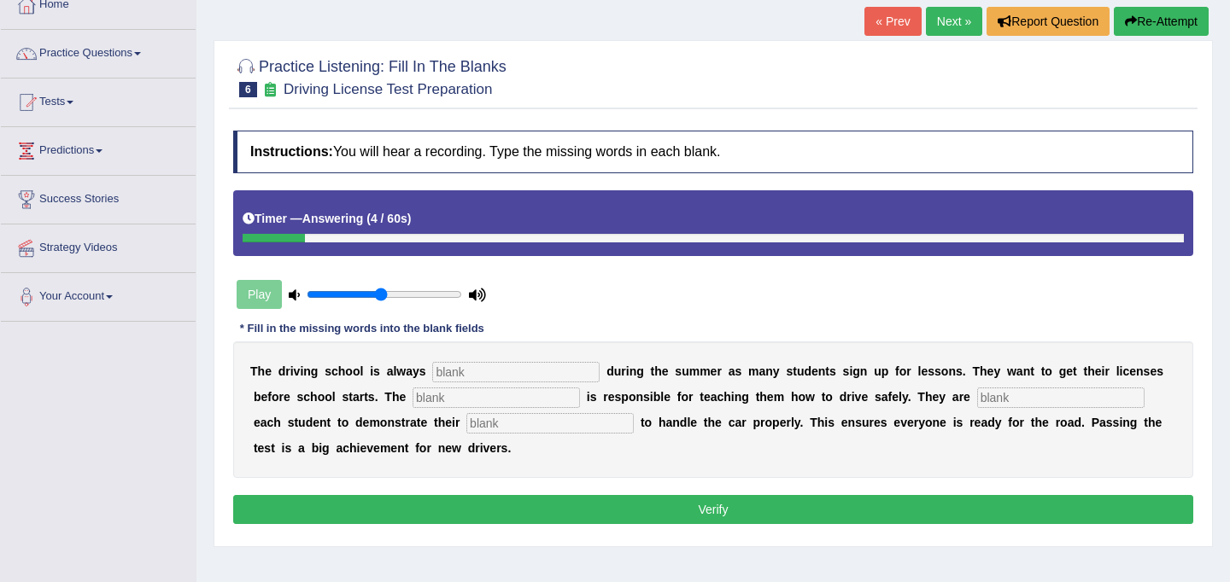
click at [466, 372] on input "text" at bounding box center [515, 372] width 167 height 20
type input "busy"
click at [437, 400] on input "text" at bounding box center [496, 398] width 167 height 20
type input "instructor"
click at [992, 400] on input "text" at bounding box center [1060, 398] width 167 height 20
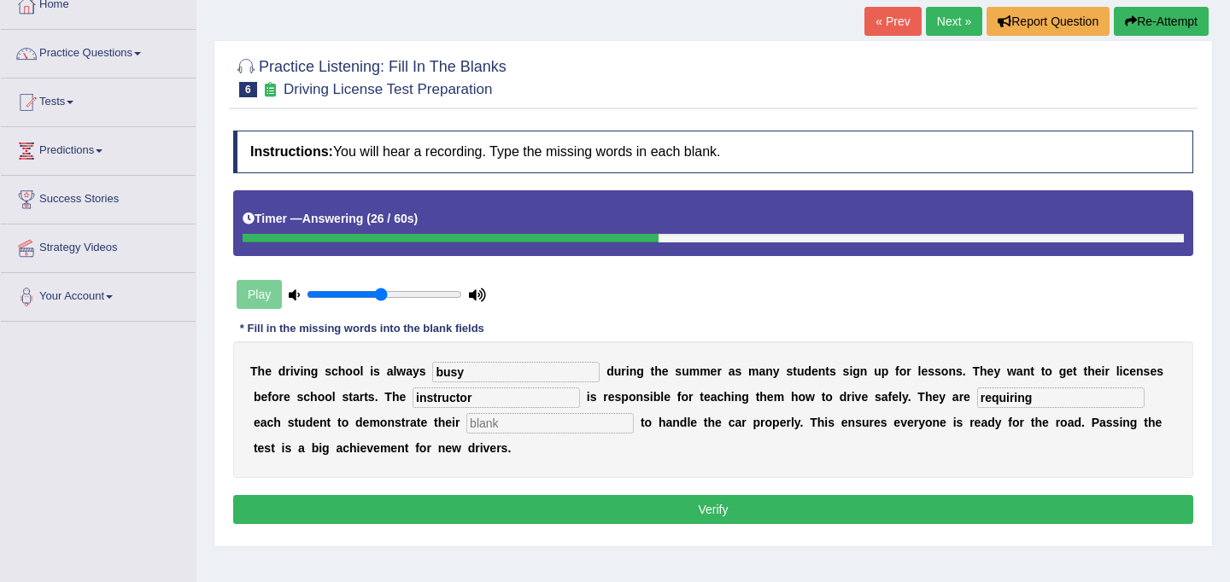
type input "requiring"
click at [466, 420] on input "text" at bounding box center [549, 423] width 167 height 20
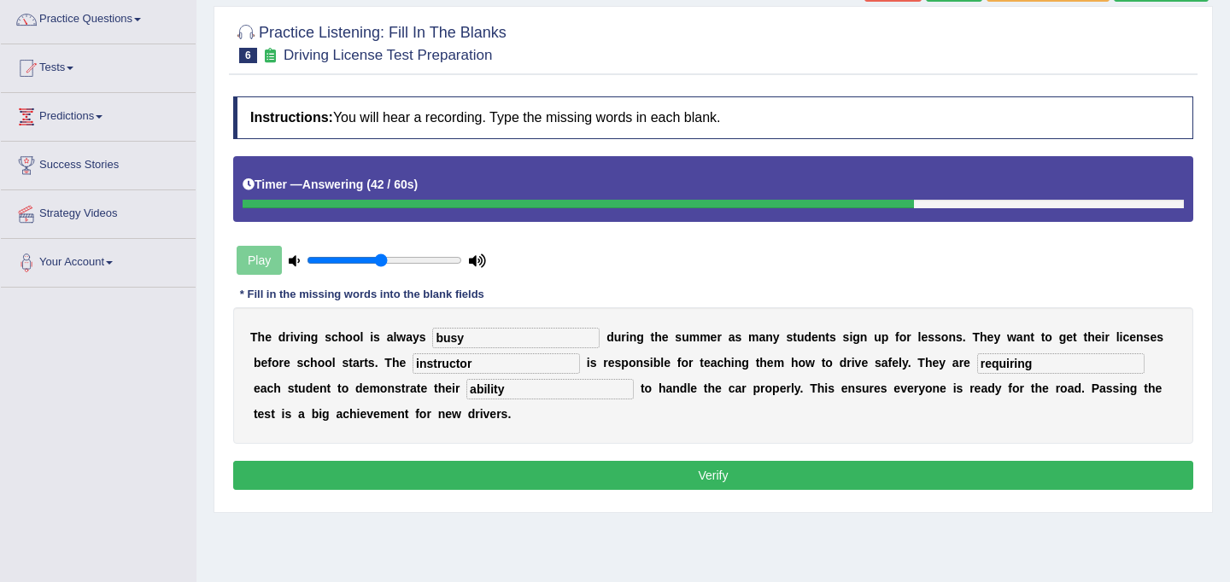
scroll to position [146, 0]
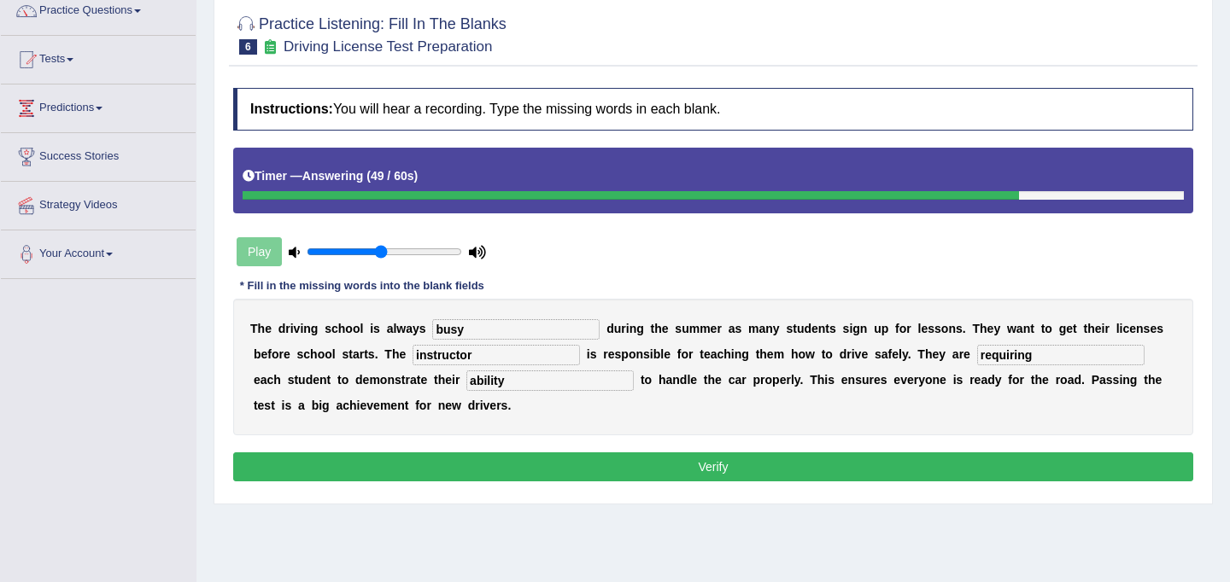
type input "ability"
click at [720, 474] on button "Verify" at bounding box center [713, 467] width 960 height 29
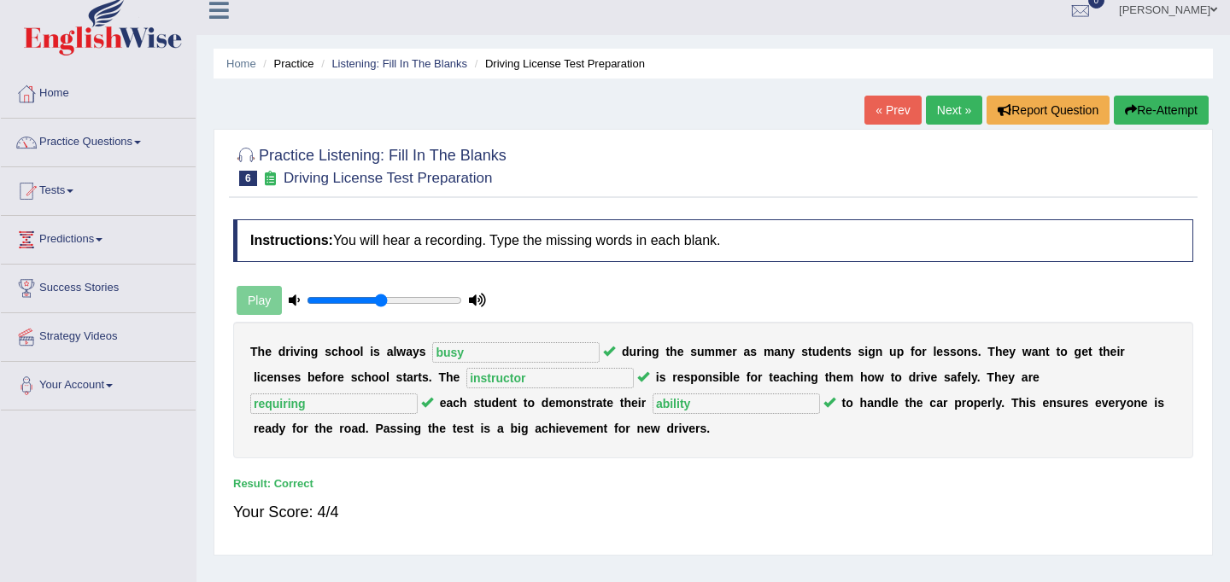
scroll to position [0, 0]
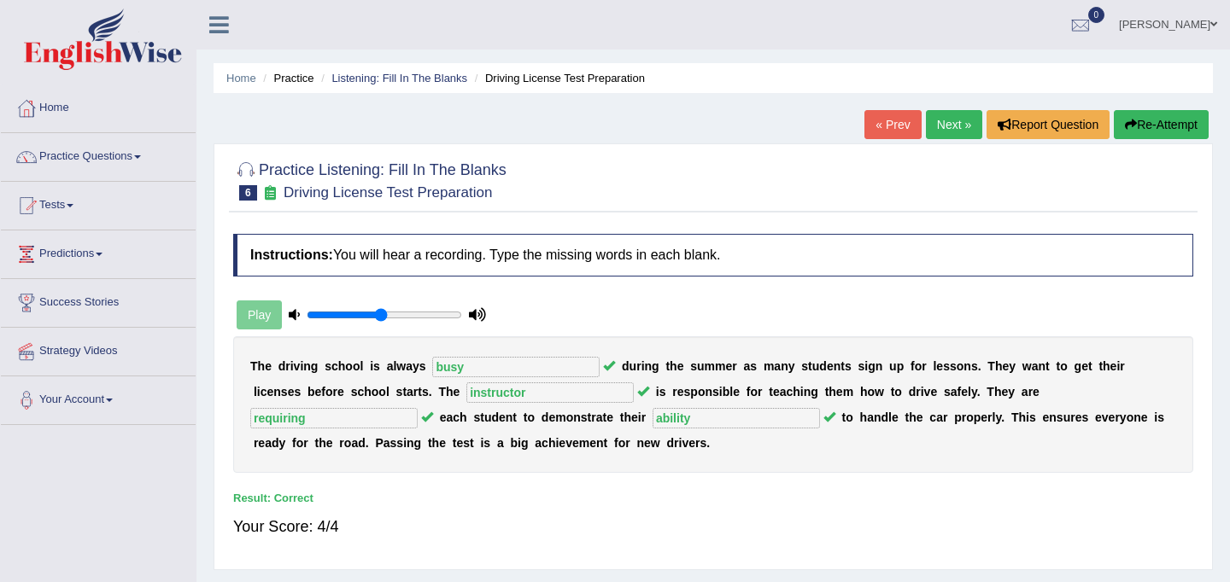
click at [949, 126] on link "Next »" at bounding box center [954, 124] width 56 height 29
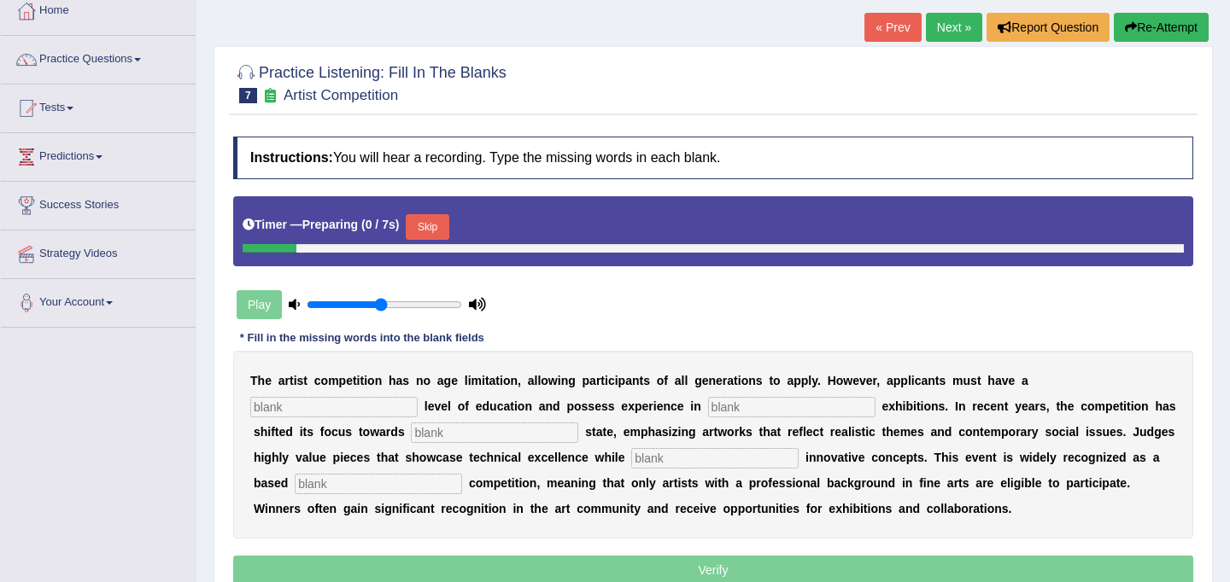
scroll to position [100, 0]
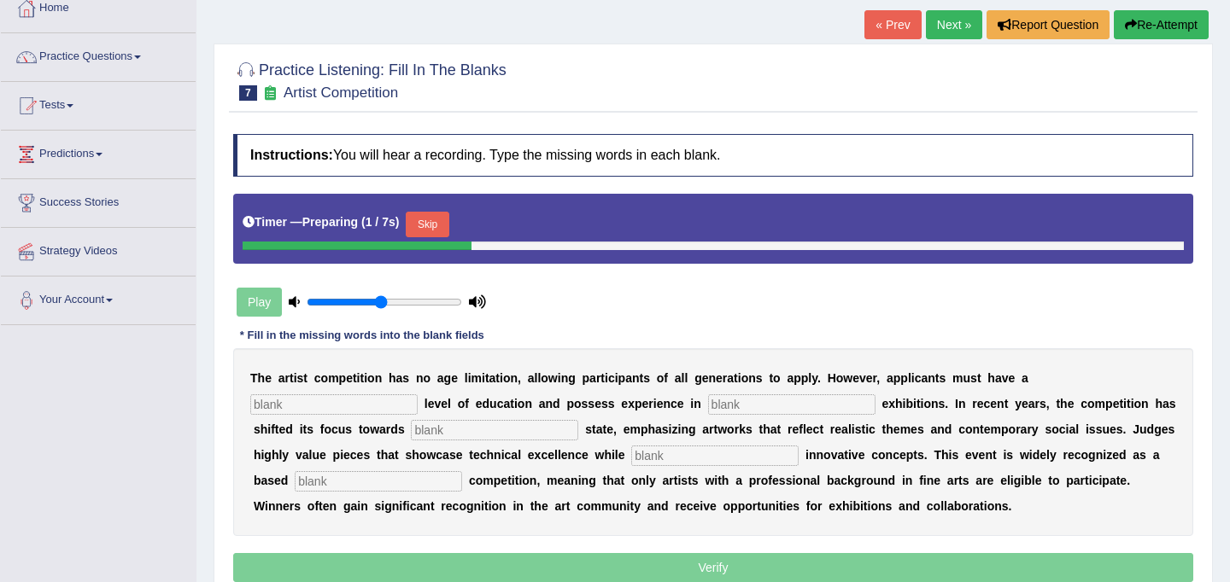
click at [439, 221] on button "Skip" at bounding box center [427, 225] width 43 height 26
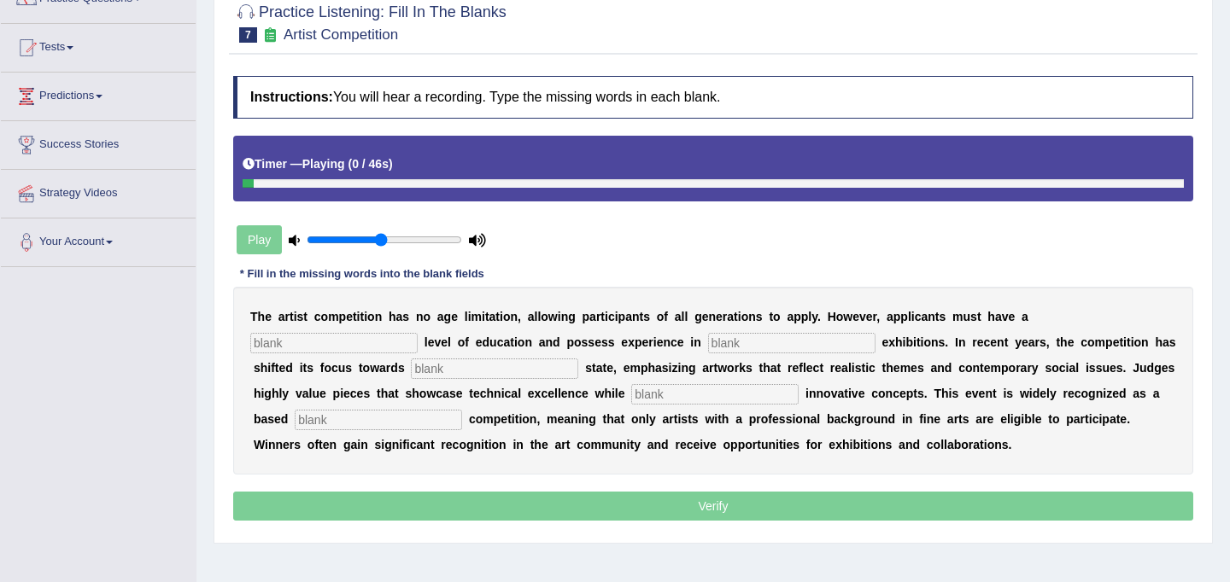
scroll to position [160, 0]
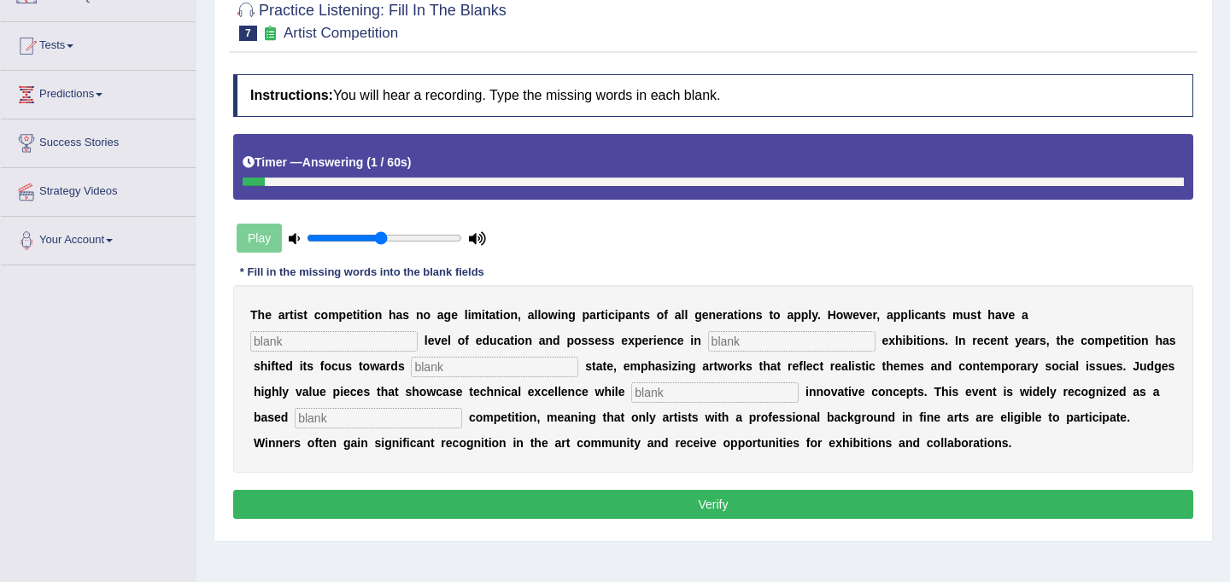
click at [418, 331] on input "text" at bounding box center [333, 341] width 167 height 20
type input "graduate"
click at [708, 341] on input "text" at bounding box center [791, 341] width 167 height 20
click at [708, 345] on input "sculture" at bounding box center [791, 341] width 167 height 20
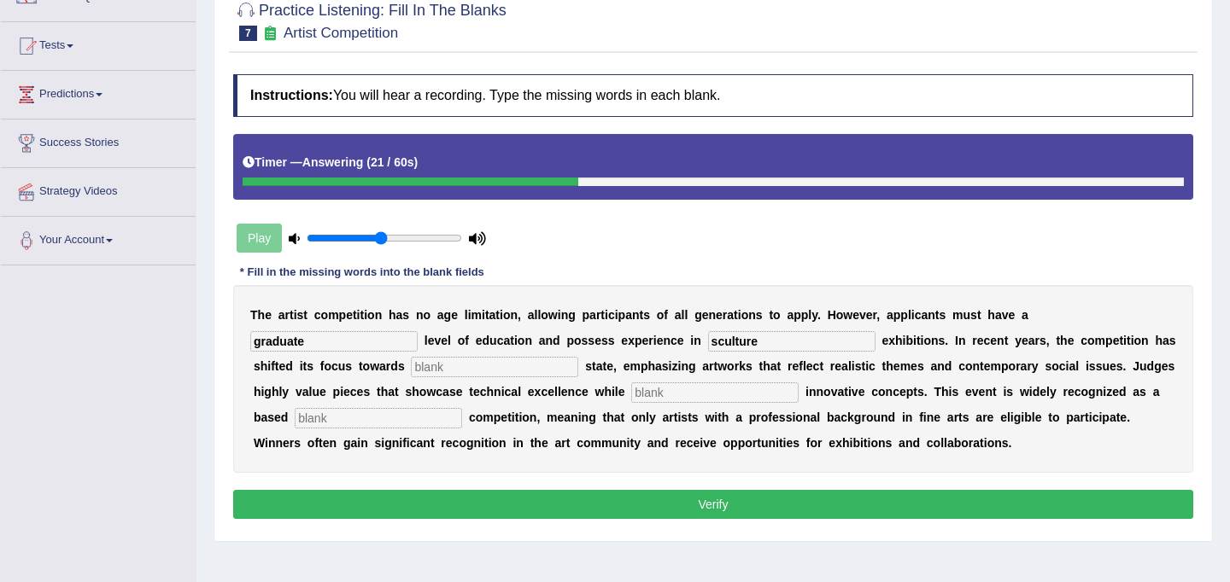
click at [708, 342] on input "sculture" at bounding box center [791, 341] width 167 height 20
type input "sculpture"
click at [411, 367] on input "text" at bounding box center [494, 367] width 167 height 20
type input "real"
click at [631, 392] on input "text" at bounding box center [714, 393] width 167 height 20
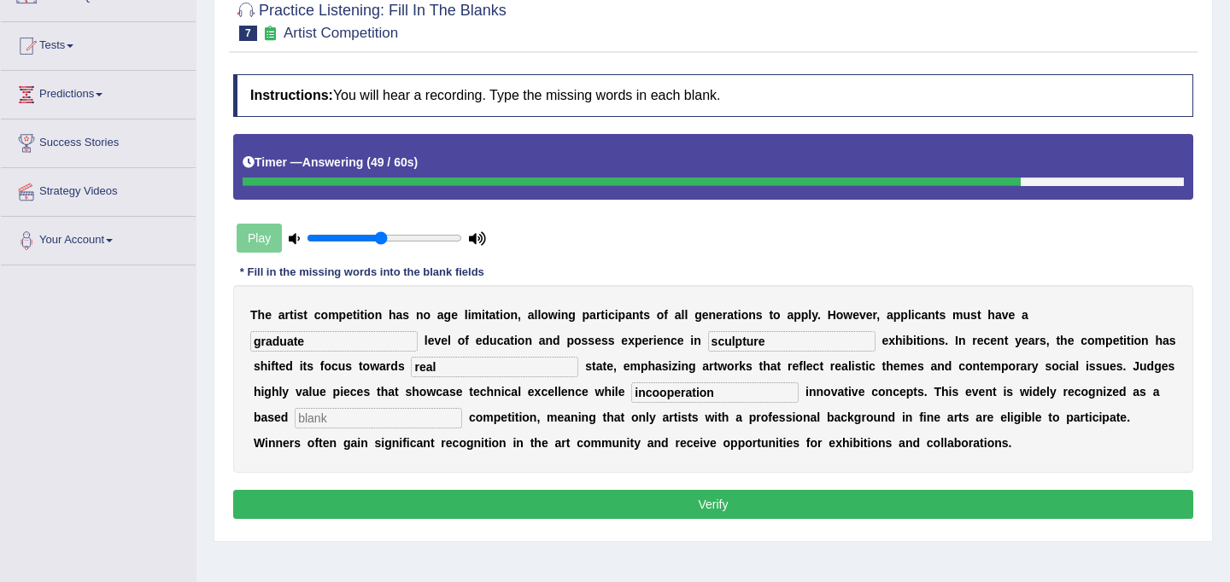
type input "incooperation"
click at [462, 408] on input "text" at bounding box center [378, 418] width 167 height 20
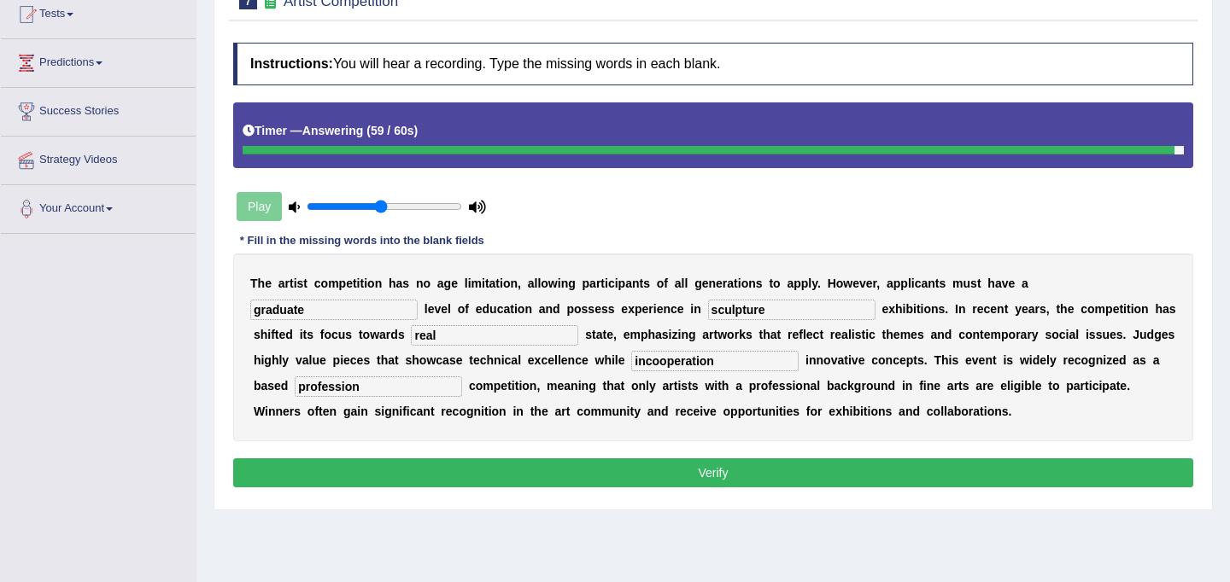
scroll to position [192, 0]
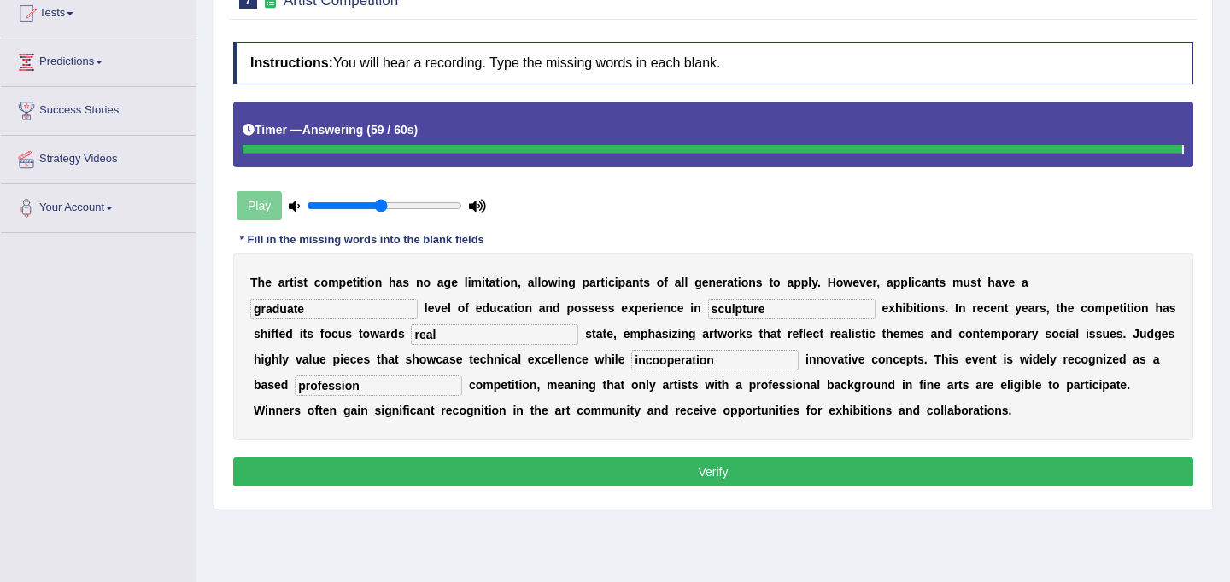
type input "profession"
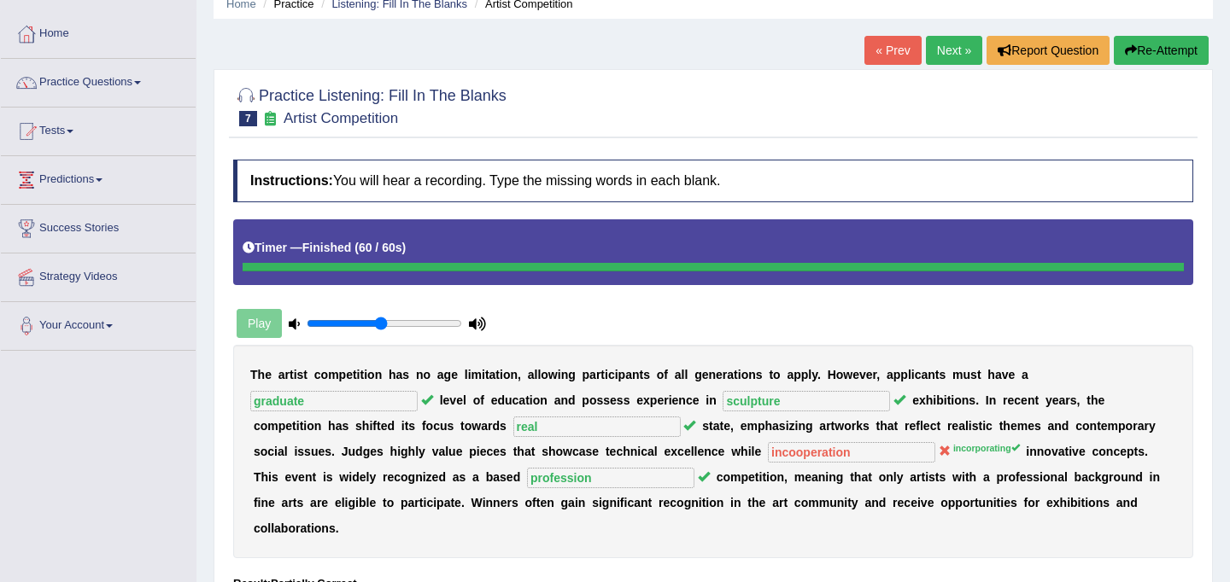
scroll to position [0, 0]
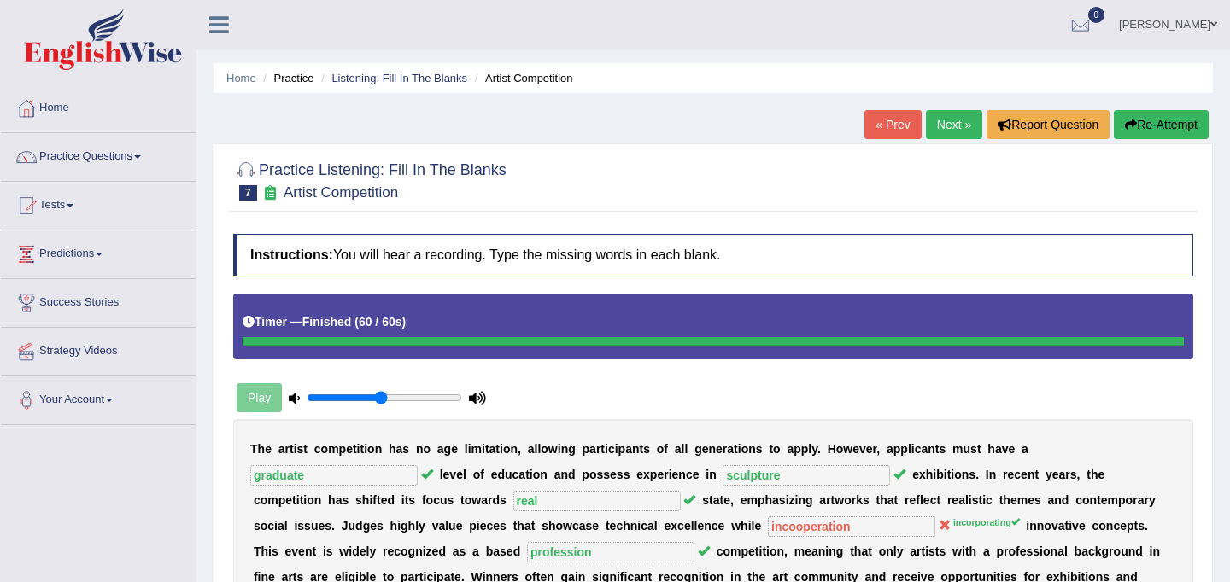
click at [953, 115] on link "Next »" at bounding box center [954, 124] width 56 height 29
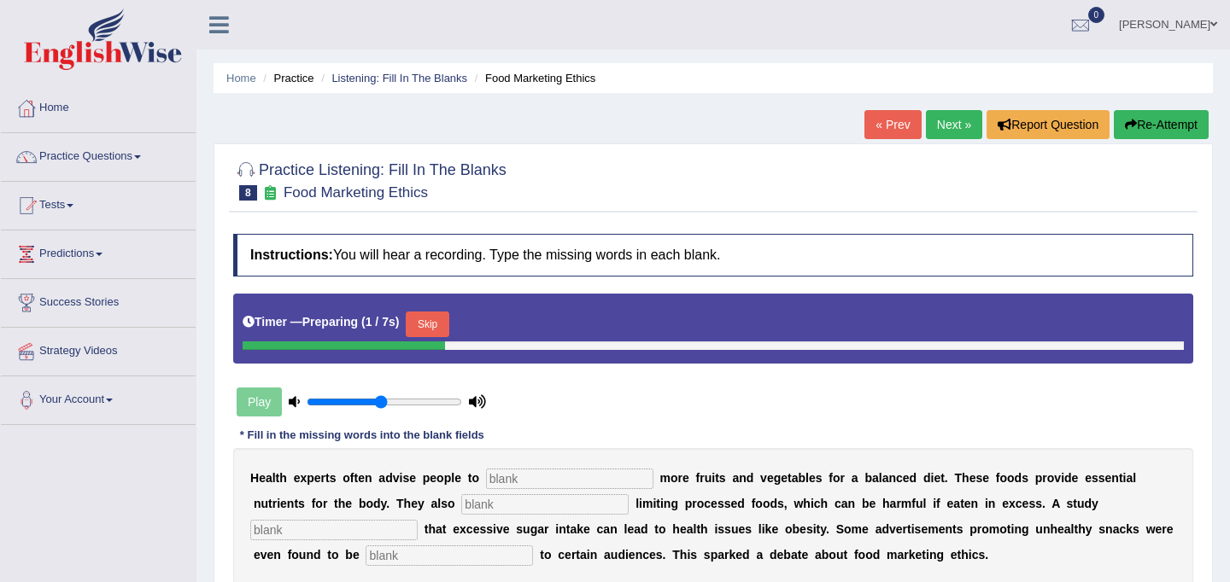
click at [432, 325] on button "Skip" at bounding box center [427, 325] width 43 height 26
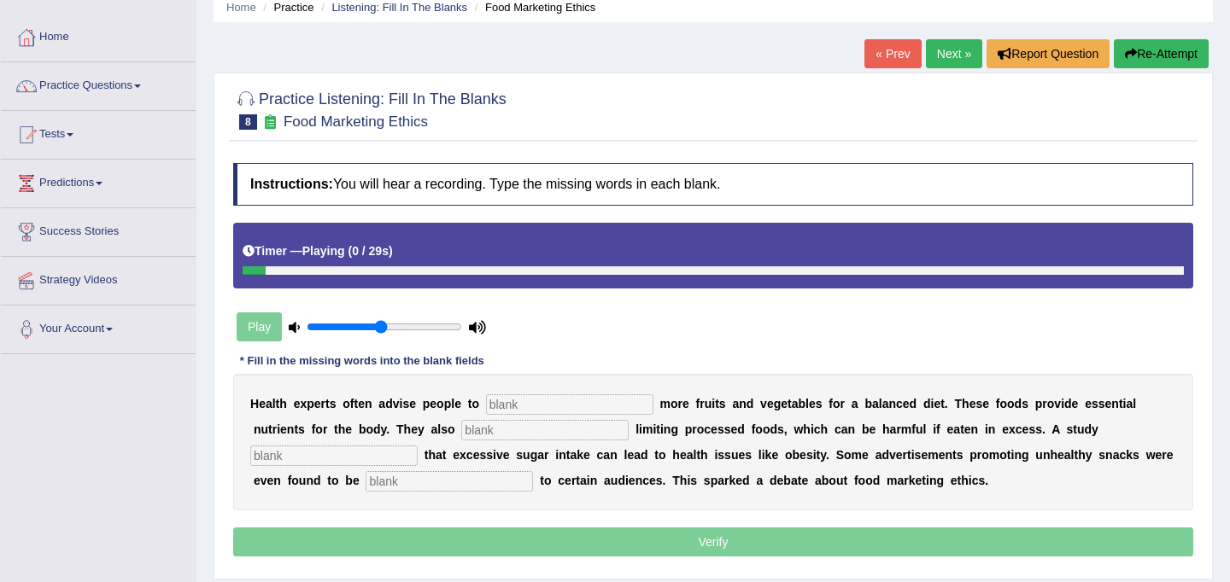
scroll to position [73, 0]
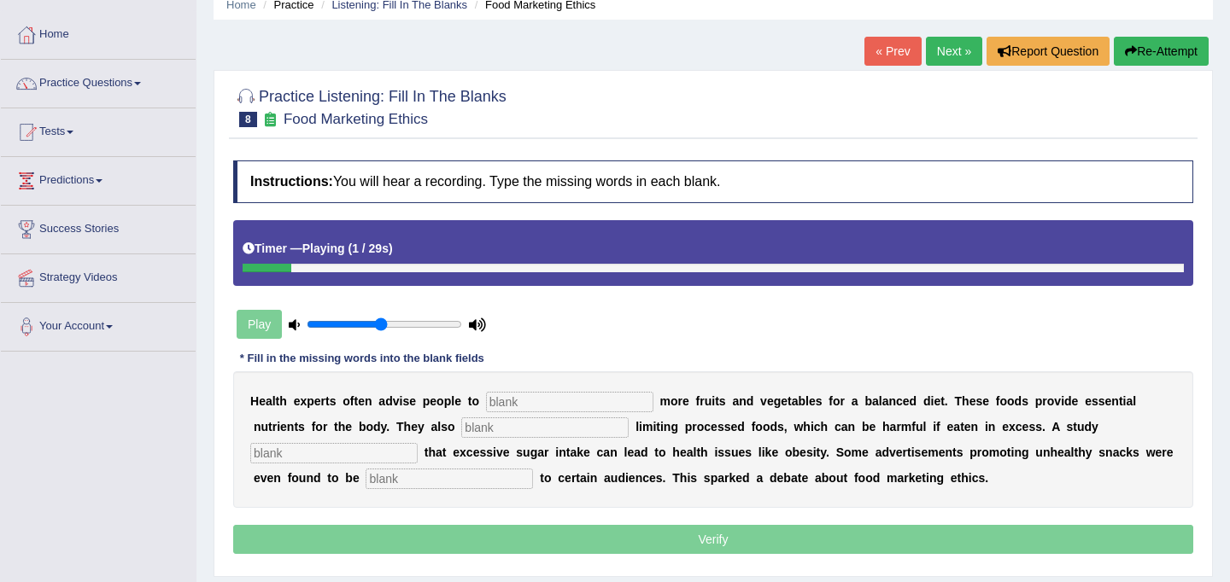
click at [529, 407] on input "text" at bounding box center [569, 402] width 167 height 20
type input "consume"
click at [461, 425] on input "text" at bounding box center [544, 428] width 167 height 20
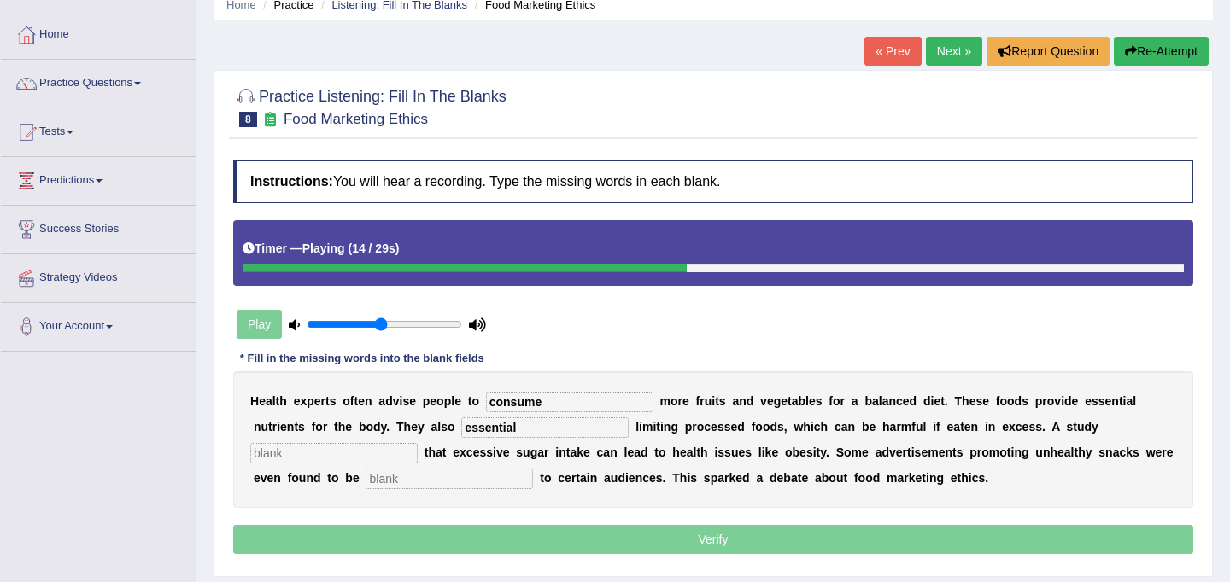
type input "essential"
click at [418, 443] on input "text" at bounding box center [333, 453] width 167 height 20
type input "diagnosed"
click at [366, 480] on input "text" at bounding box center [449, 479] width 167 height 20
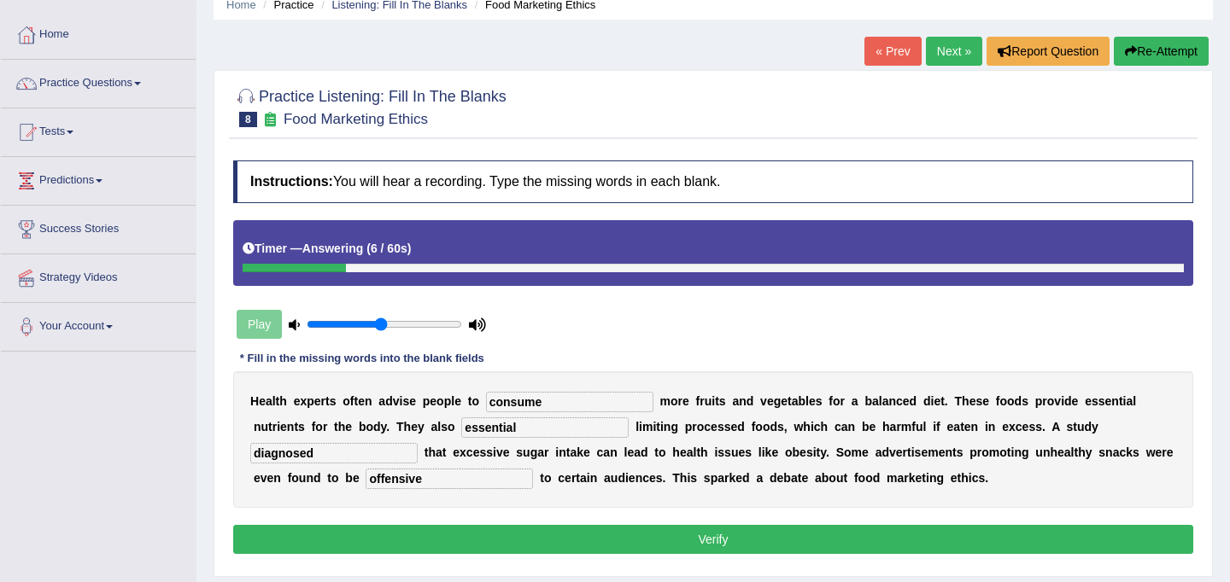
type input "offensive"
click at [580, 547] on button "Verify" at bounding box center [713, 539] width 960 height 29
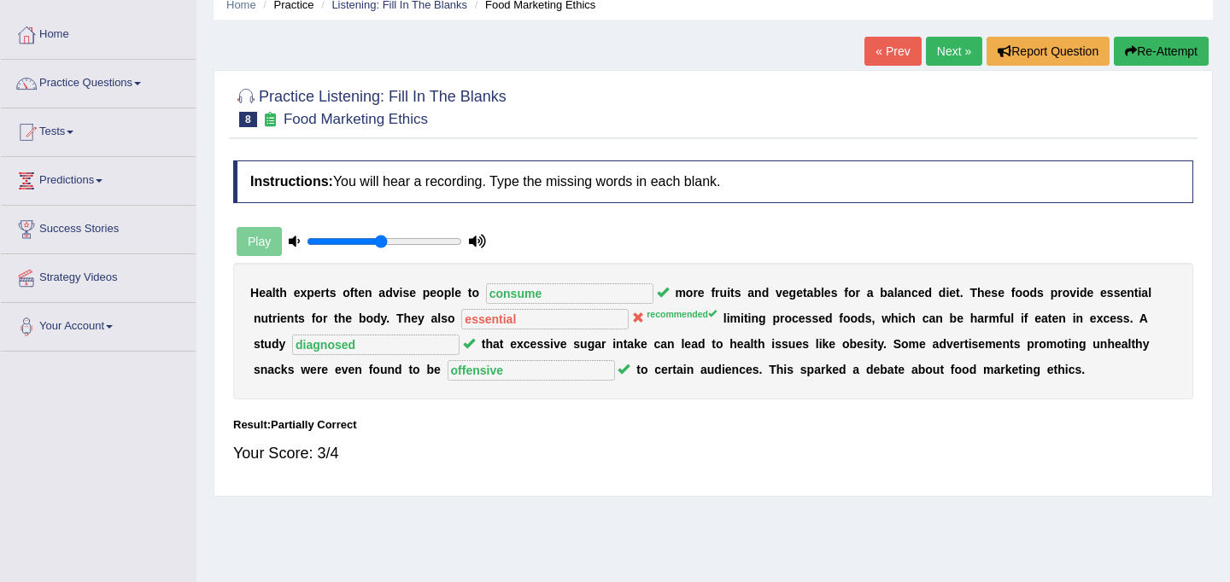
click at [1176, 58] on button "Re-Attempt" at bounding box center [1161, 51] width 95 height 29
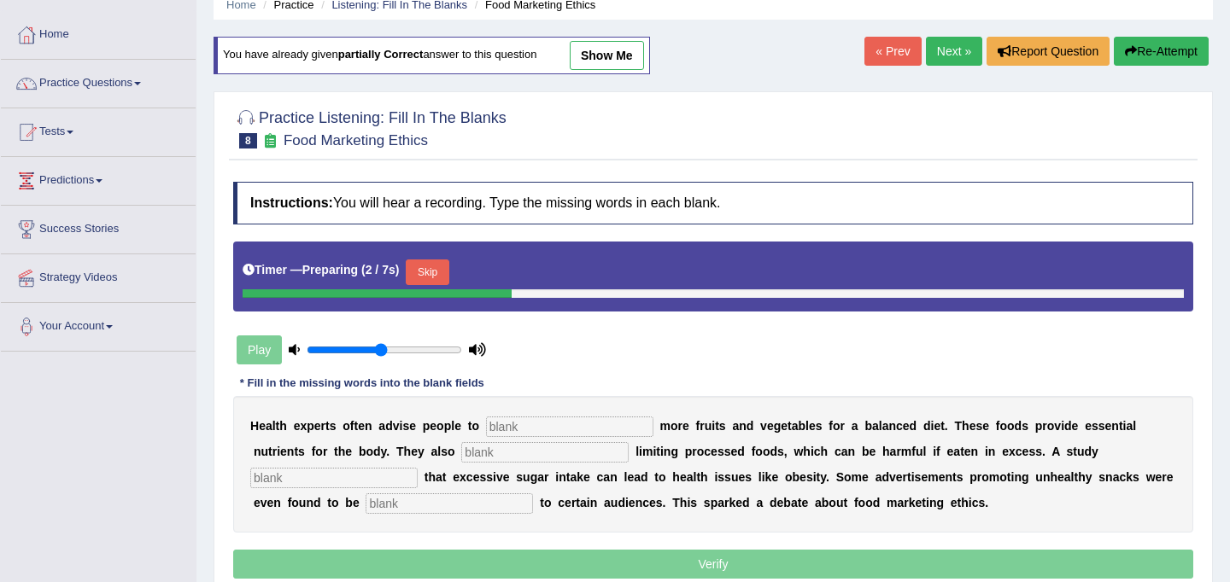
click at [448, 281] on button "Skip" at bounding box center [427, 273] width 43 height 26
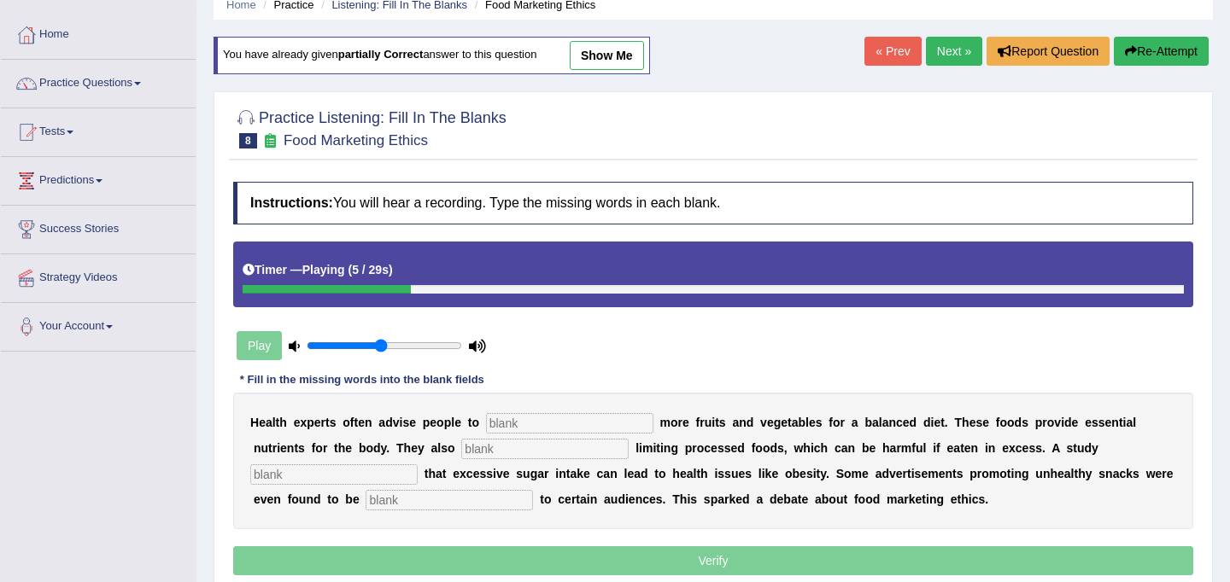
click at [558, 426] on input "text" at bounding box center [569, 423] width 167 height 20
type input "consume"
click at [500, 457] on input "text" at bounding box center [544, 449] width 167 height 20
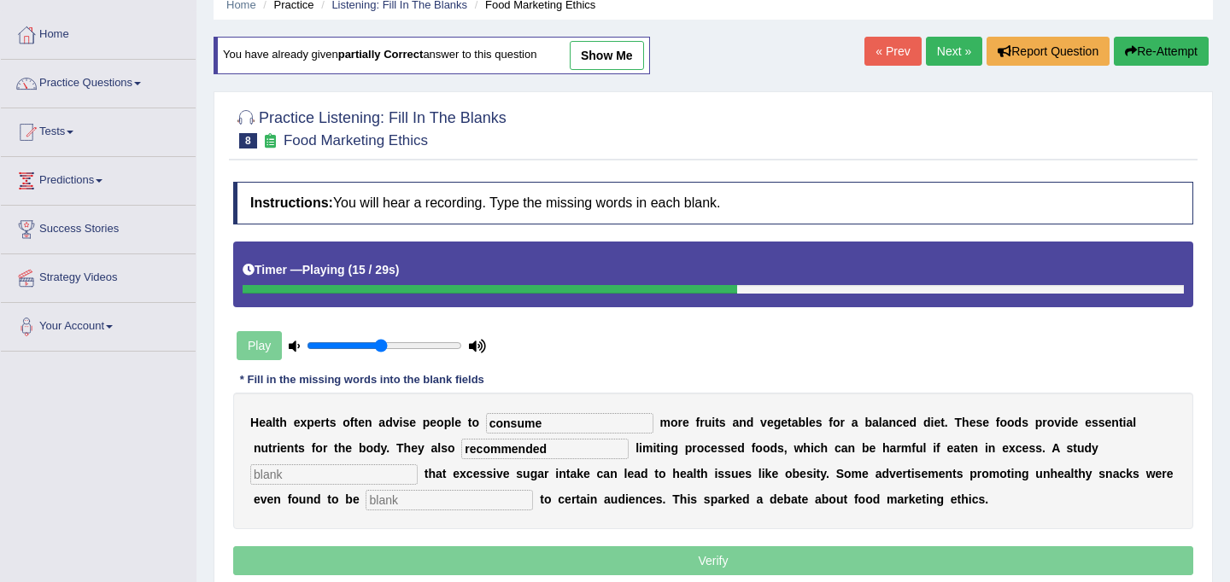
type input "recommended"
click at [418, 465] on input "text" at bounding box center [333, 475] width 167 height 20
type input "diagnosed"
click at [366, 506] on input "text" at bounding box center [449, 500] width 167 height 20
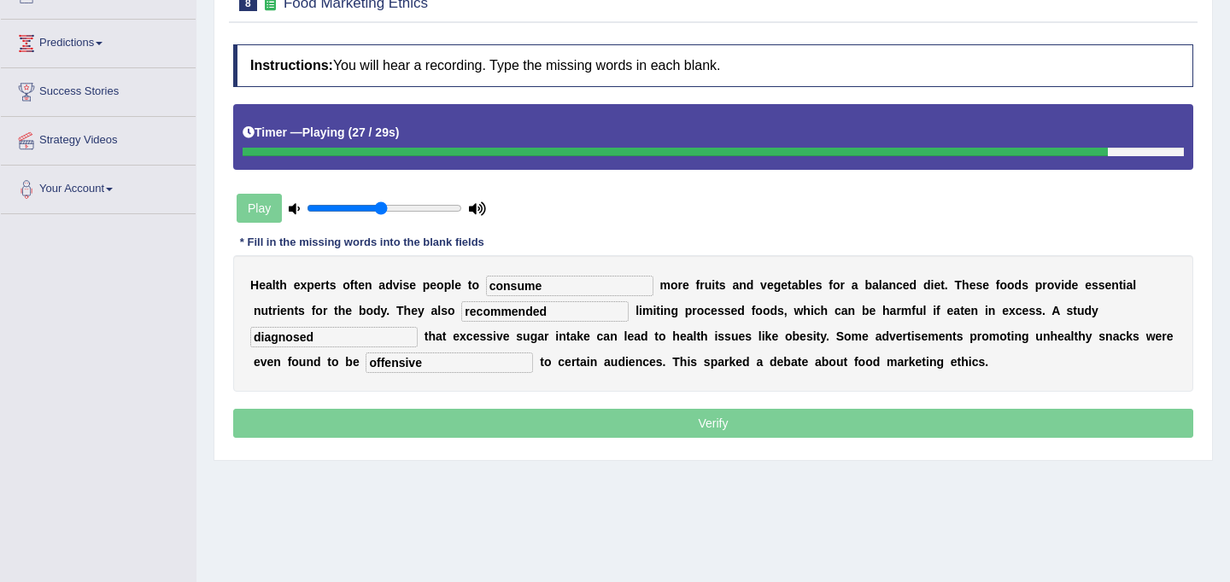
scroll to position [297, 0]
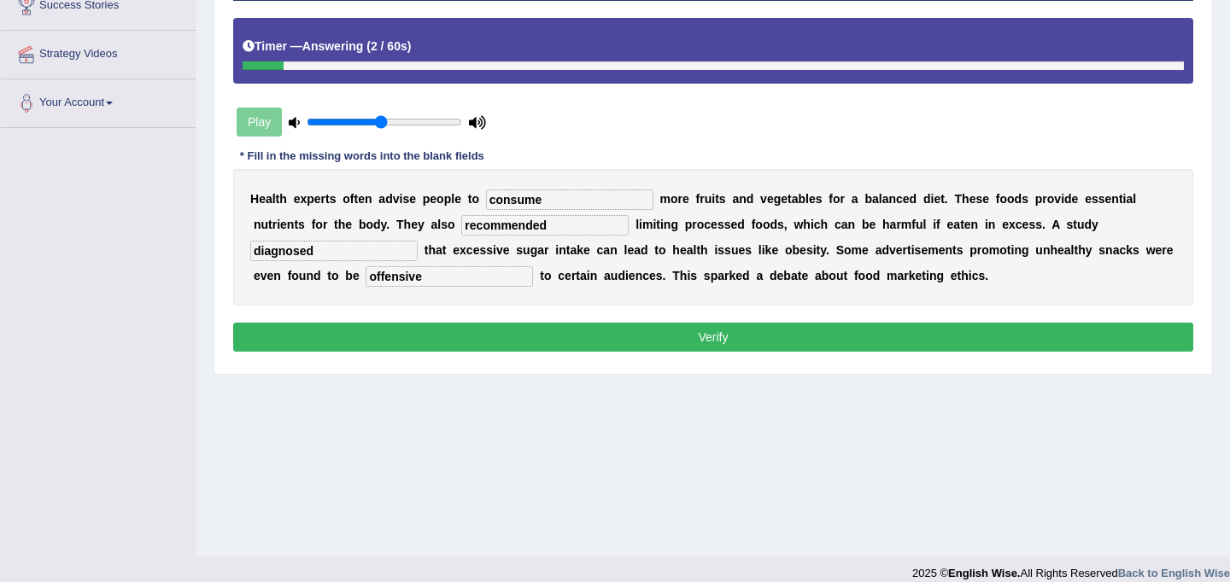
type input "offensive"
click at [604, 321] on div "Instructions: You will hear a recording. Type the missing words in each blank. …" at bounding box center [713, 157] width 969 height 415
click at [603, 342] on button "Verify" at bounding box center [713, 337] width 960 height 29
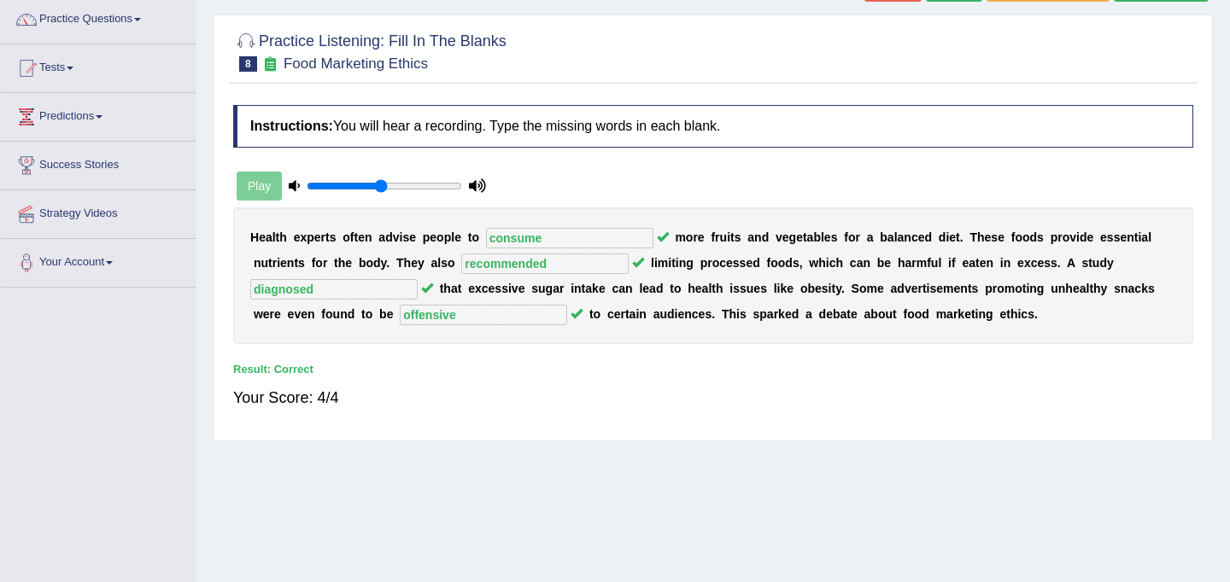
scroll to position [0, 0]
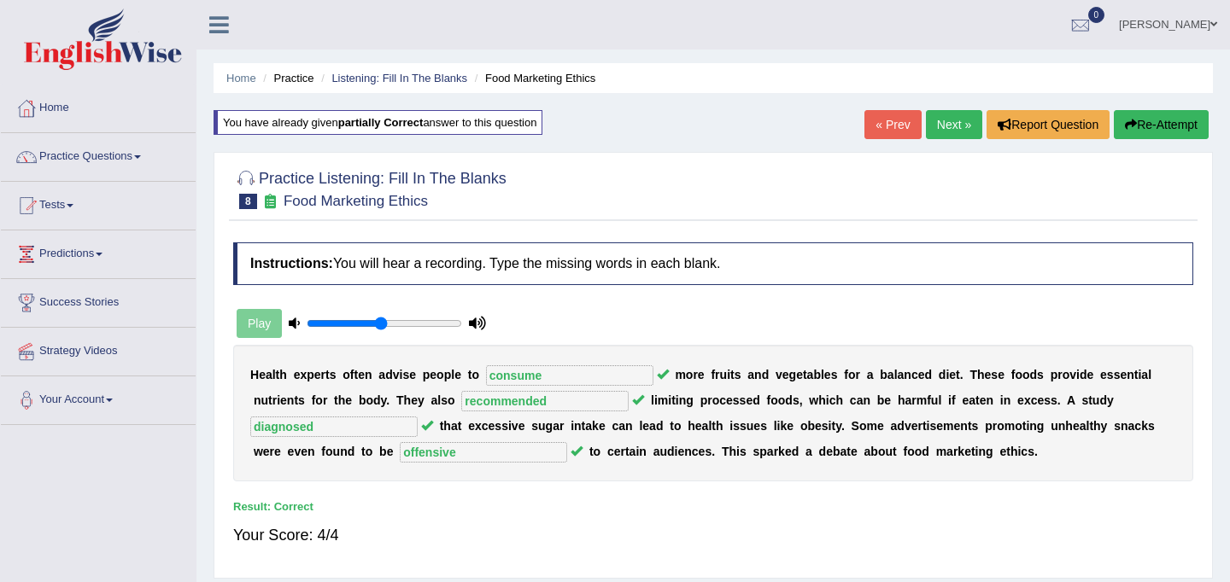
click at [948, 117] on link "Next »" at bounding box center [954, 124] width 56 height 29
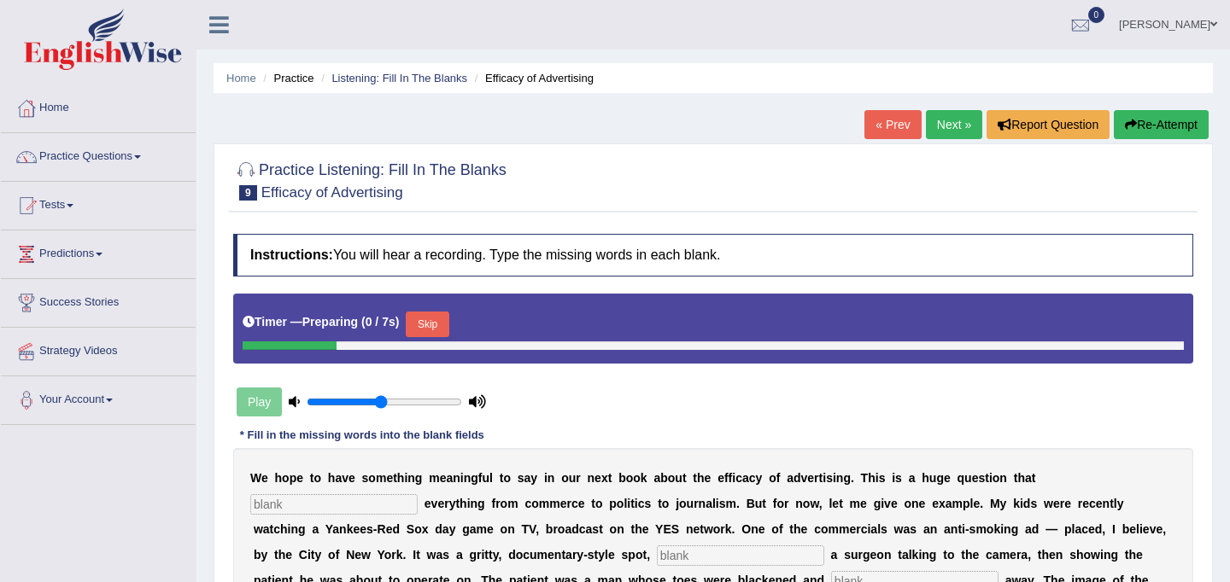
scroll to position [67, 0]
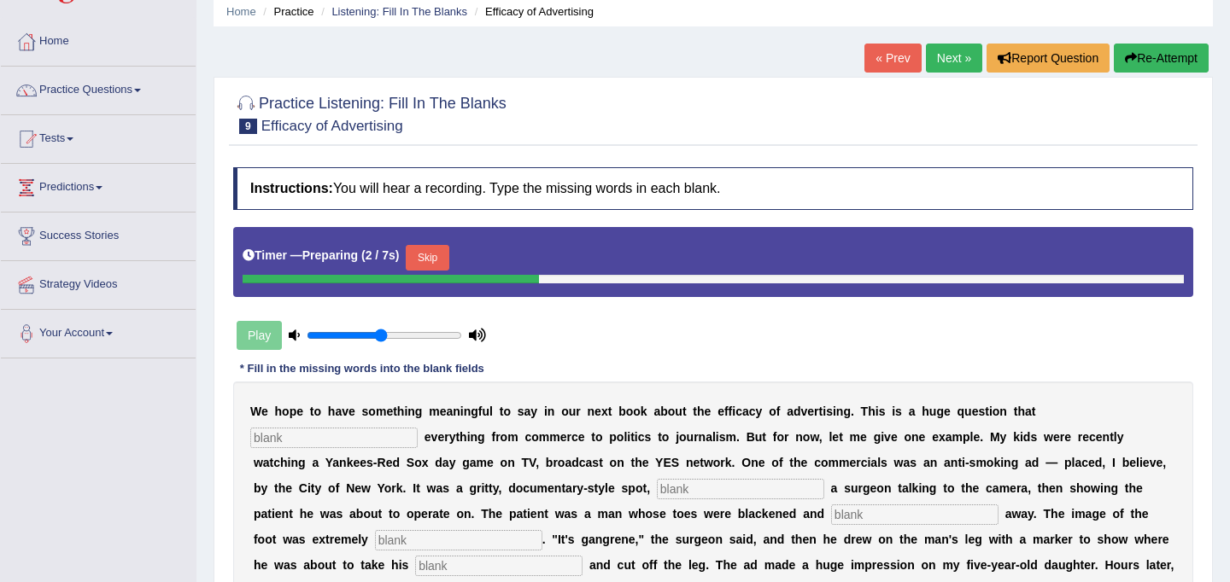
click at [445, 257] on button "Skip" at bounding box center [427, 258] width 43 height 26
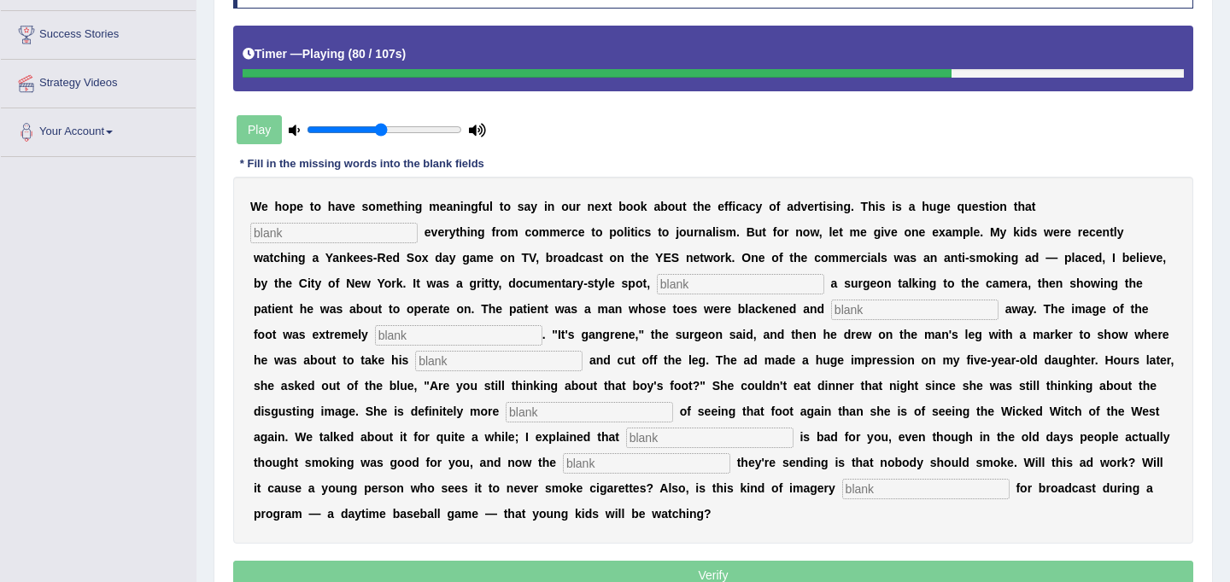
scroll to position [269, 0]
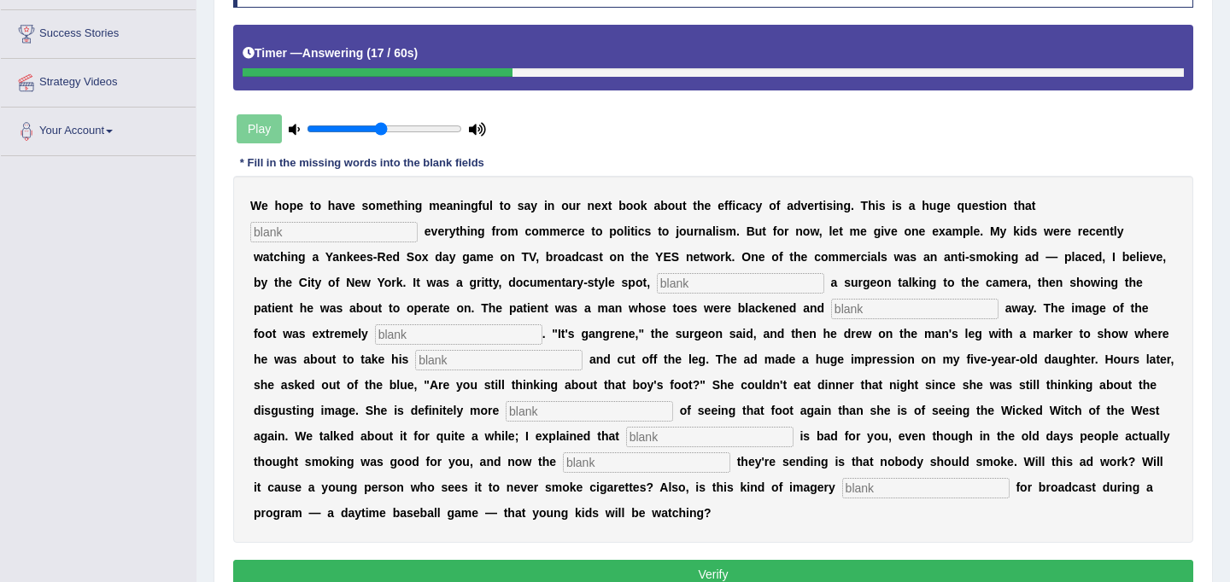
click at [321, 220] on div "W e h o p e t o h a v e s o m e t h i n g m e a n i n g f u l t o s a y i n o u…" at bounding box center [713, 359] width 960 height 367
click at [317, 239] on input "text" at bounding box center [333, 232] width 167 height 20
type input "impacts"
click at [657, 286] on input "text" at bounding box center [740, 283] width 167 height 20
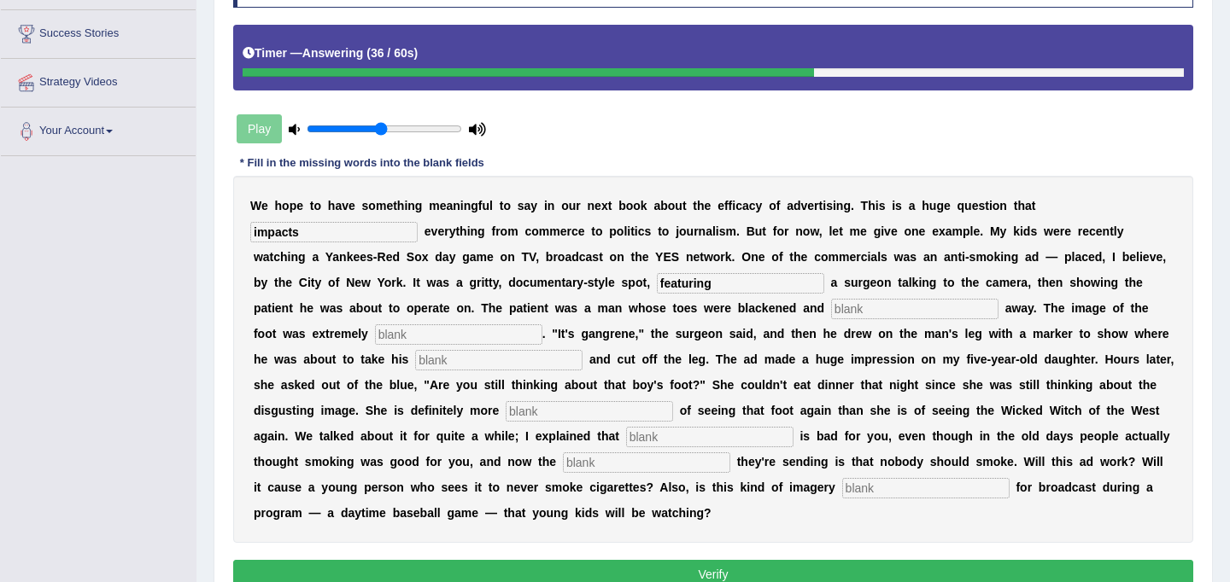
type input "featuring"
click at [831, 314] on input "text" at bounding box center [914, 309] width 167 height 20
type input "rotten"
click at [375, 336] on input "text" at bounding box center [458, 335] width 167 height 20
type input "disgusting"
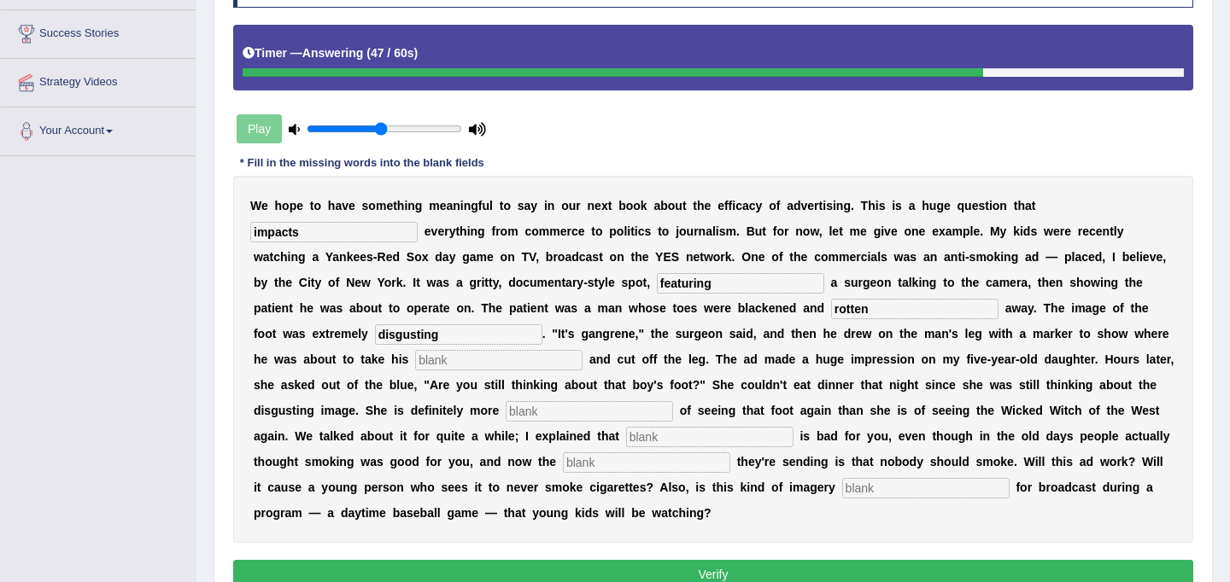
click at [415, 364] on input "text" at bounding box center [498, 360] width 167 height 20
type input "hexa"
click at [506, 414] on input "text" at bounding box center [589, 411] width 167 height 20
type input "scared"
click at [626, 438] on input "text" at bounding box center [709, 437] width 167 height 20
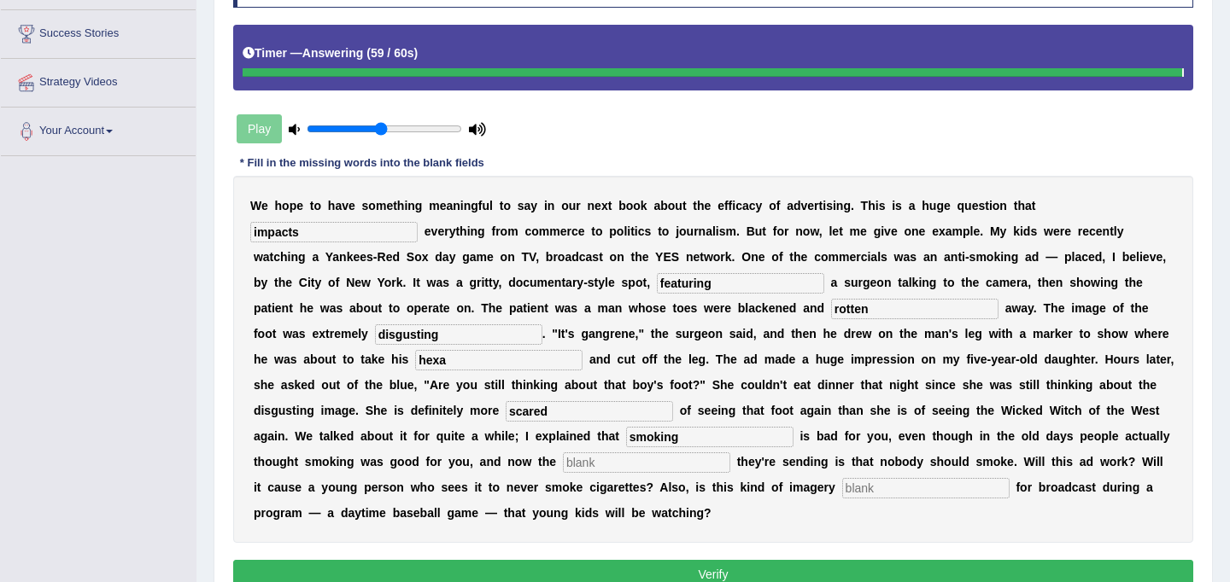
type input "smoking"
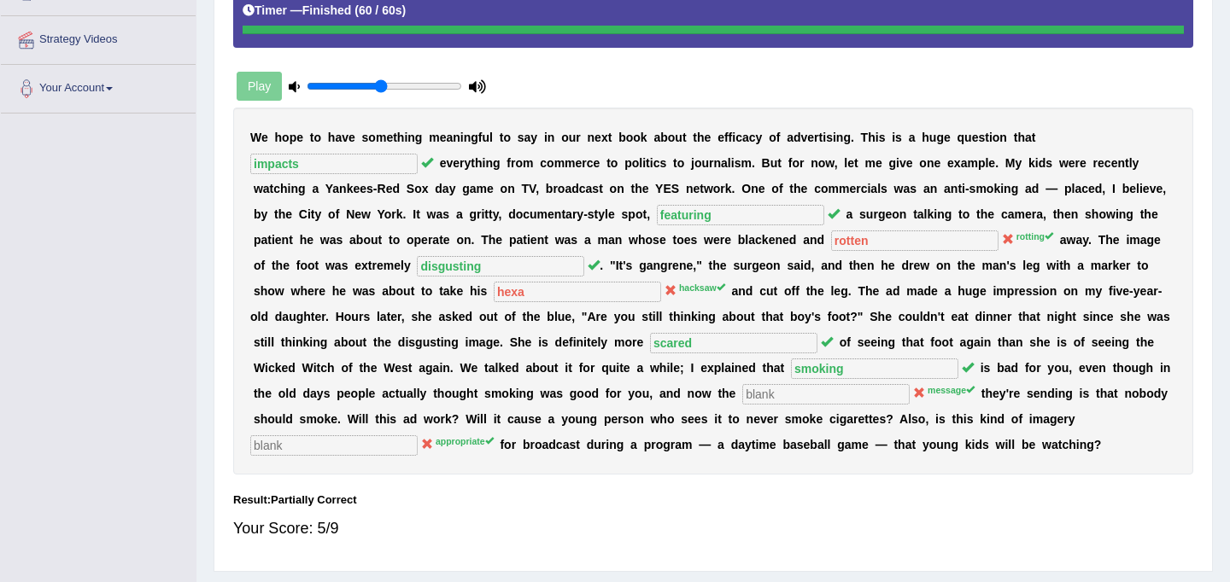
scroll to position [314, 0]
